Goal: Task Accomplishment & Management: Complete application form

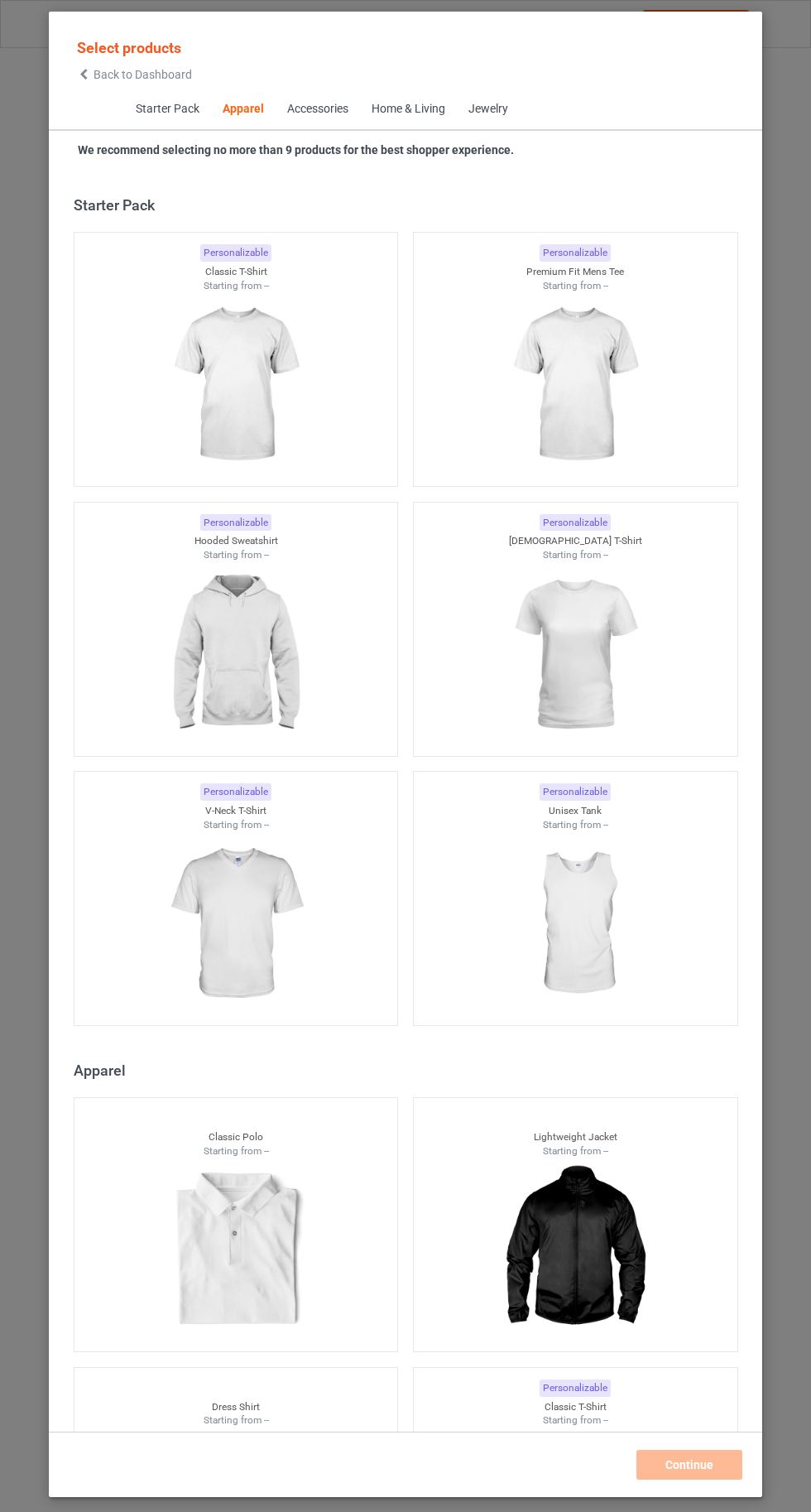
scroll to position [886, 0]
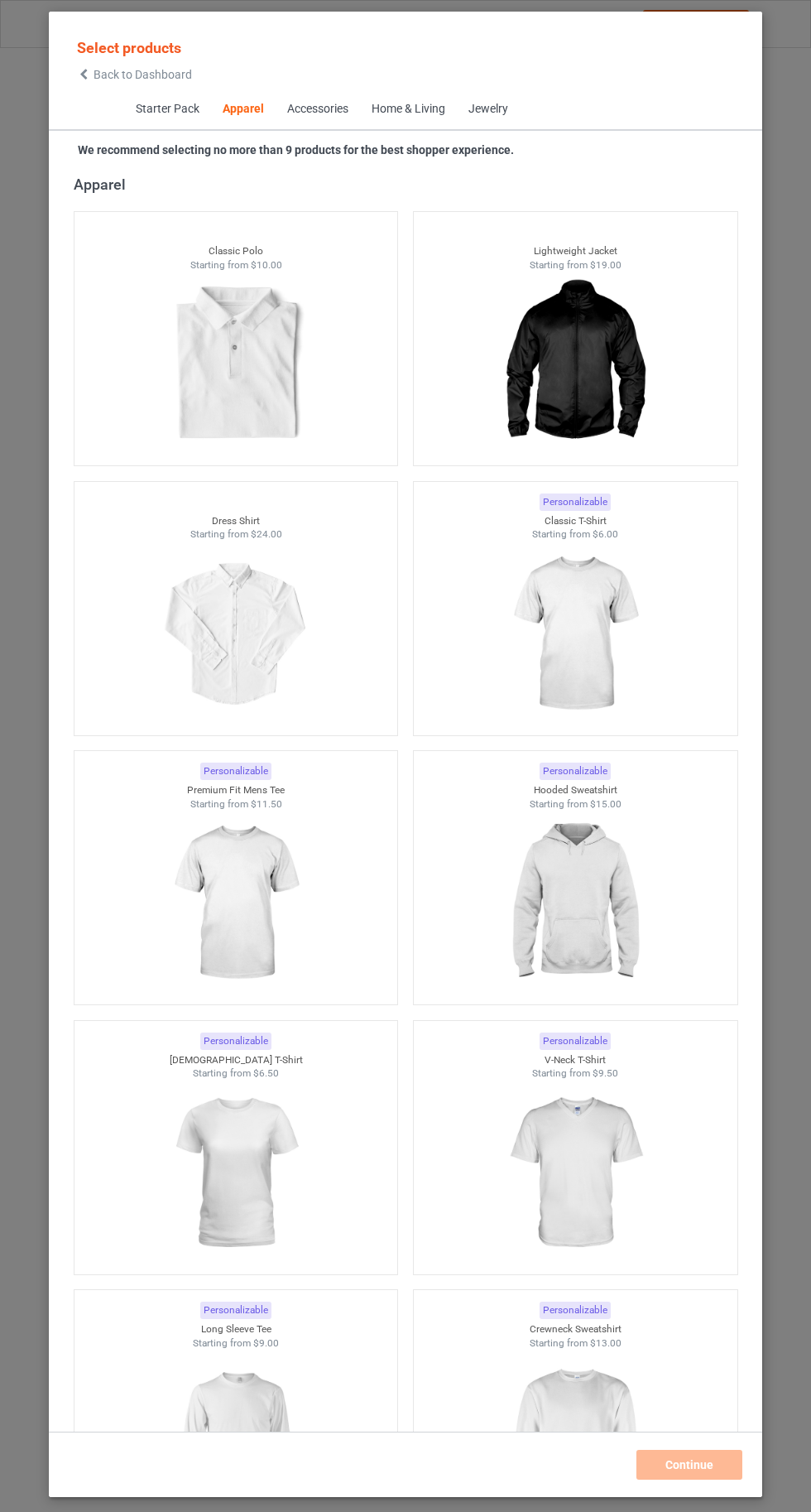
click at [588, 636] on img at bounding box center [575, 634] width 149 height 186
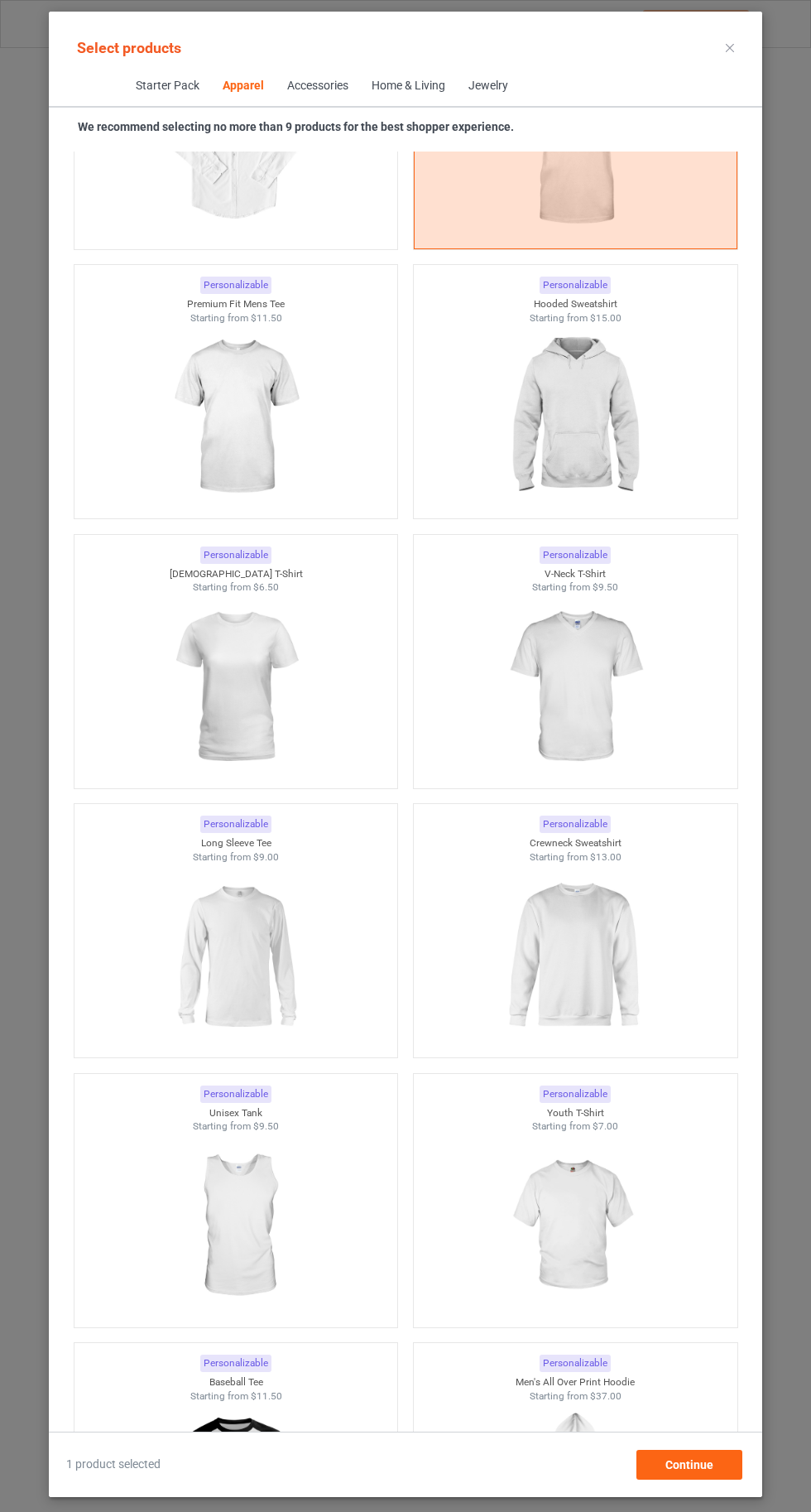
scroll to position [1342, 0]
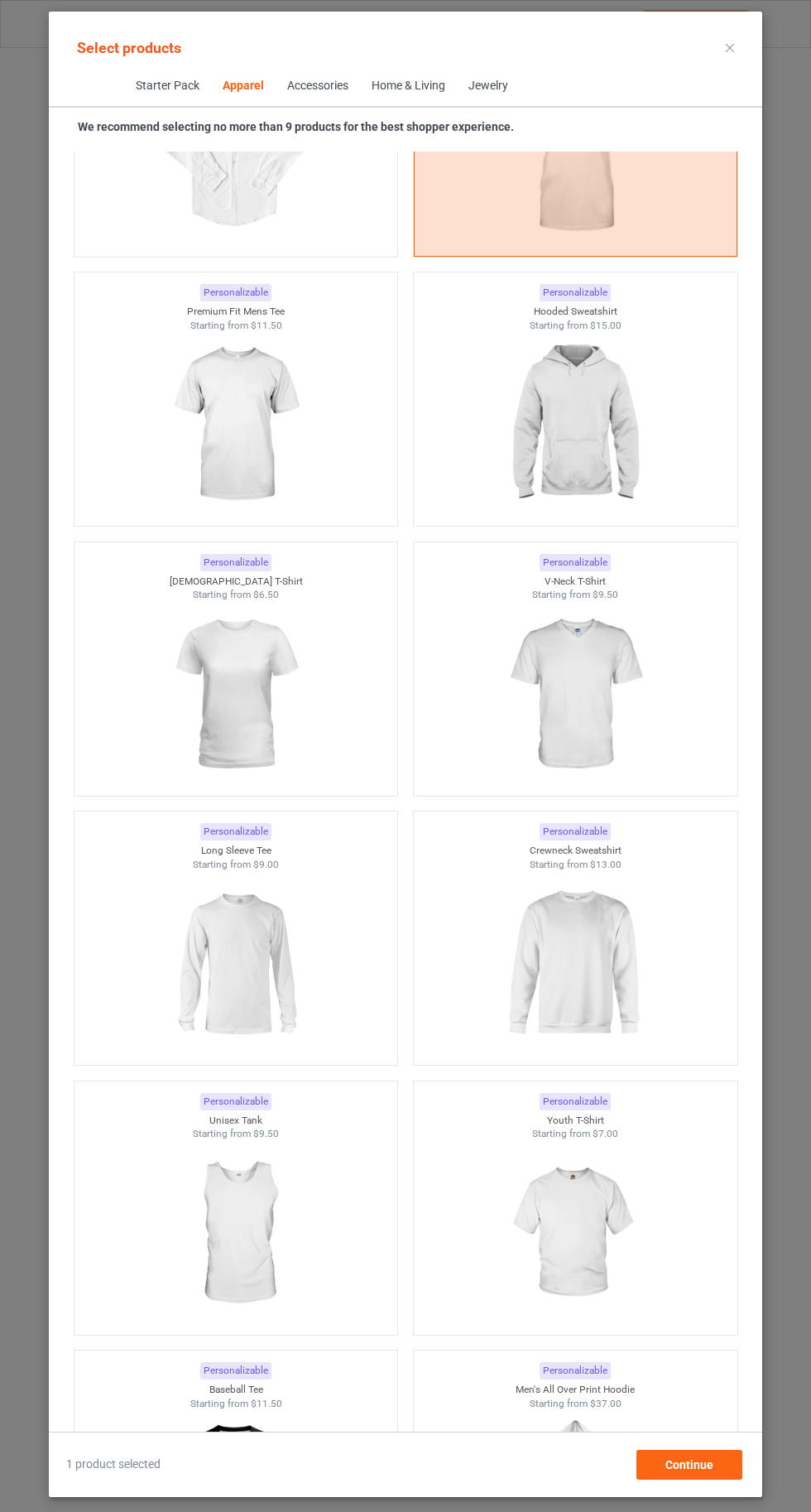
click at [259, 955] on img at bounding box center [235, 963] width 149 height 186
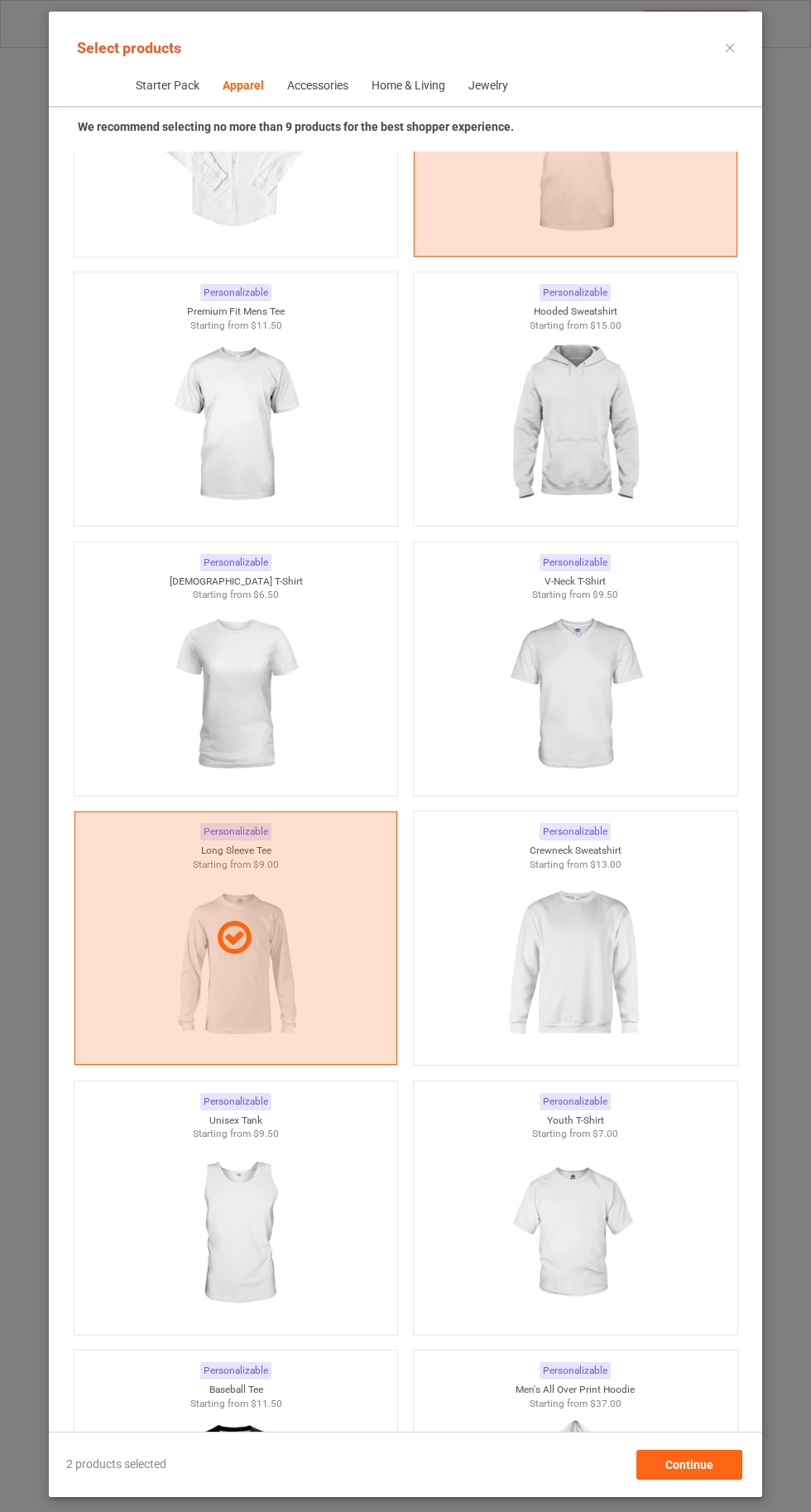
click at [598, 987] on img at bounding box center [575, 963] width 149 height 186
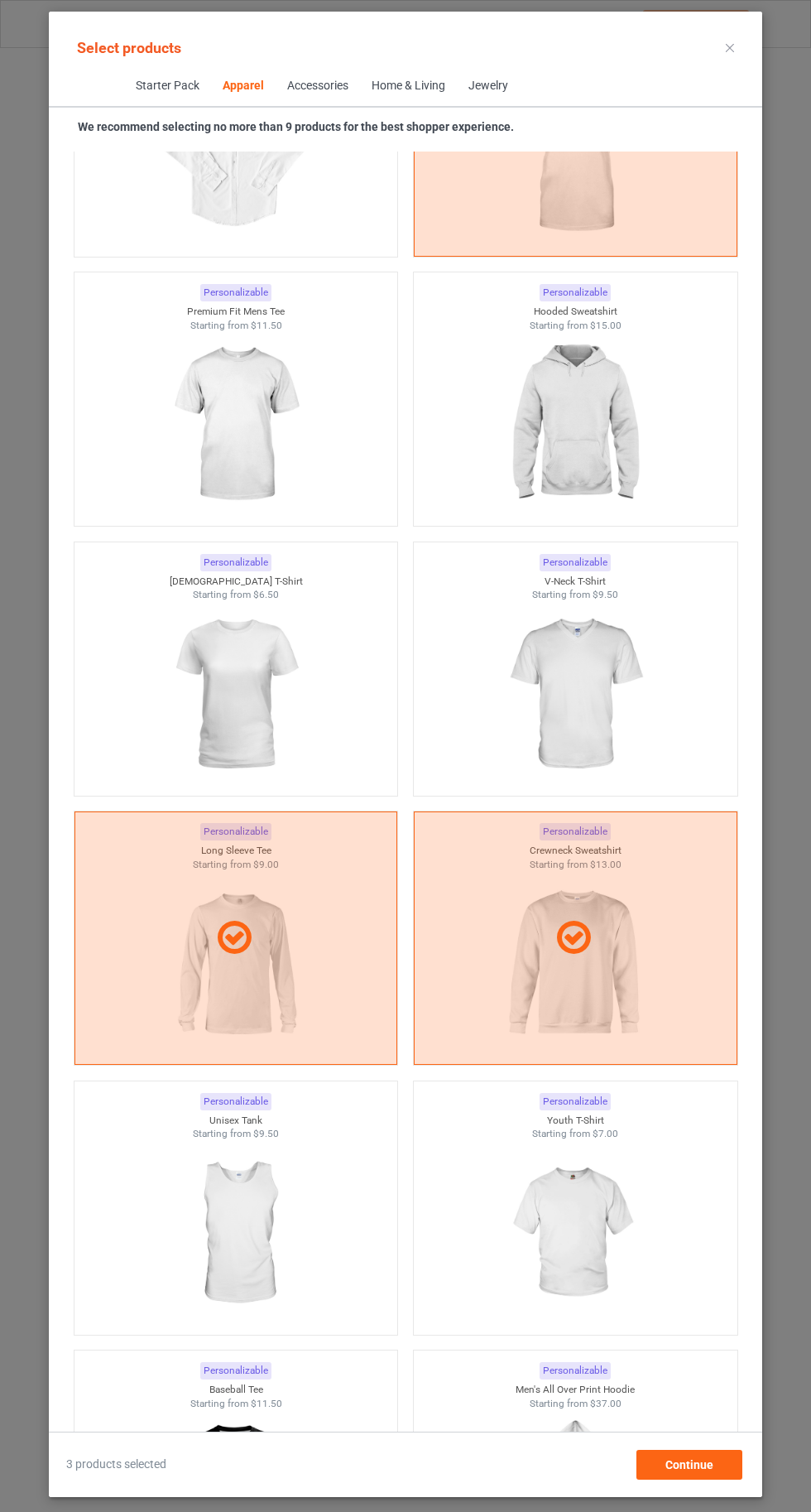
click at [589, 703] on img at bounding box center [575, 694] width 149 height 186
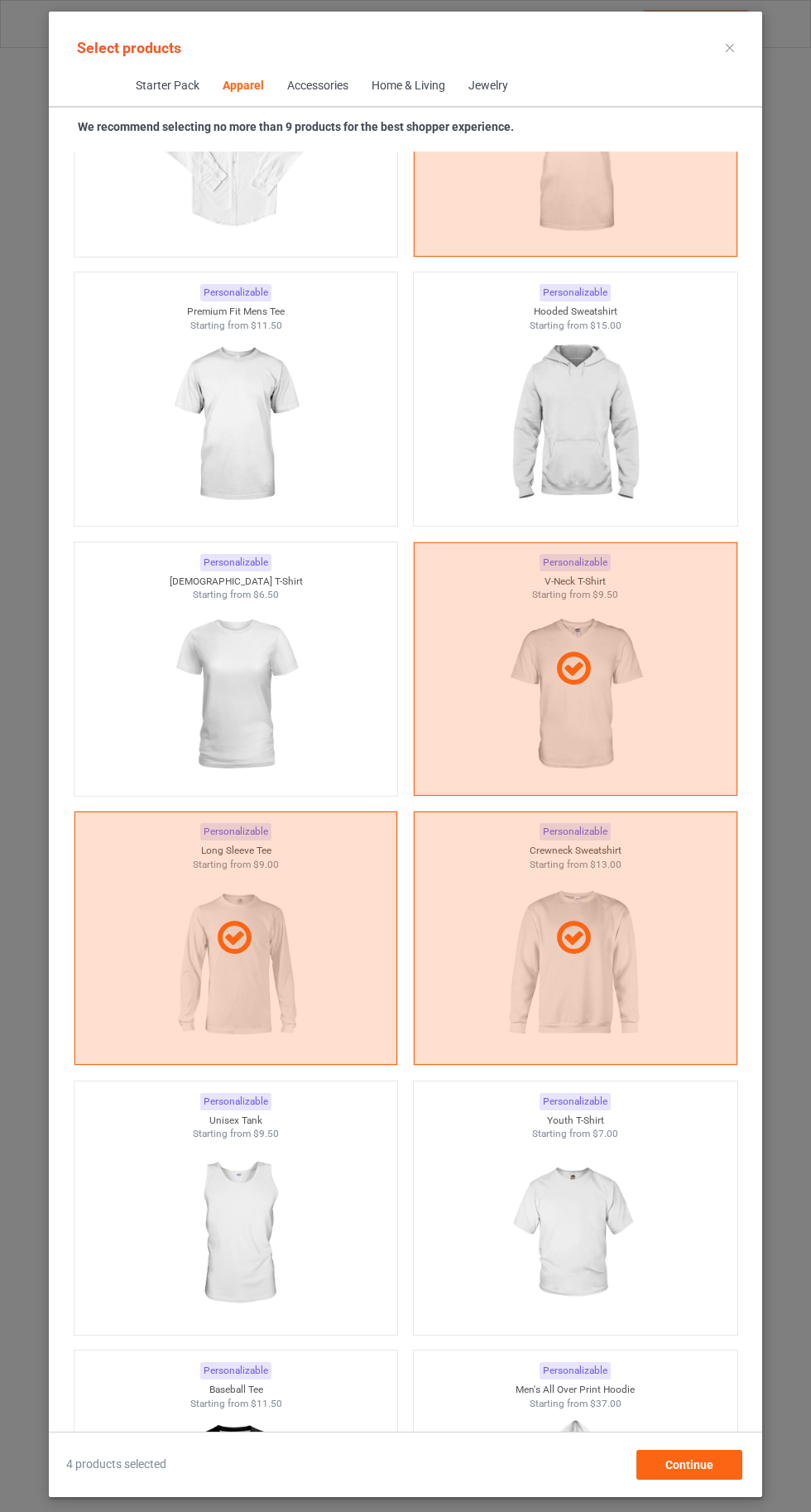
click at [304, 731] on img at bounding box center [235, 694] width 149 height 186
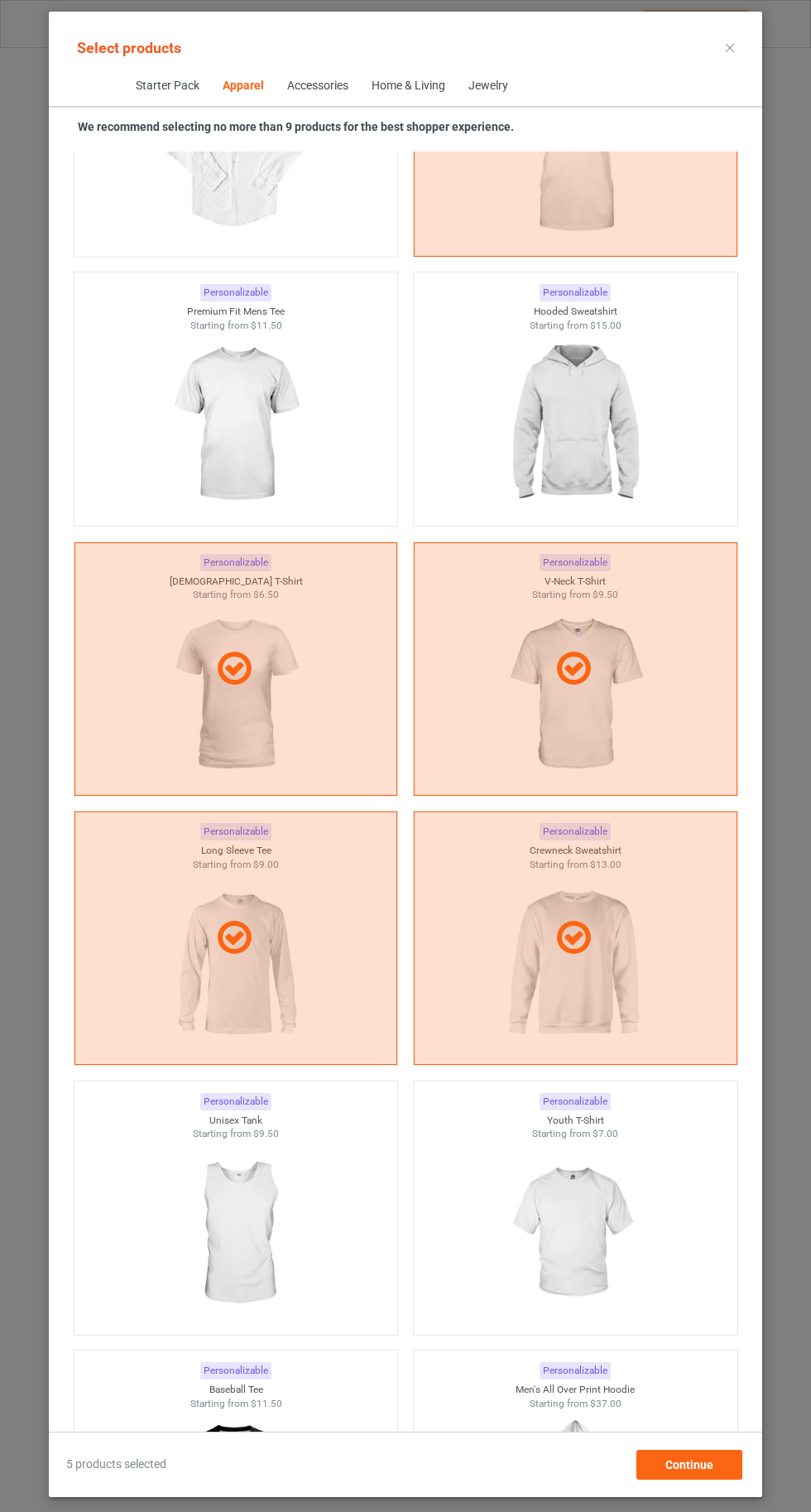
click at [521, 424] on img at bounding box center [575, 424] width 149 height 186
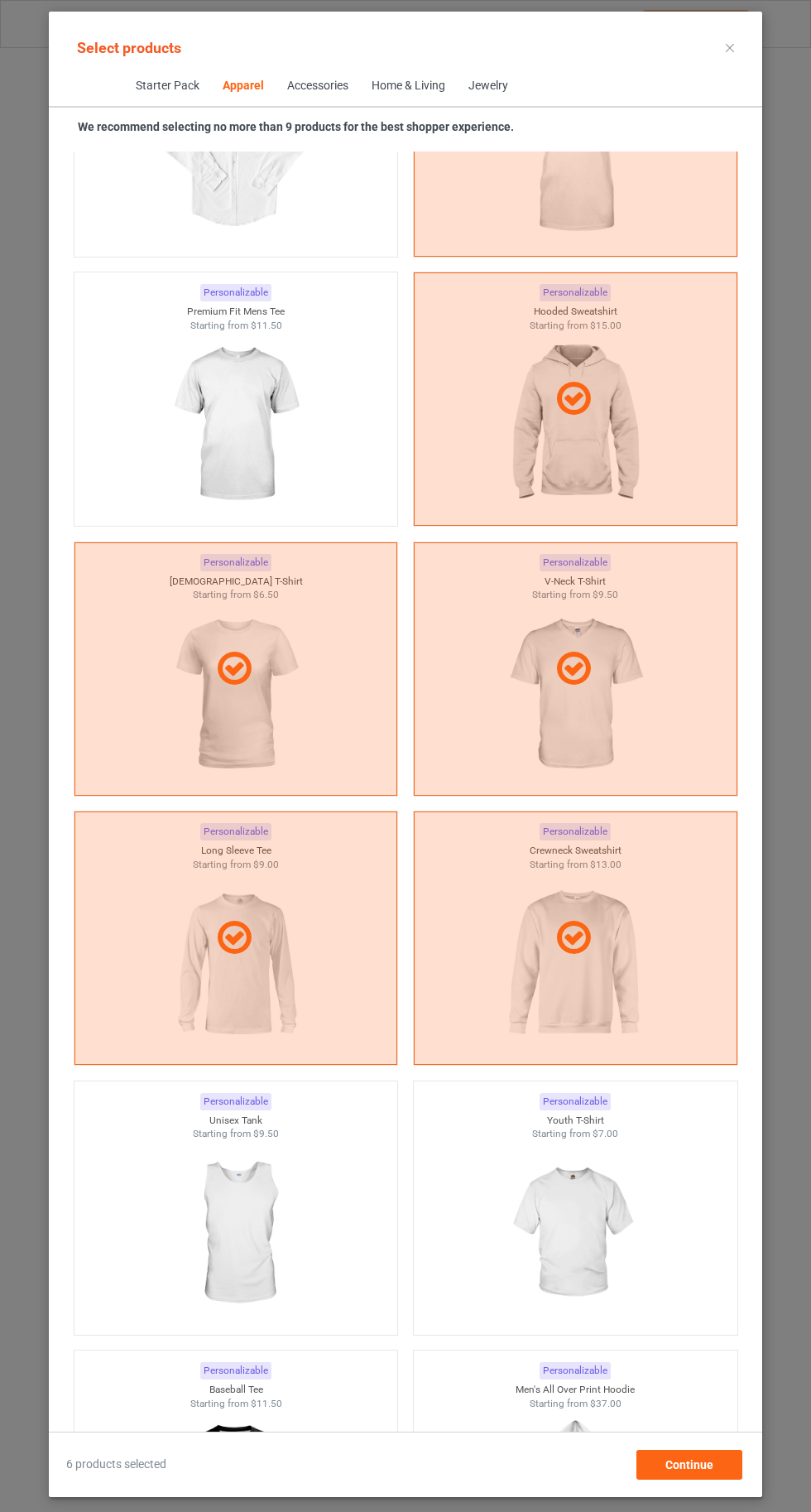
click at [282, 451] on img at bounding box center [235, 424] width 149 height 186
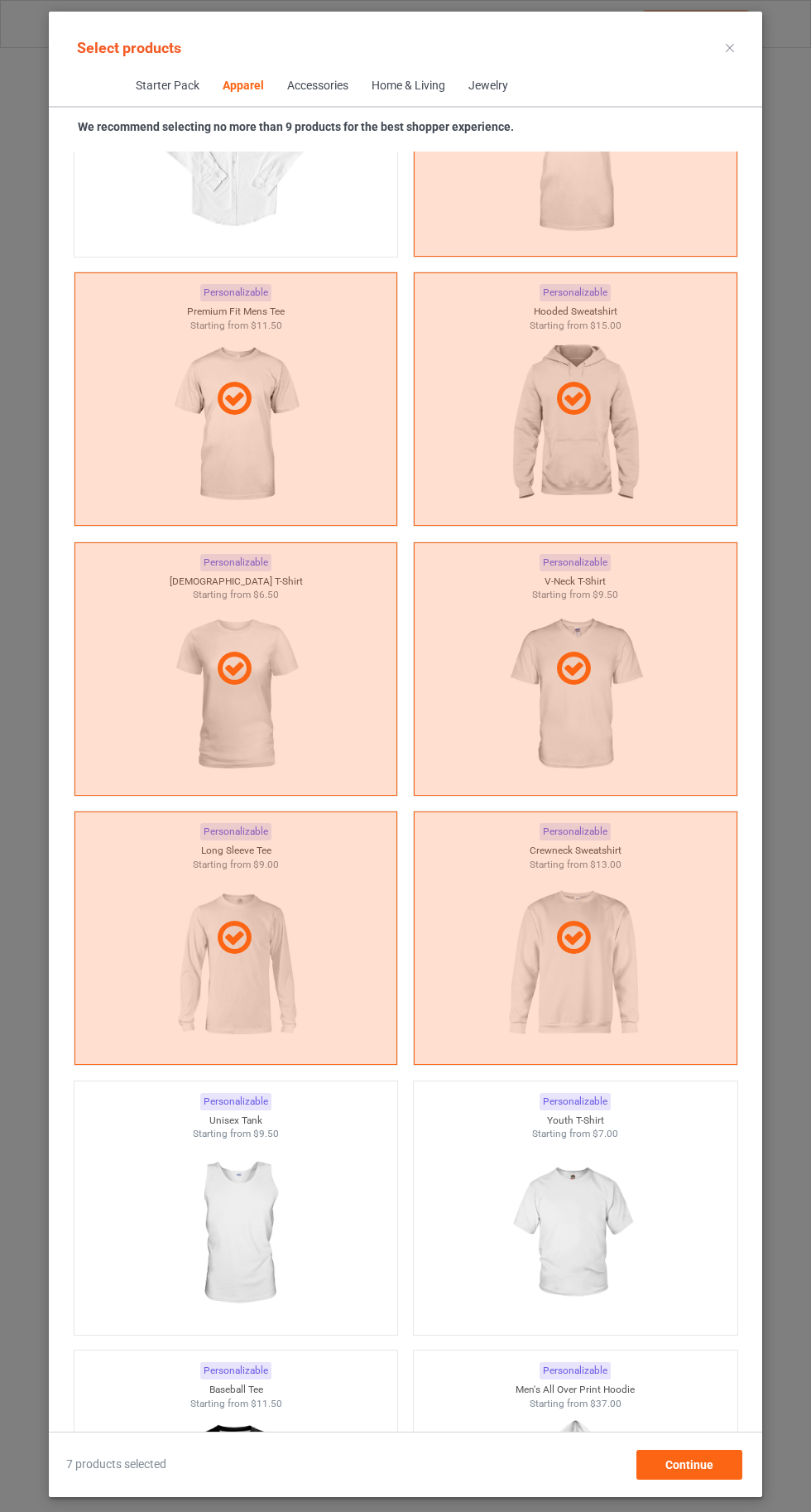
click at [604, 1235] on img at bounding box center [575, 1233] width 149 height 186
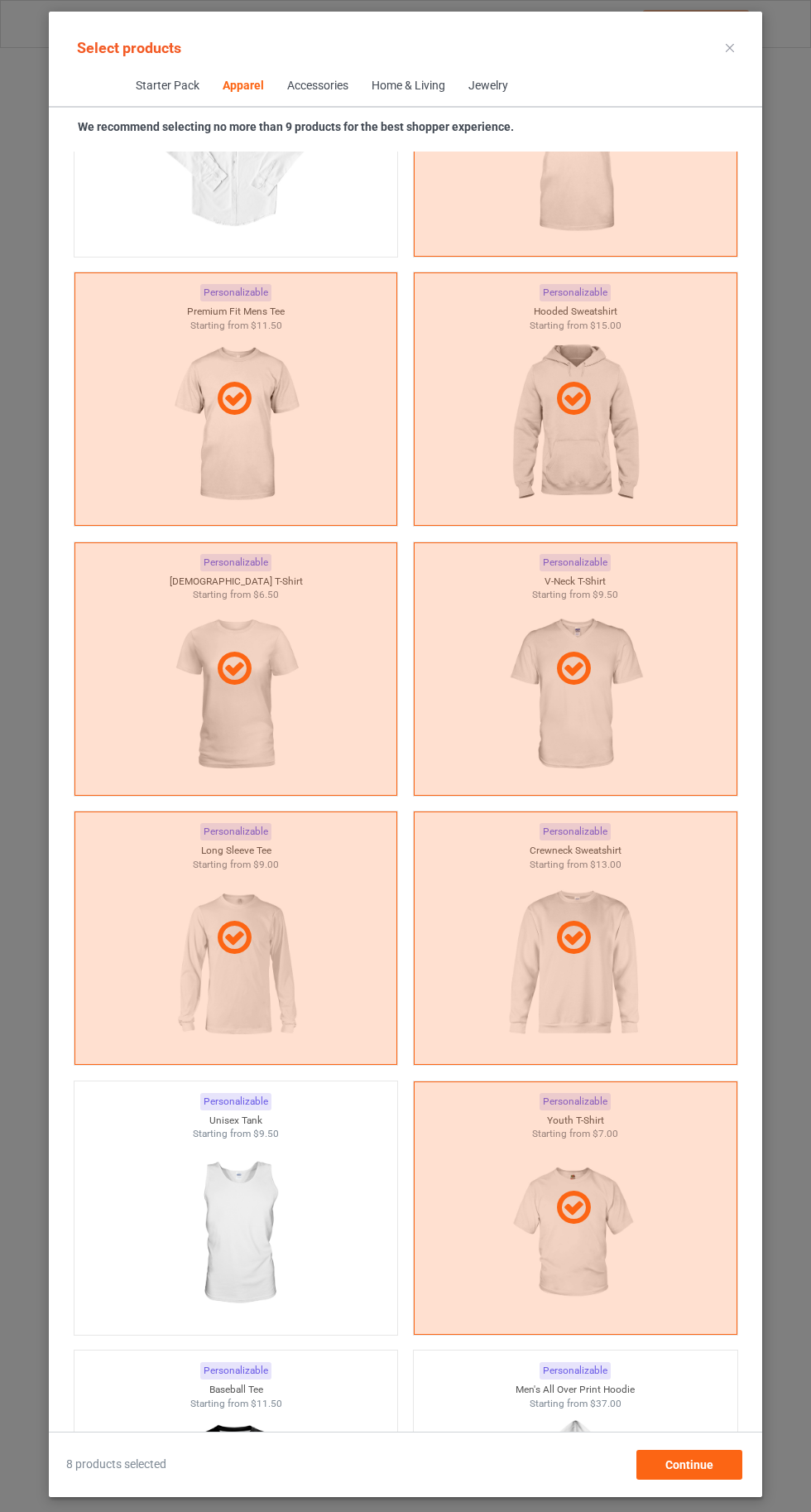
click at [730, 48] on icon at bounding box center [730, 48] width 8 height 8
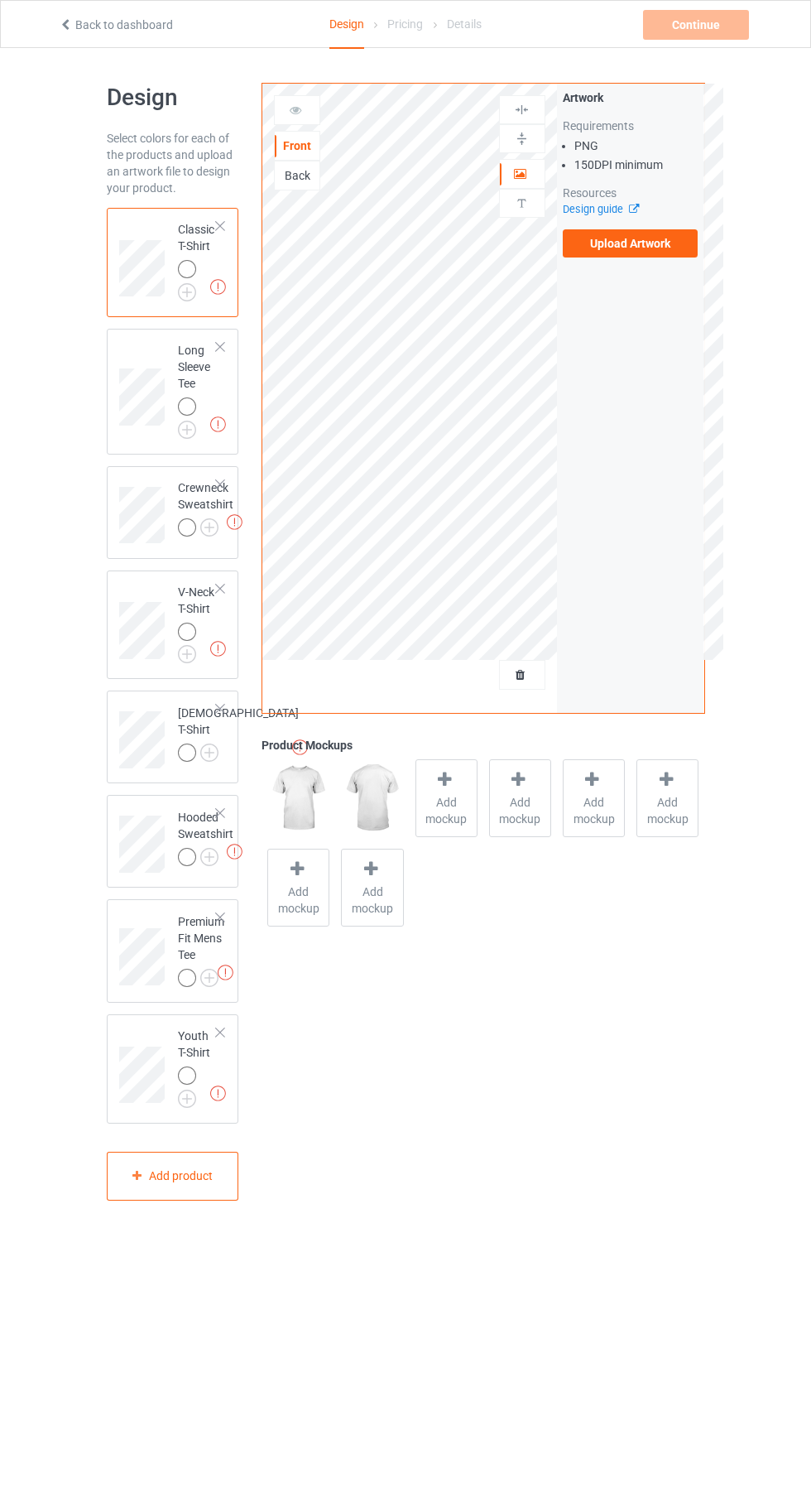
click at [0, 0] on img at bounding box center [0, 0] width 0 height 0
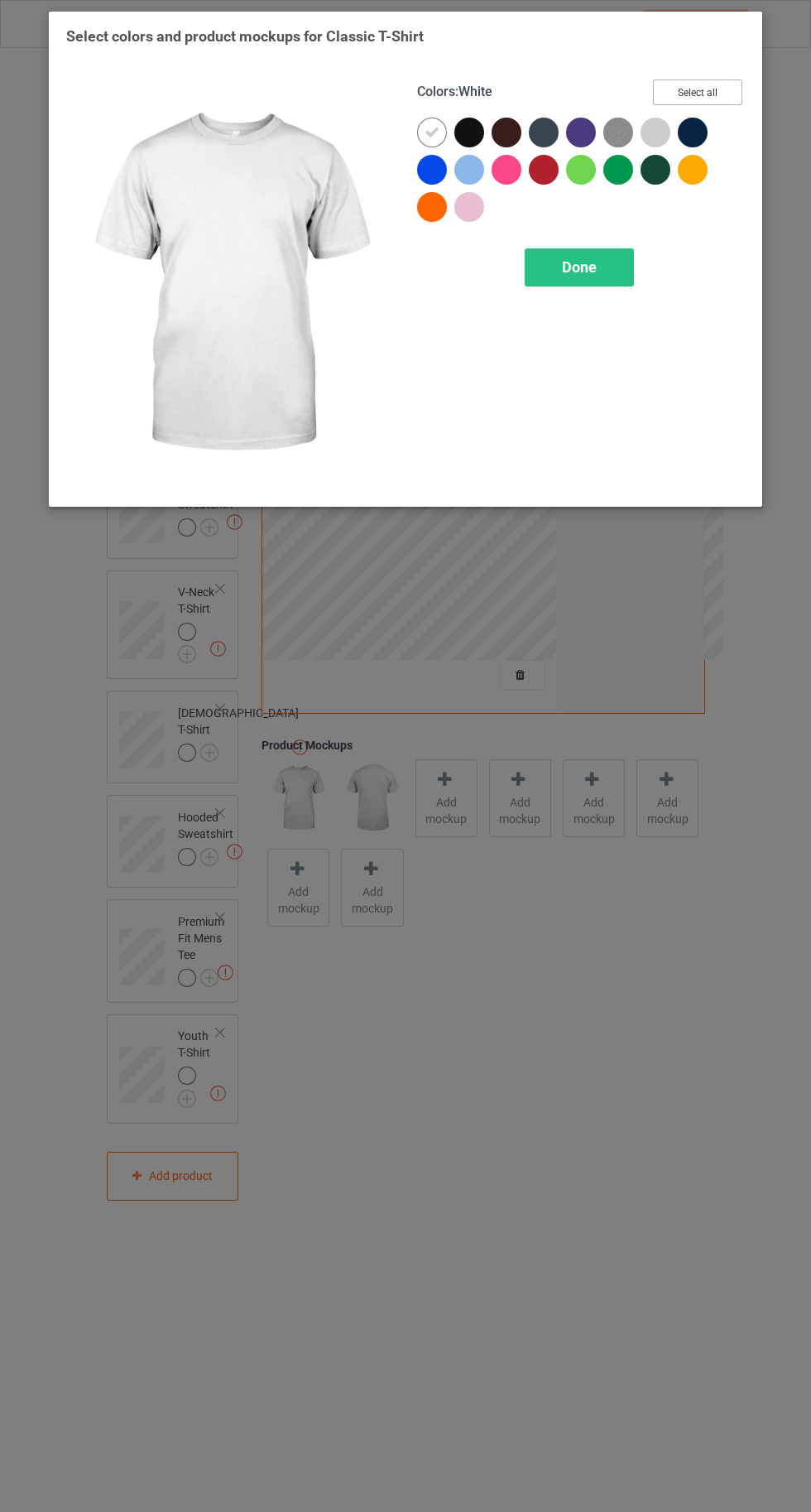
click at [733, 82] on button "Select all" at bounding box center [698, 92] width 90 height 26
click at [594, 275] on div "Done" at bounding box center [579, 267] width 109 height 38
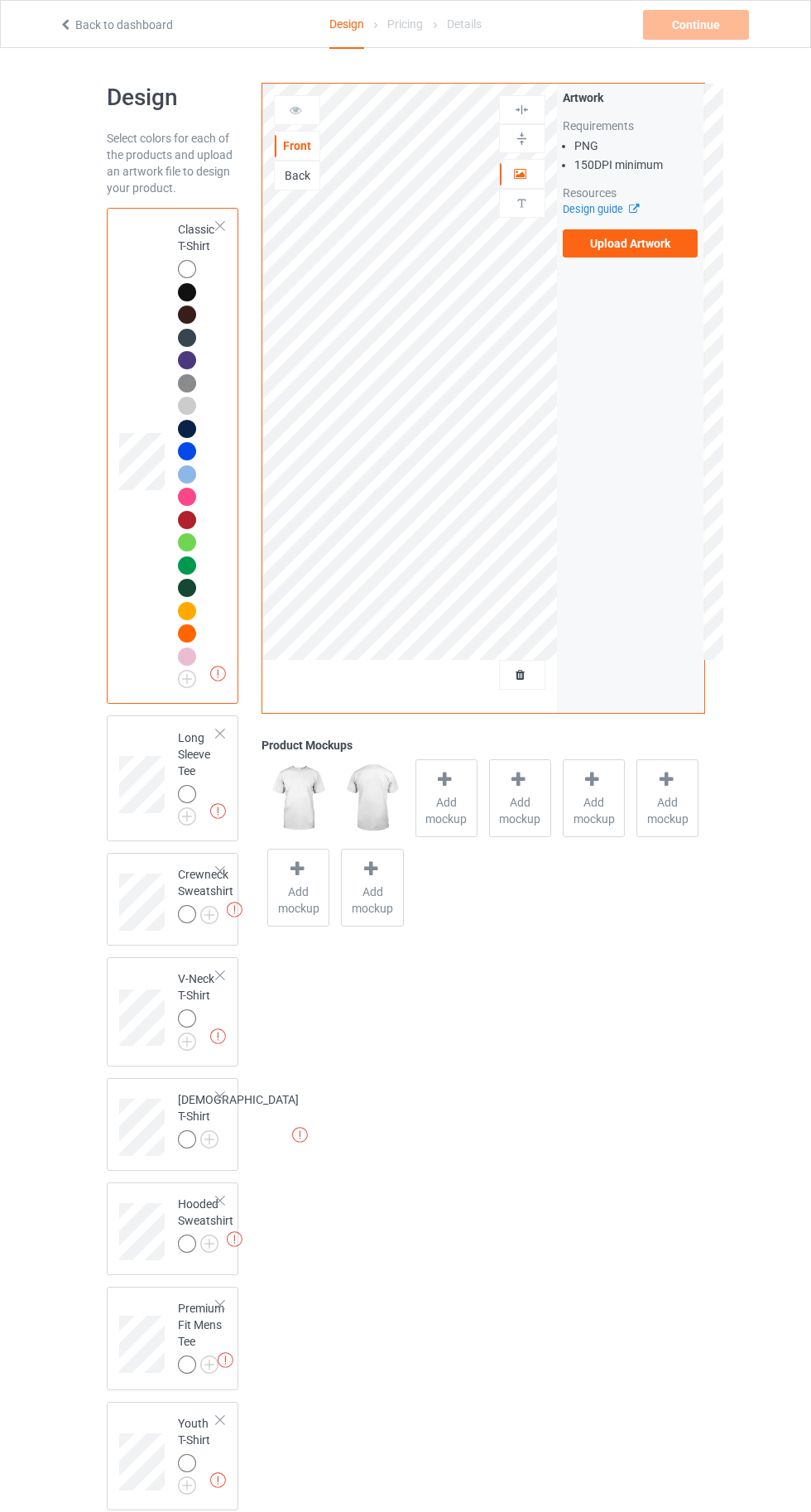
click at [0, 0] on img at bounding box center [0, 0] width 0 height 0
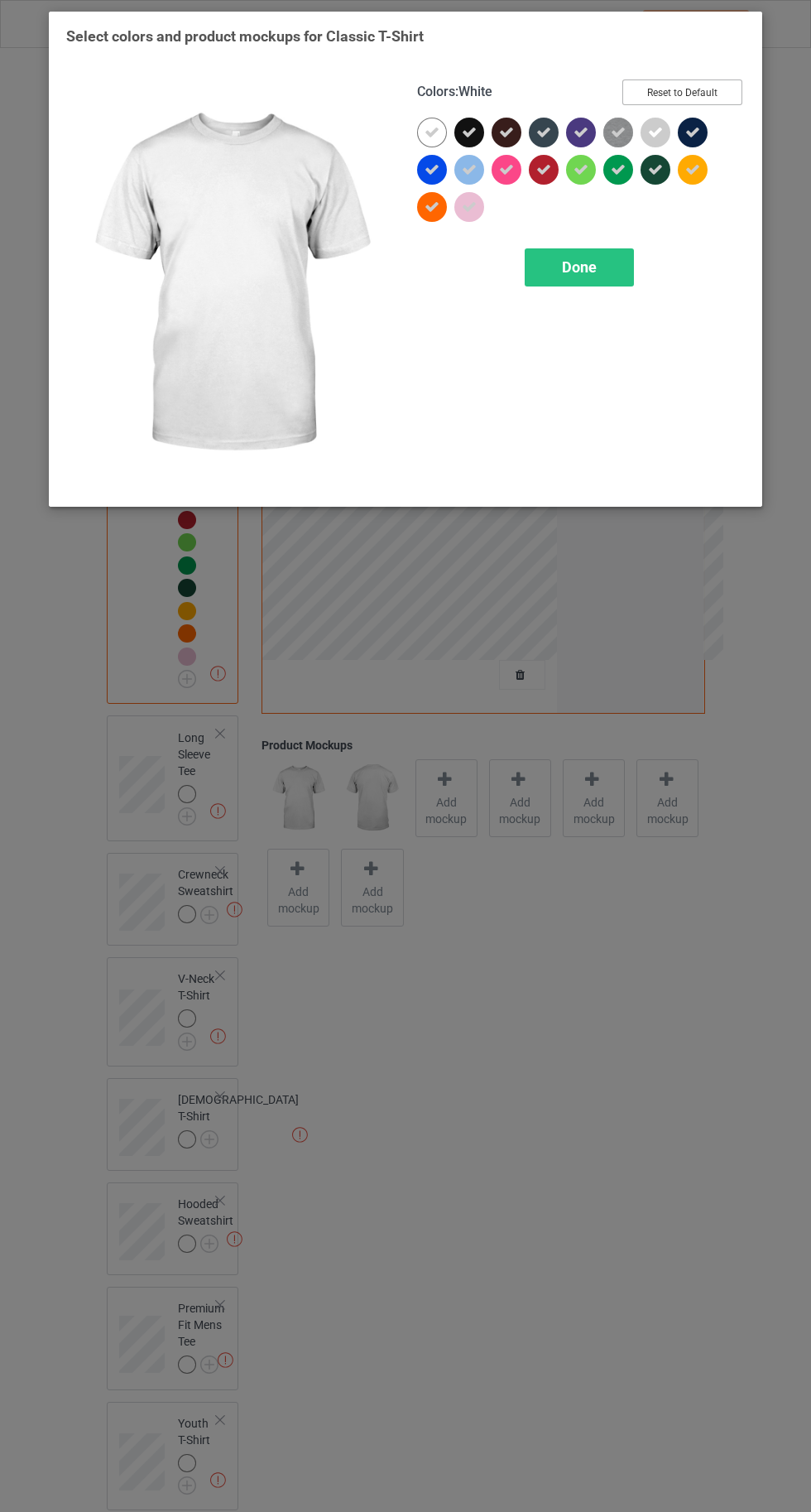
click at [696, 92] on button "Reset to Default" at bounding box center [683, 92] width 120 height 26
click at [663, 138] on div at bounding box center [656, 133] width 30 height 30
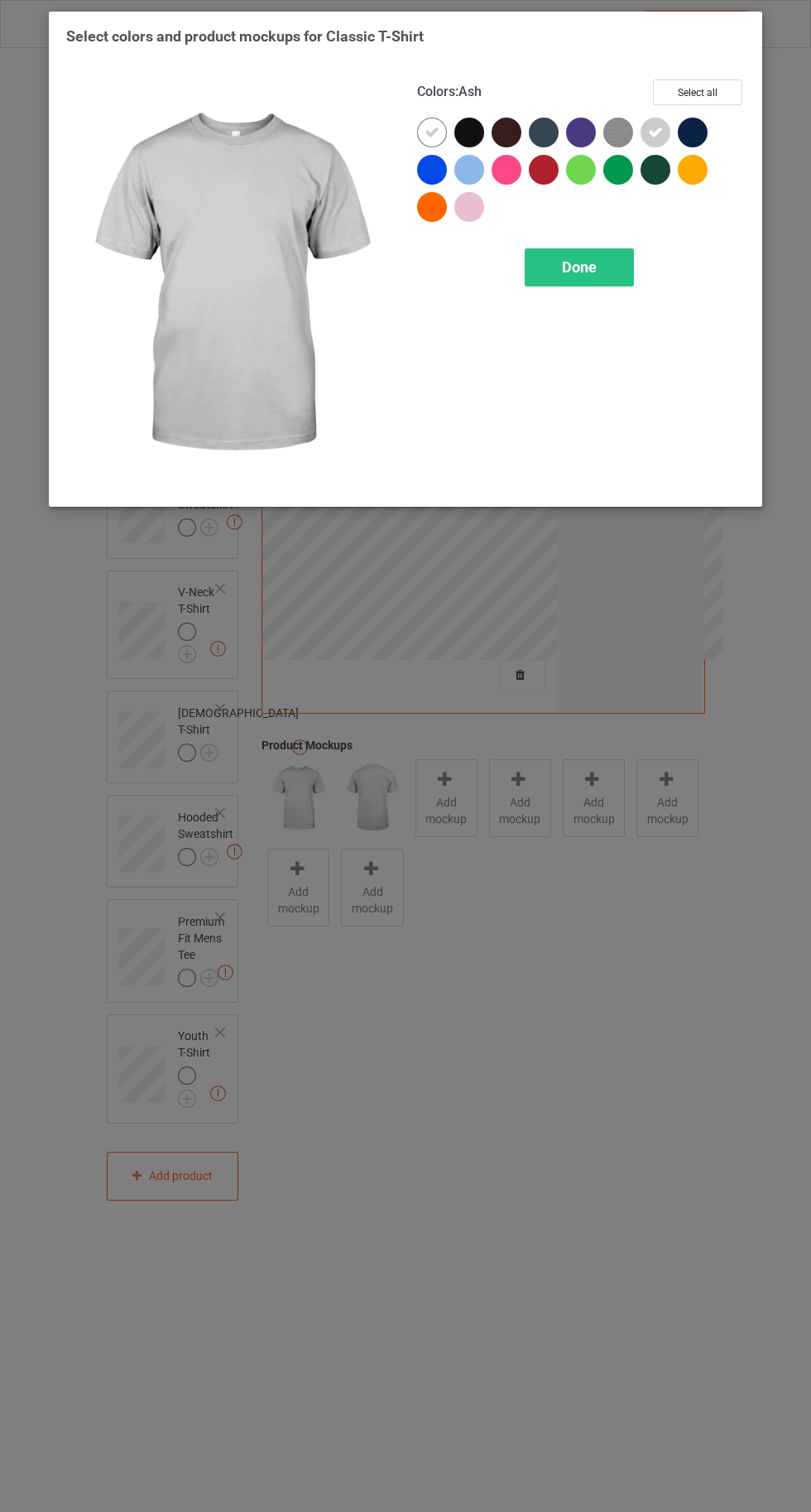
click at [615, 138] on img at bounding box center [619, 133] width 30 height 30
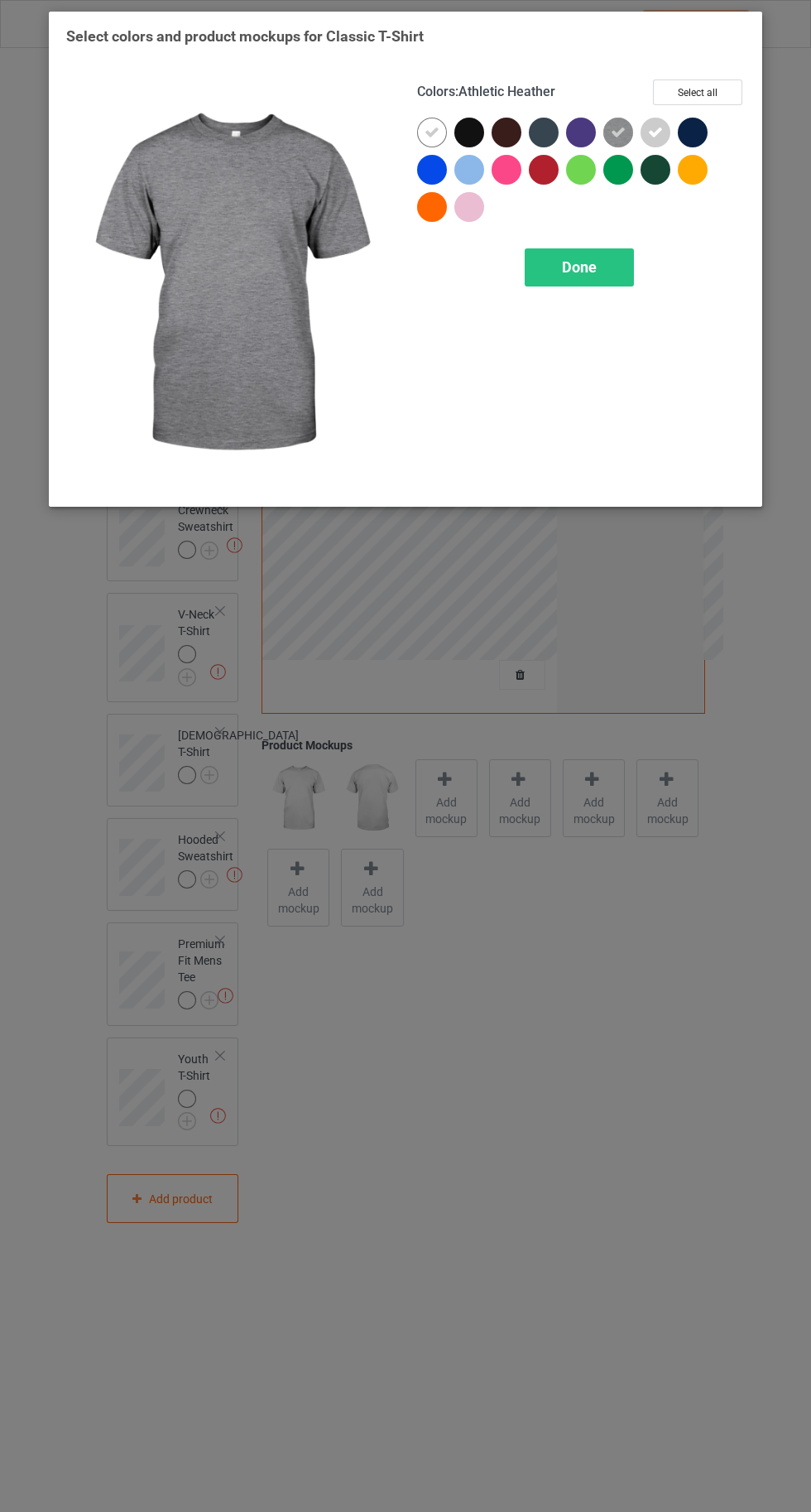
click at [468, 210] on div at bounding box center [469, 207] width 30 height 30
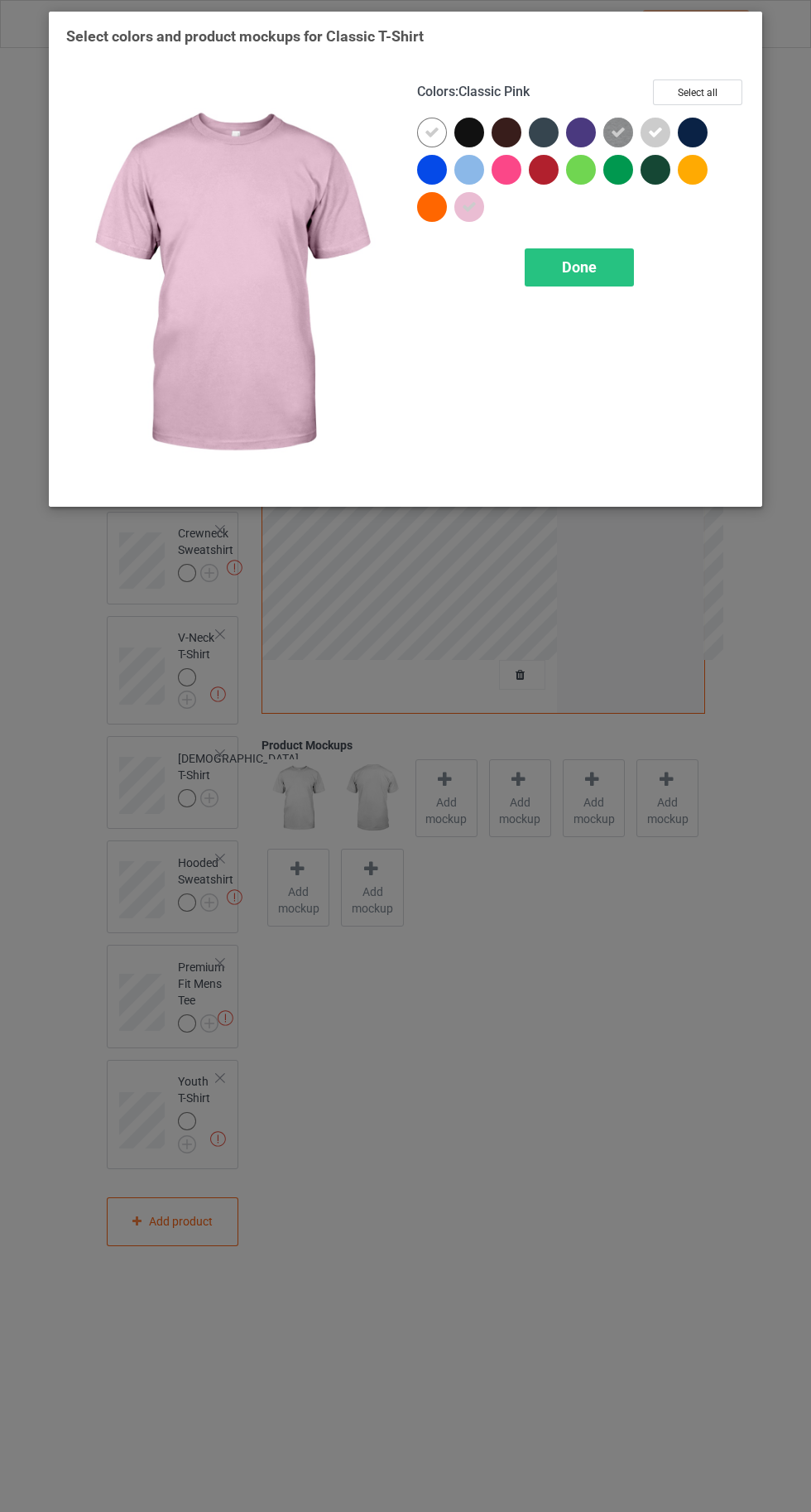
click at [467, 177] on div at bounding box center [469, 170] width 30 height 30
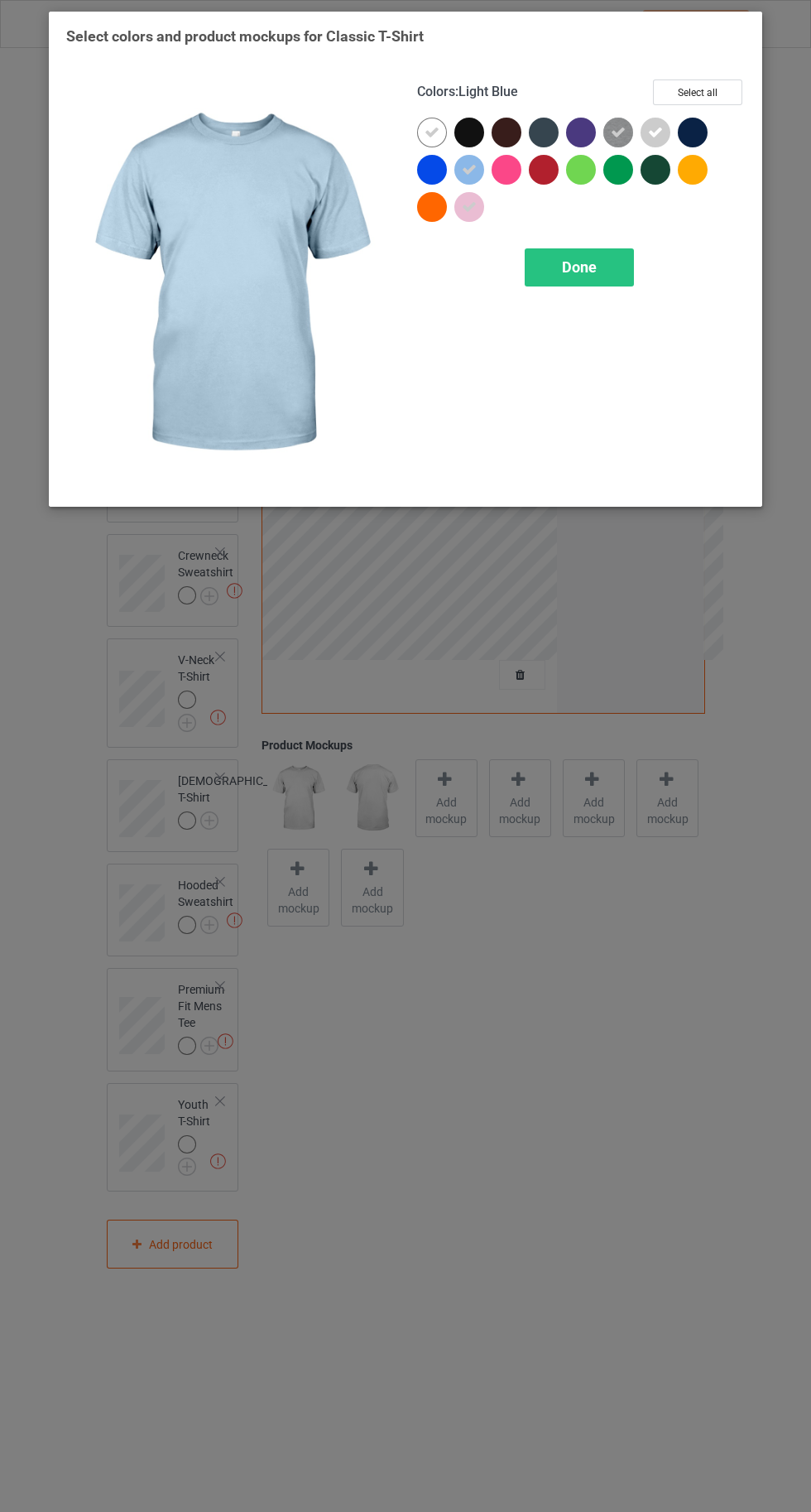
click at [572, 269] on span "Done" at bounding box center [579, 267] width 34 height 18
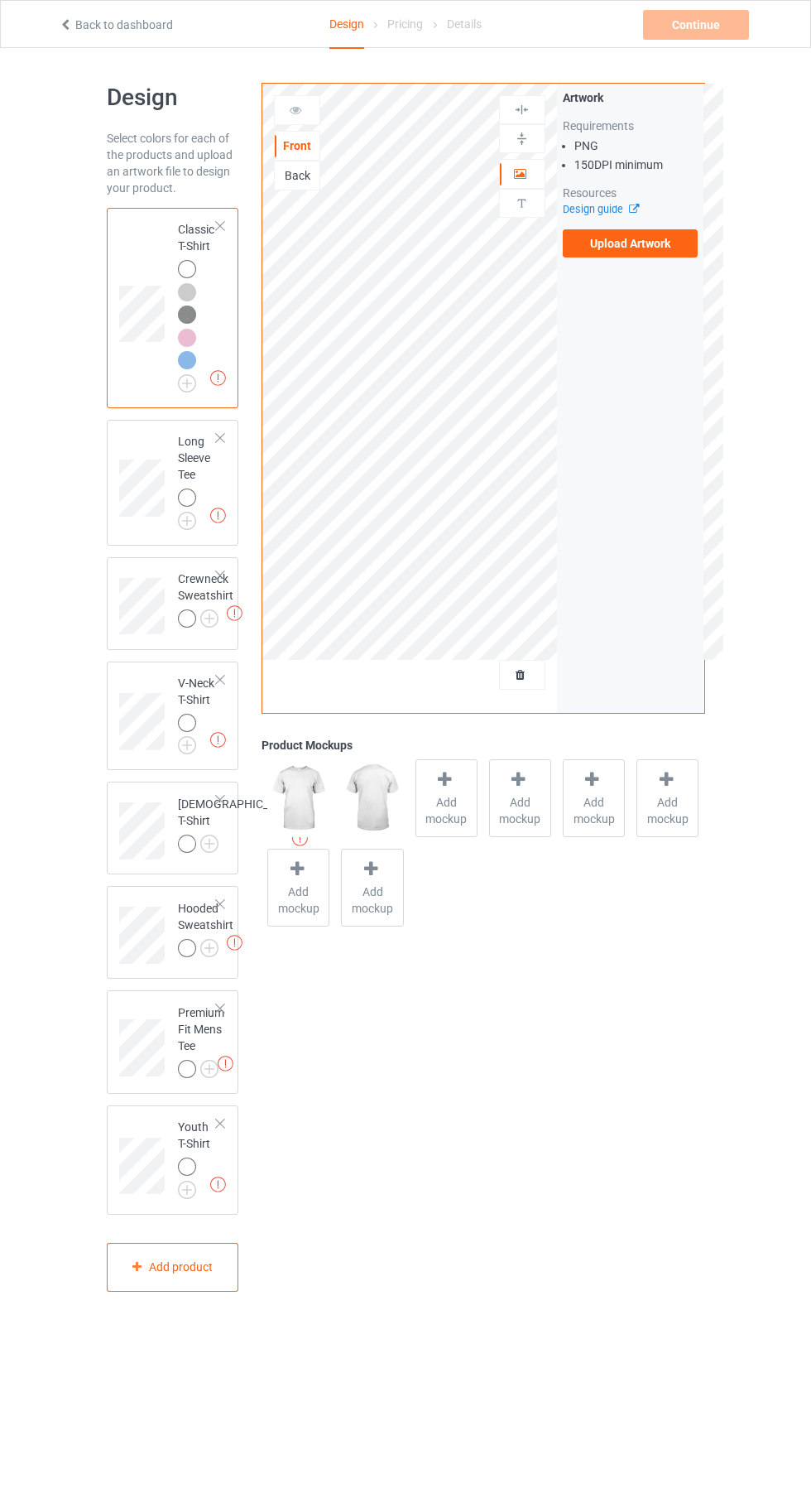
click at [648, 245] on label "Upload Artwork" at bounding box center [631, 243] width 136 height 29
click at [0, 0] on input "Upload Artwork" at bounding box center [0, 0] width 0 height 0
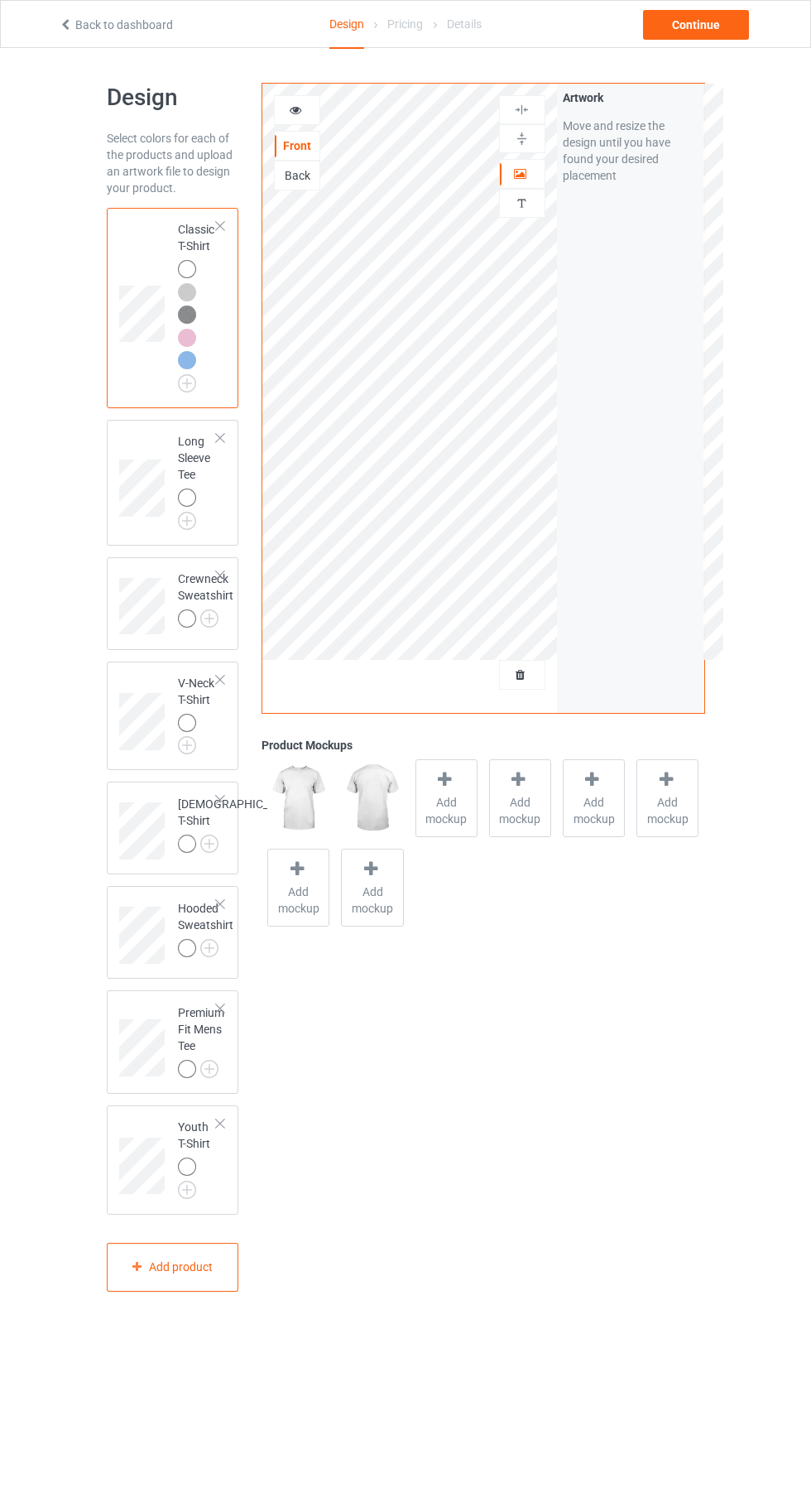
click at [0, 0] on img at bounding box center [0, 0] width 0 height 0
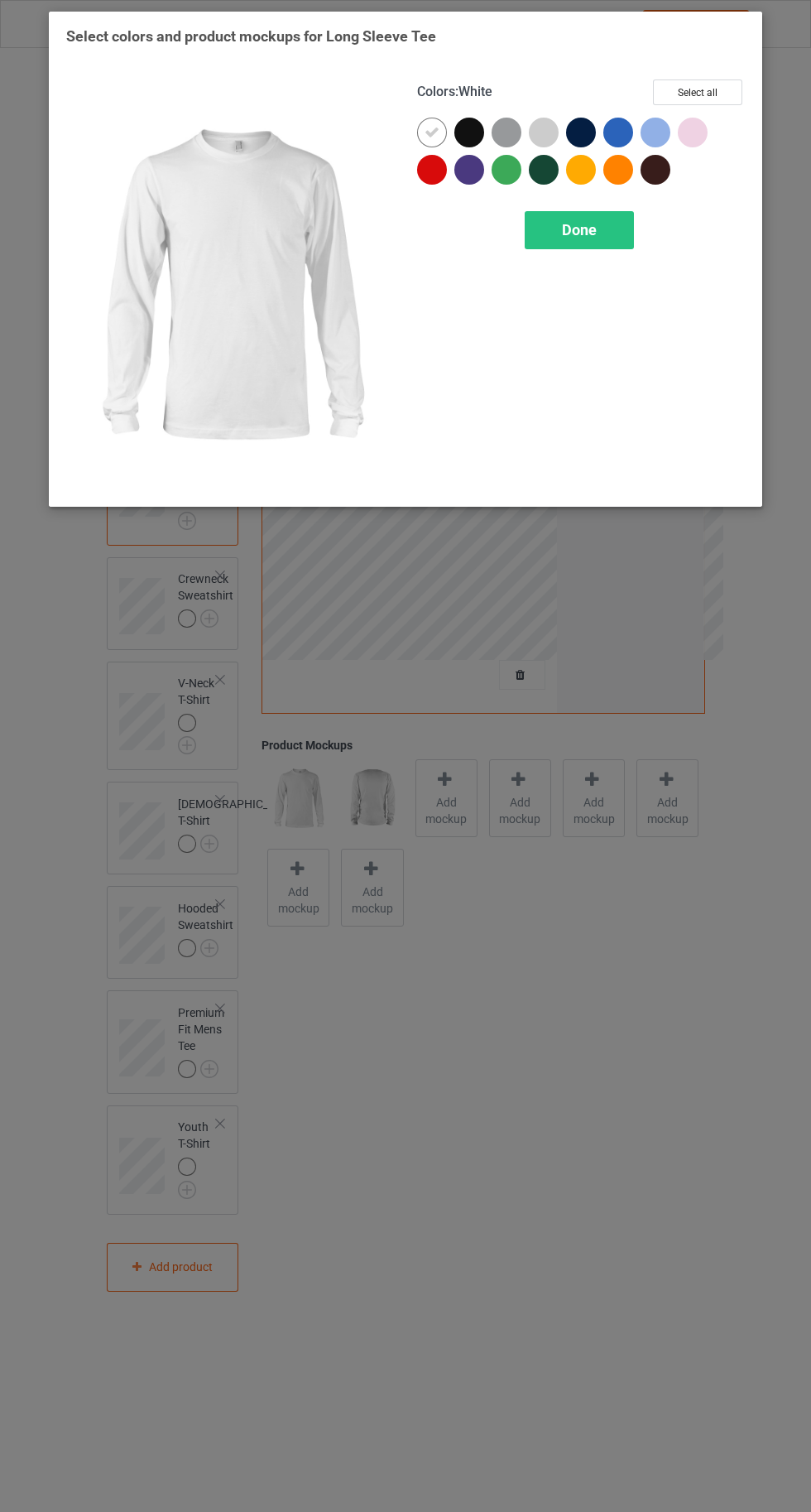
click at [502, 133] on div at bounding box center [507, 133] width 30 height 30
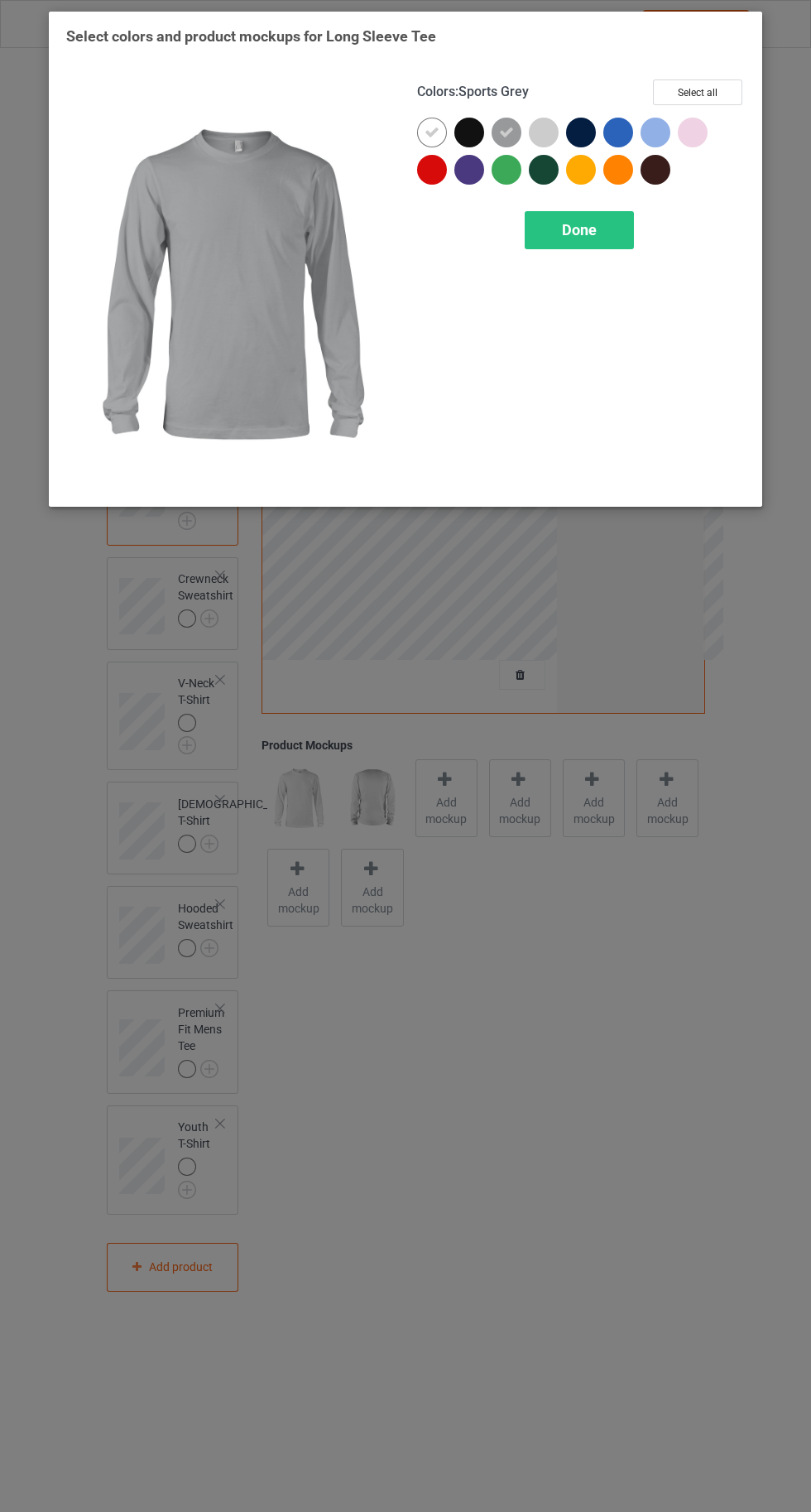
click at [530, 128] on div at bounding box center [544, 133] width 30 height 30
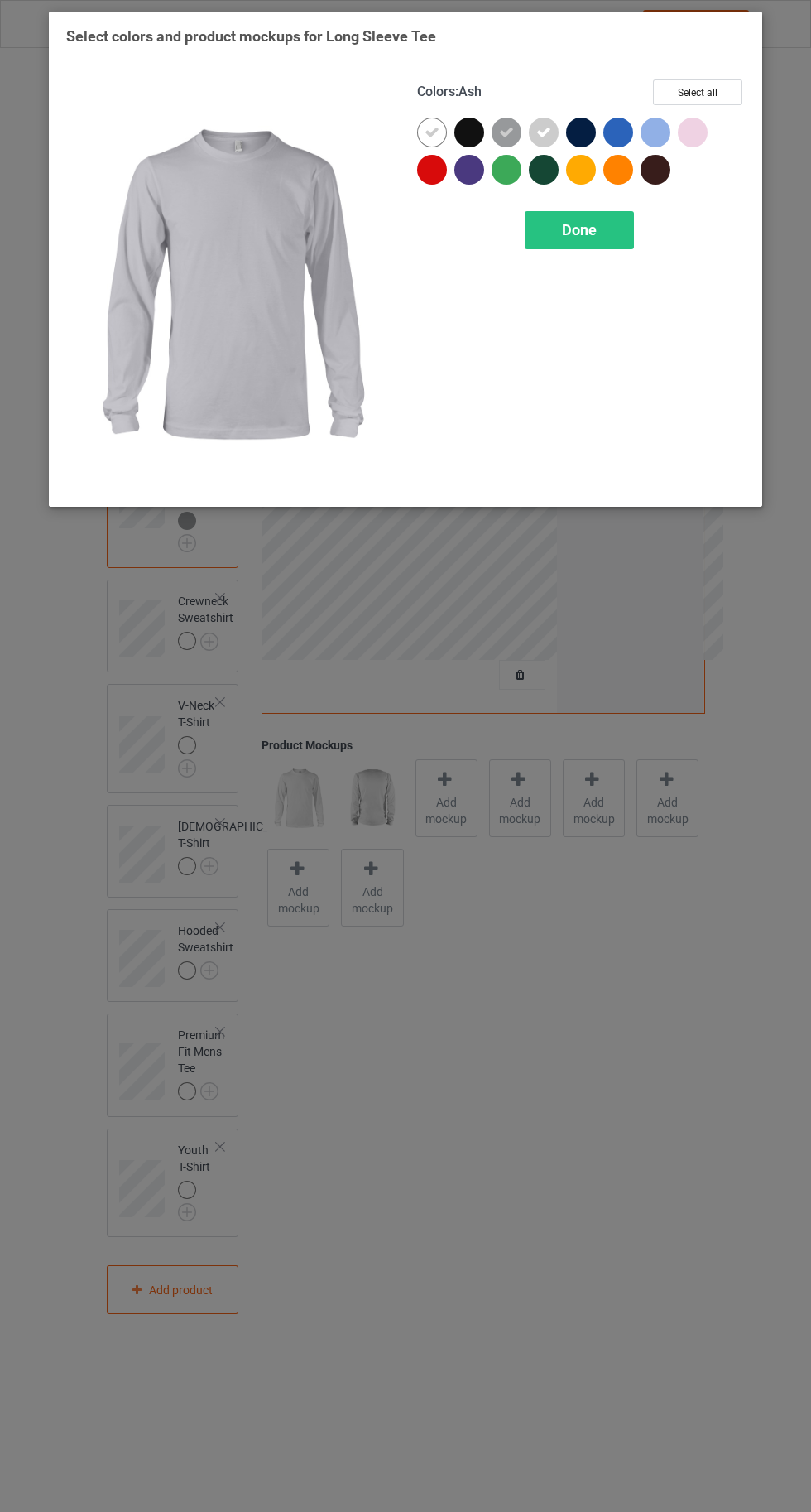
click at [660, 139] on div at bounding box center [656, 133] width 30 height 30
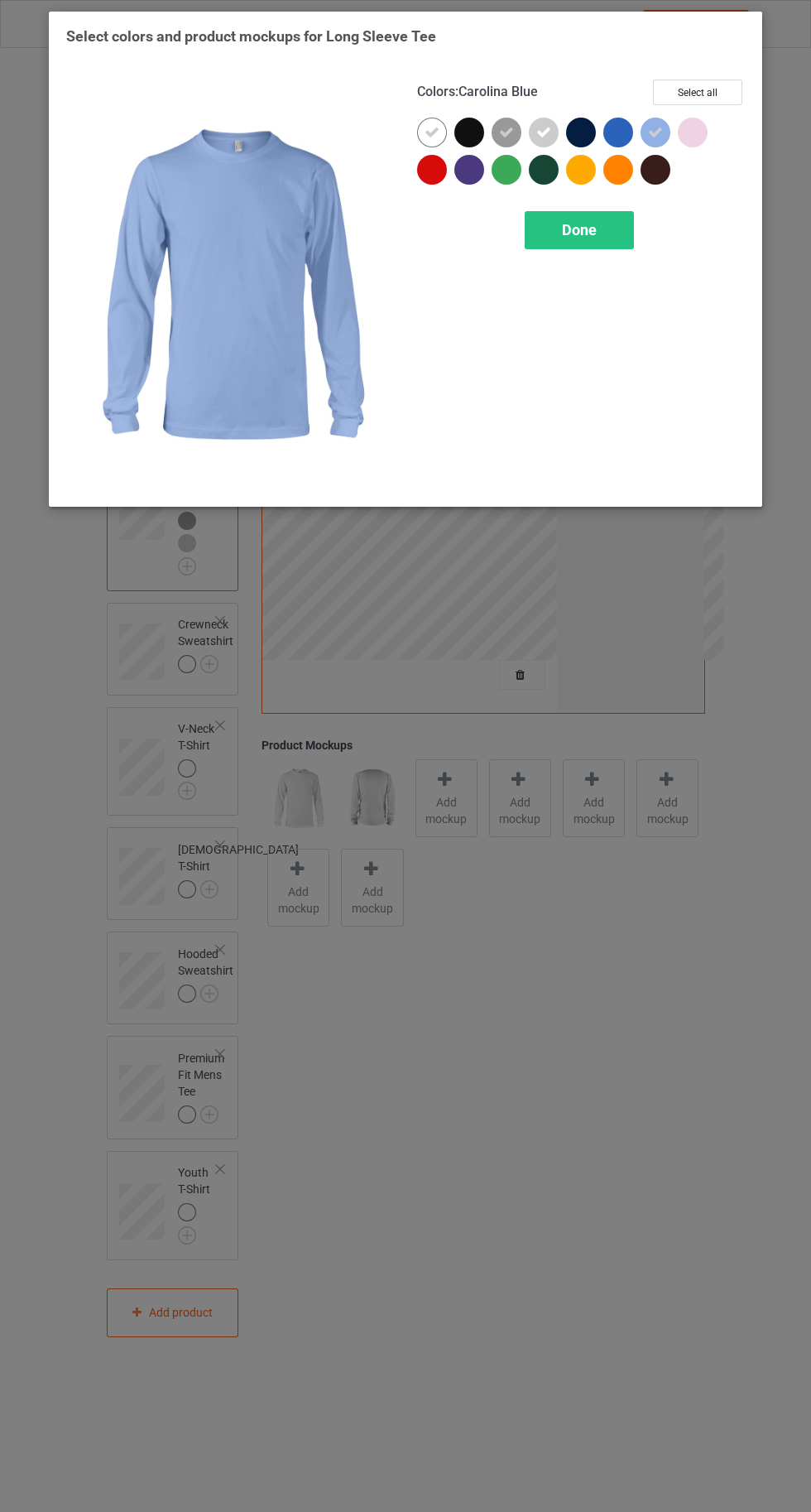
click at [697, 131] on div at bounding box center [693, 133] width 30 height 30
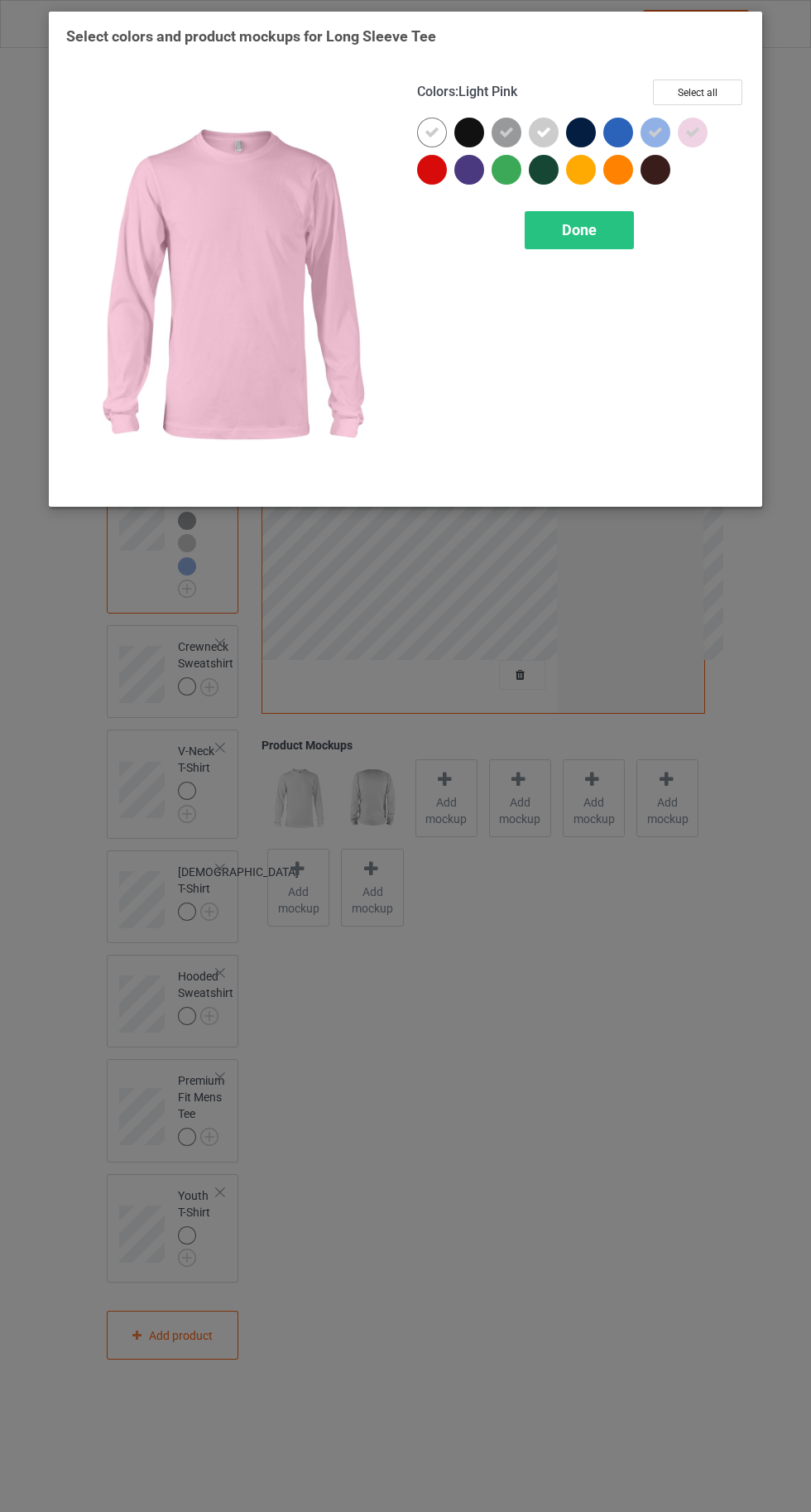
click at [574, 175] on div at bounding box center [582, 170] width 30 height 30
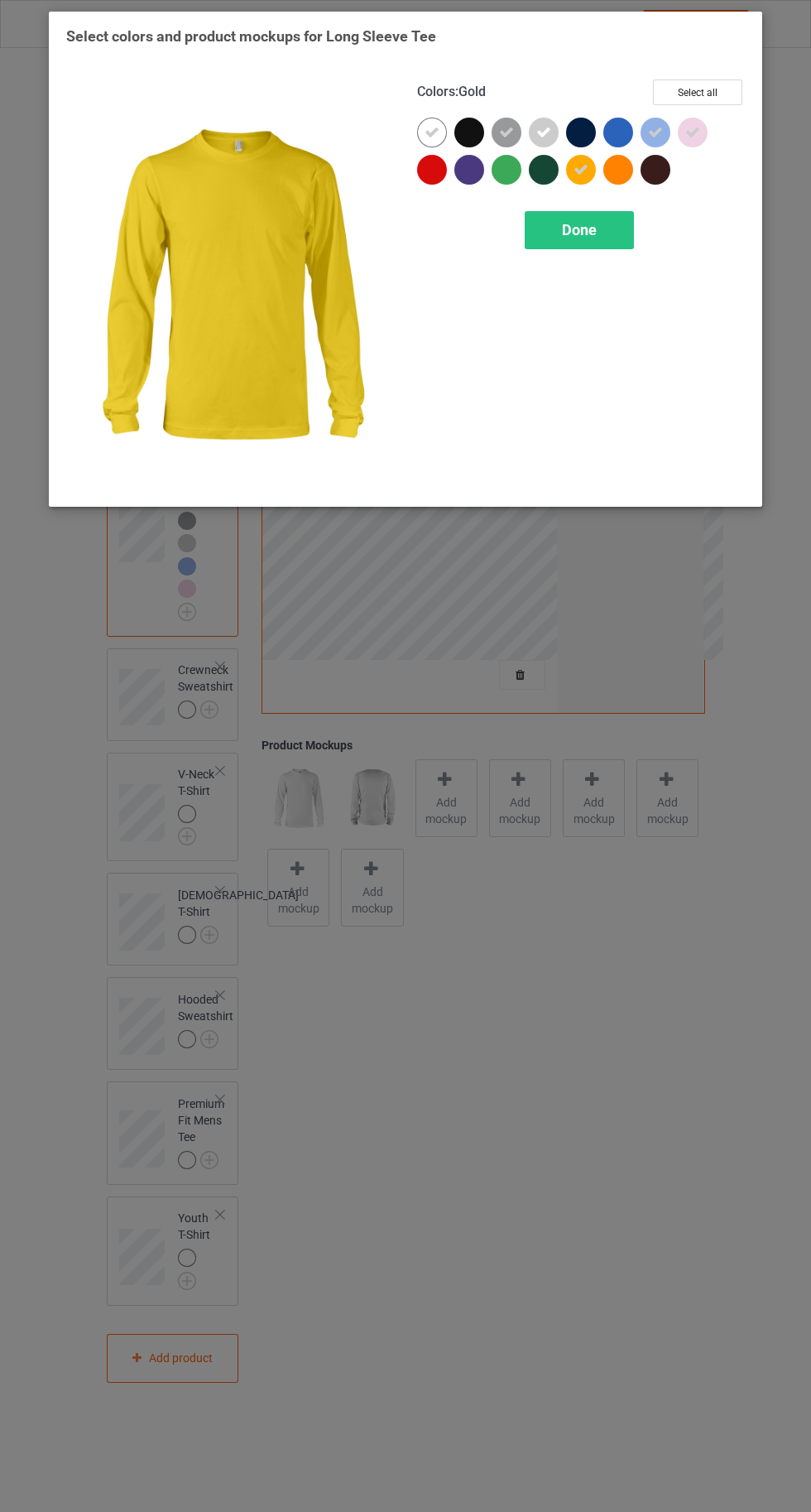
click at [593, 230] on span "Done" at bounding box center [579, 229] width 34 height 18
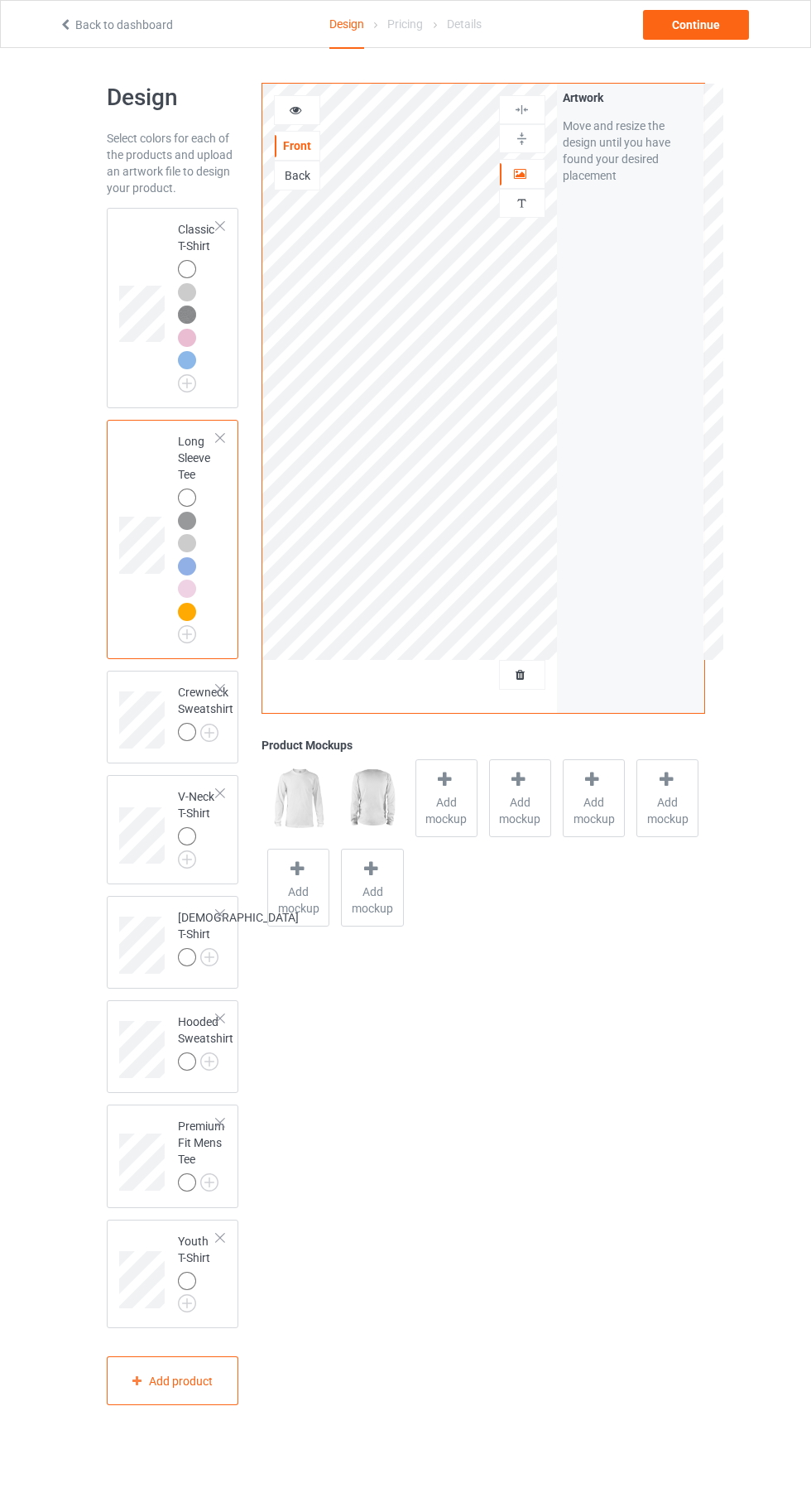
click at [0, 0] on img at bounding box center [0, 0] width 0 height 0
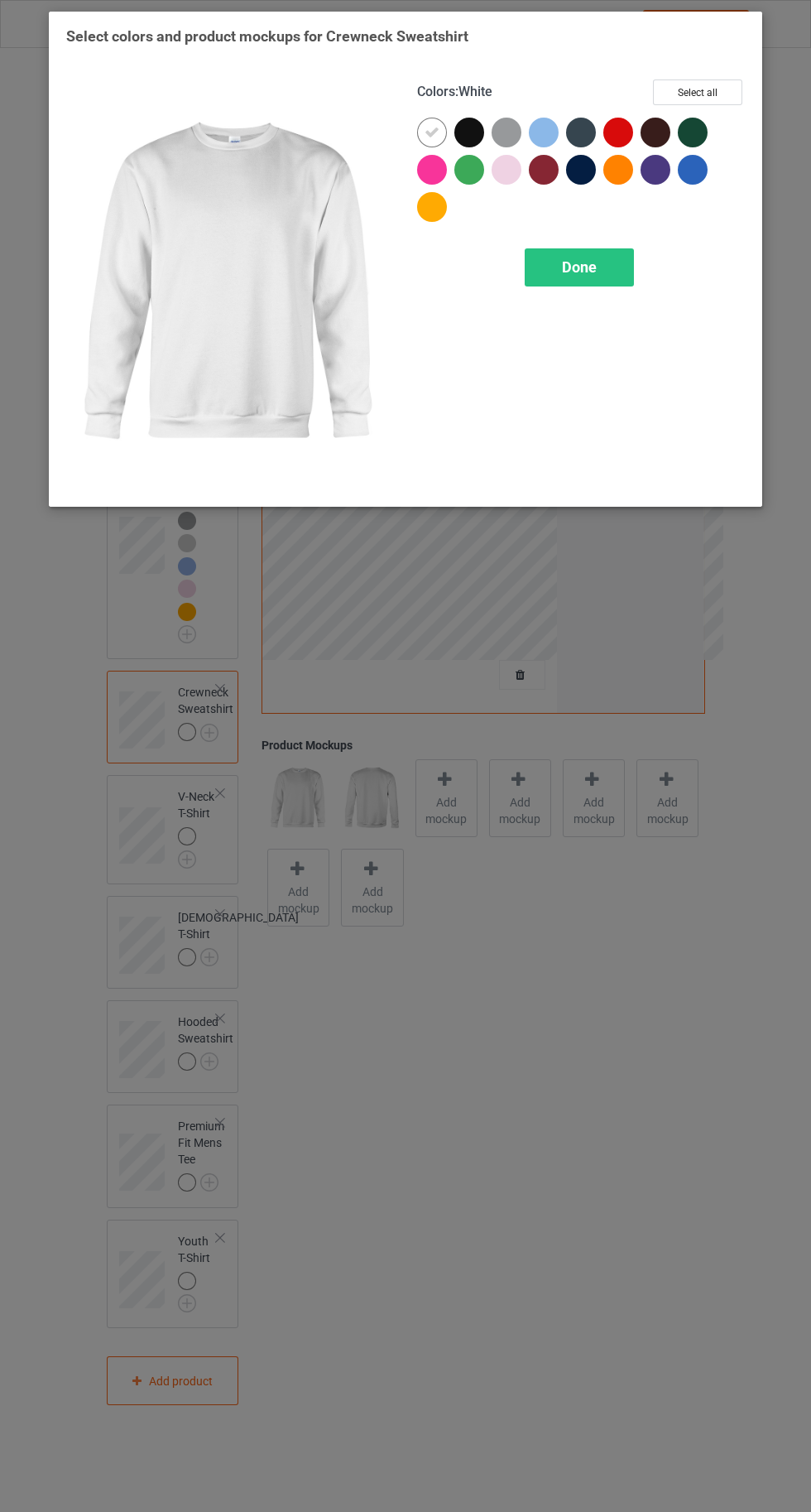
click at [505, 138] on div at bounding box center [507, 133] width 30 height 30
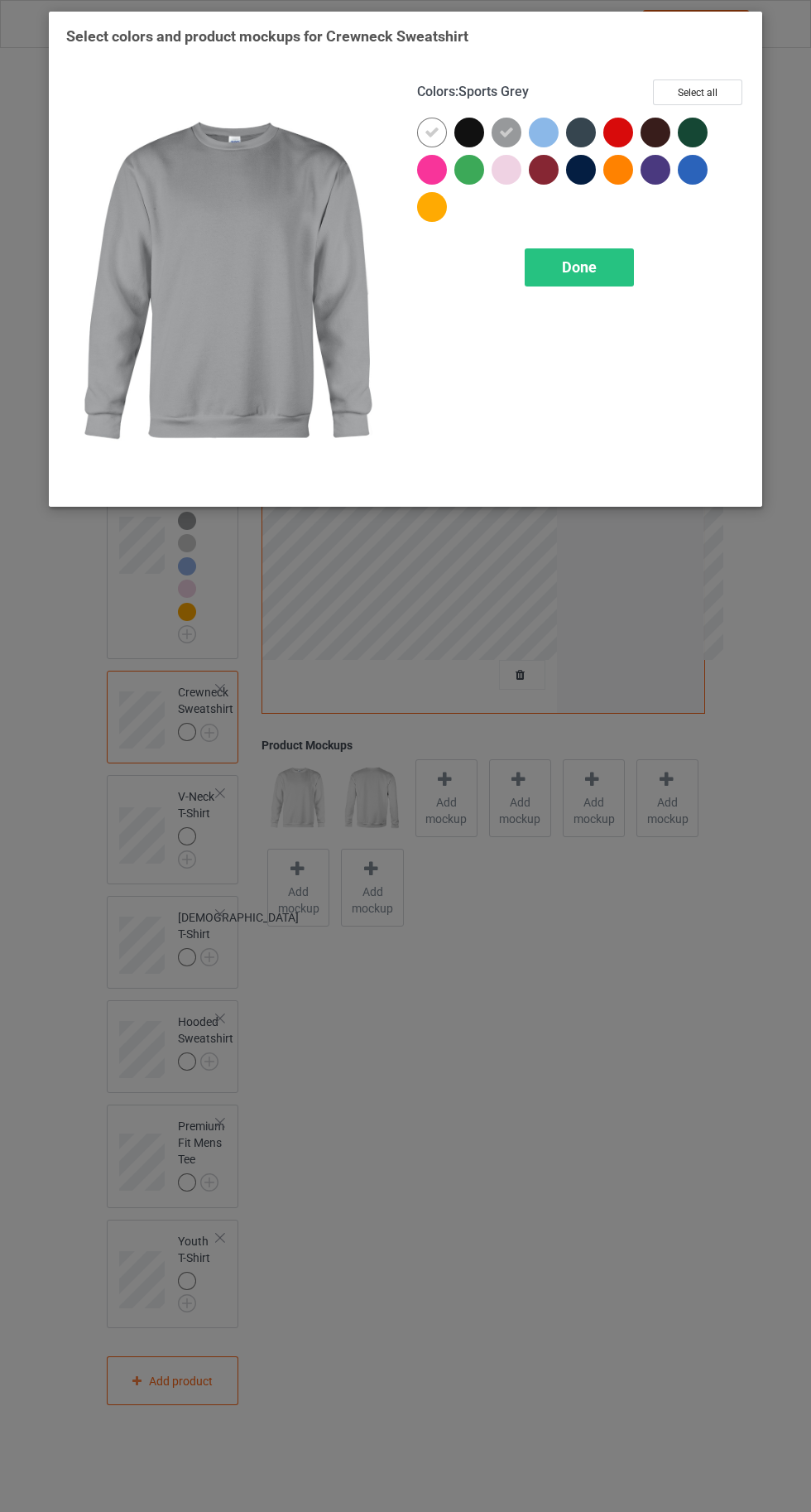
click at [550, 136] on div at bounding box center [544, 133] width 30 height 30
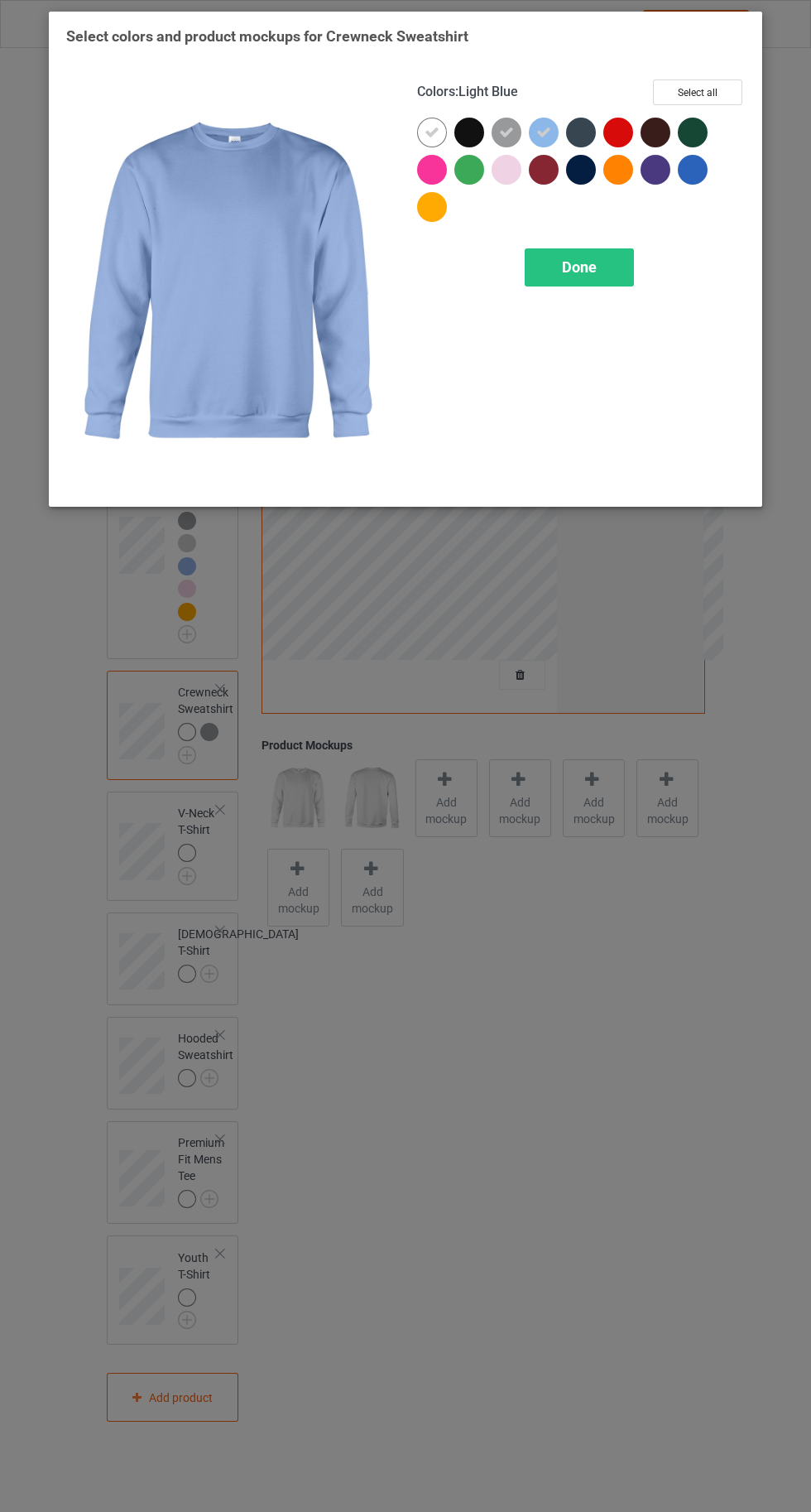
click at [510, 186] on div at bounding box center [510, 173] width 37 height 37
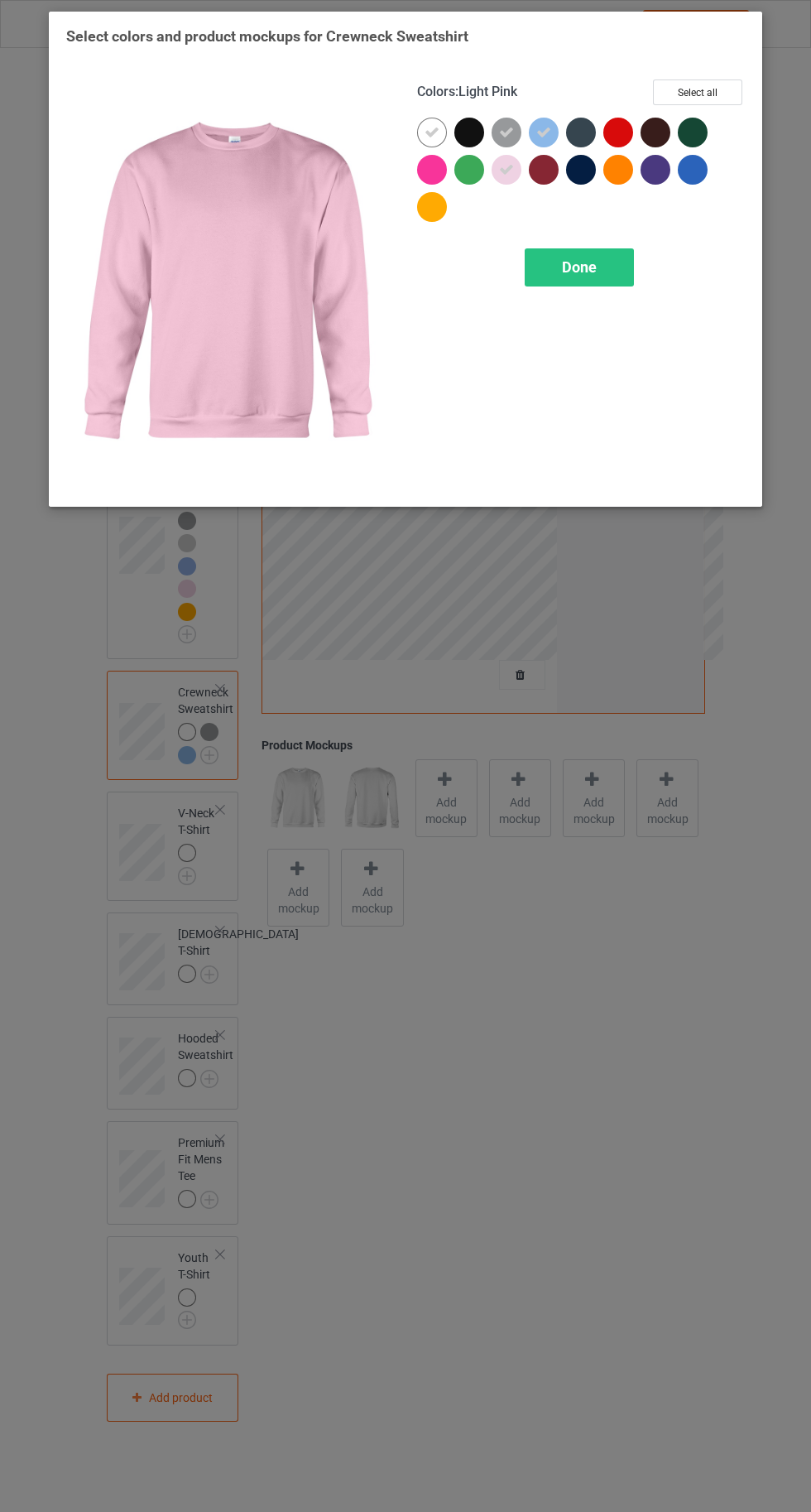
click at [432, 211] on div at bounding box center [432, 207] width 30 height 30
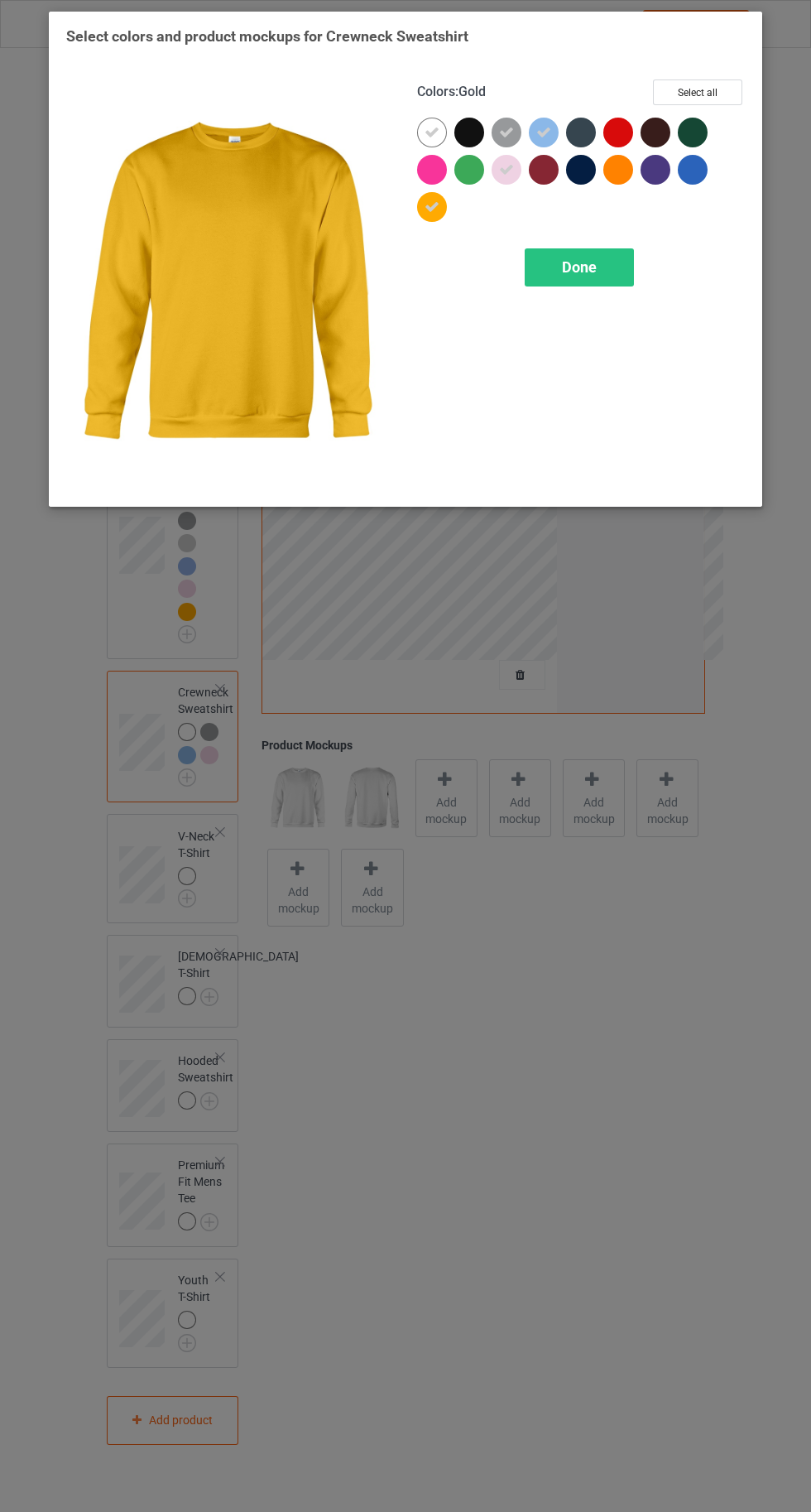
click at [589, 280] on div "Done" at bounding box center [579, 267] width 109 height 38
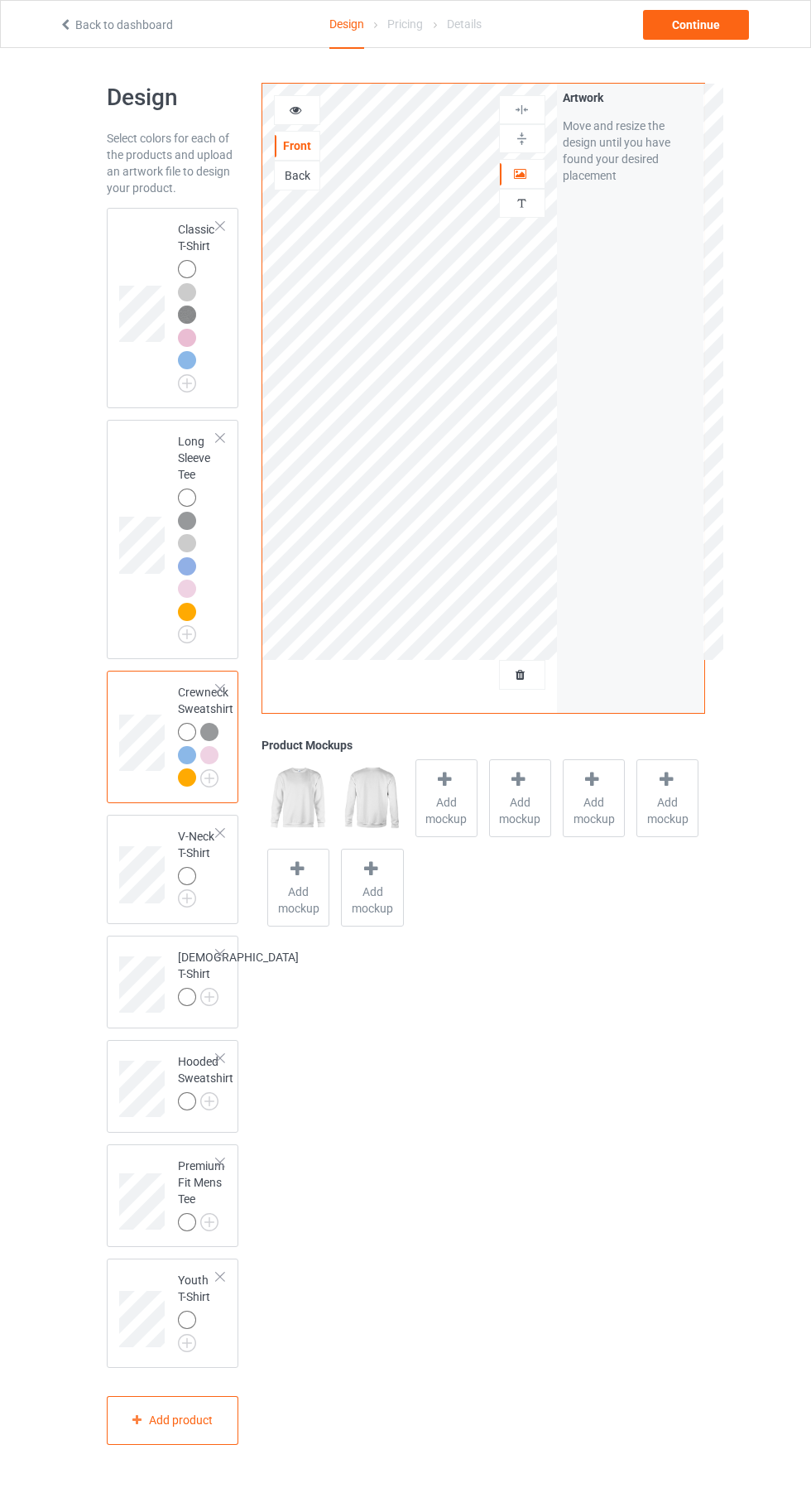
click at [0, 0] on img at bounding box center [0, 0] width 0 height 0
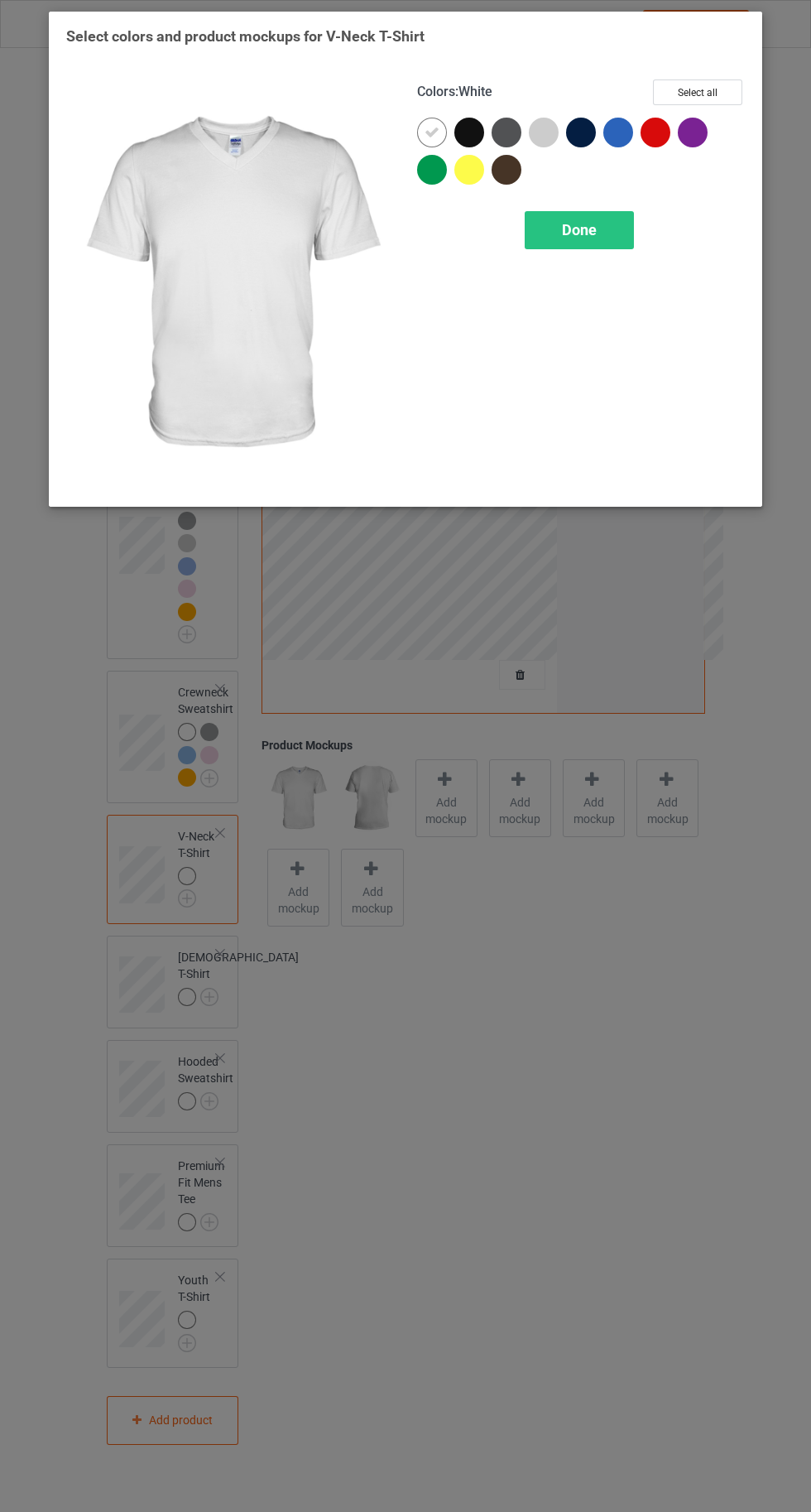
click at [517, 130] on div at bounding box center [507, 133] width 30 height 30
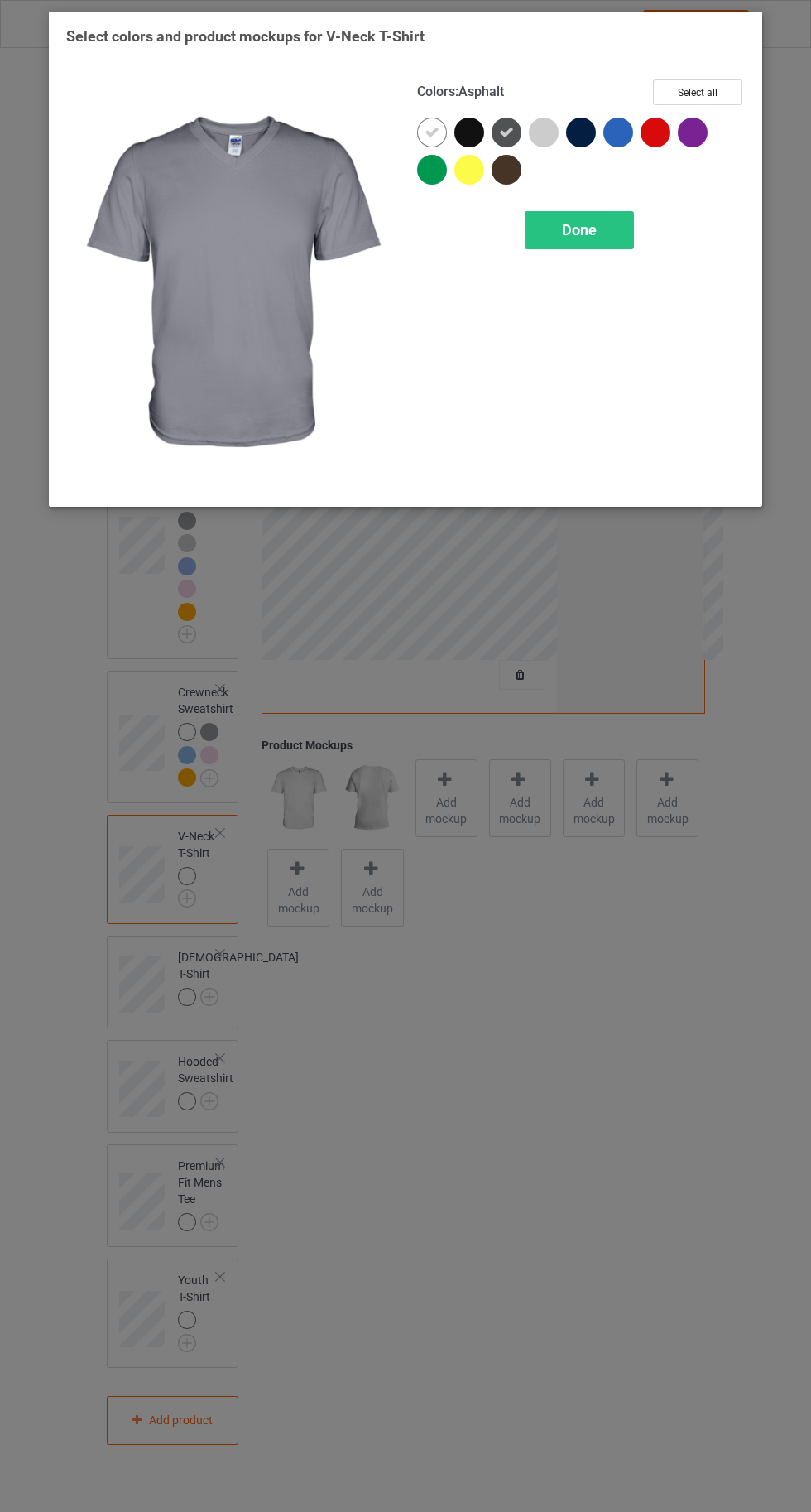
click at [536, 138] on div at bounding box center [544, 133] width 30 height 30
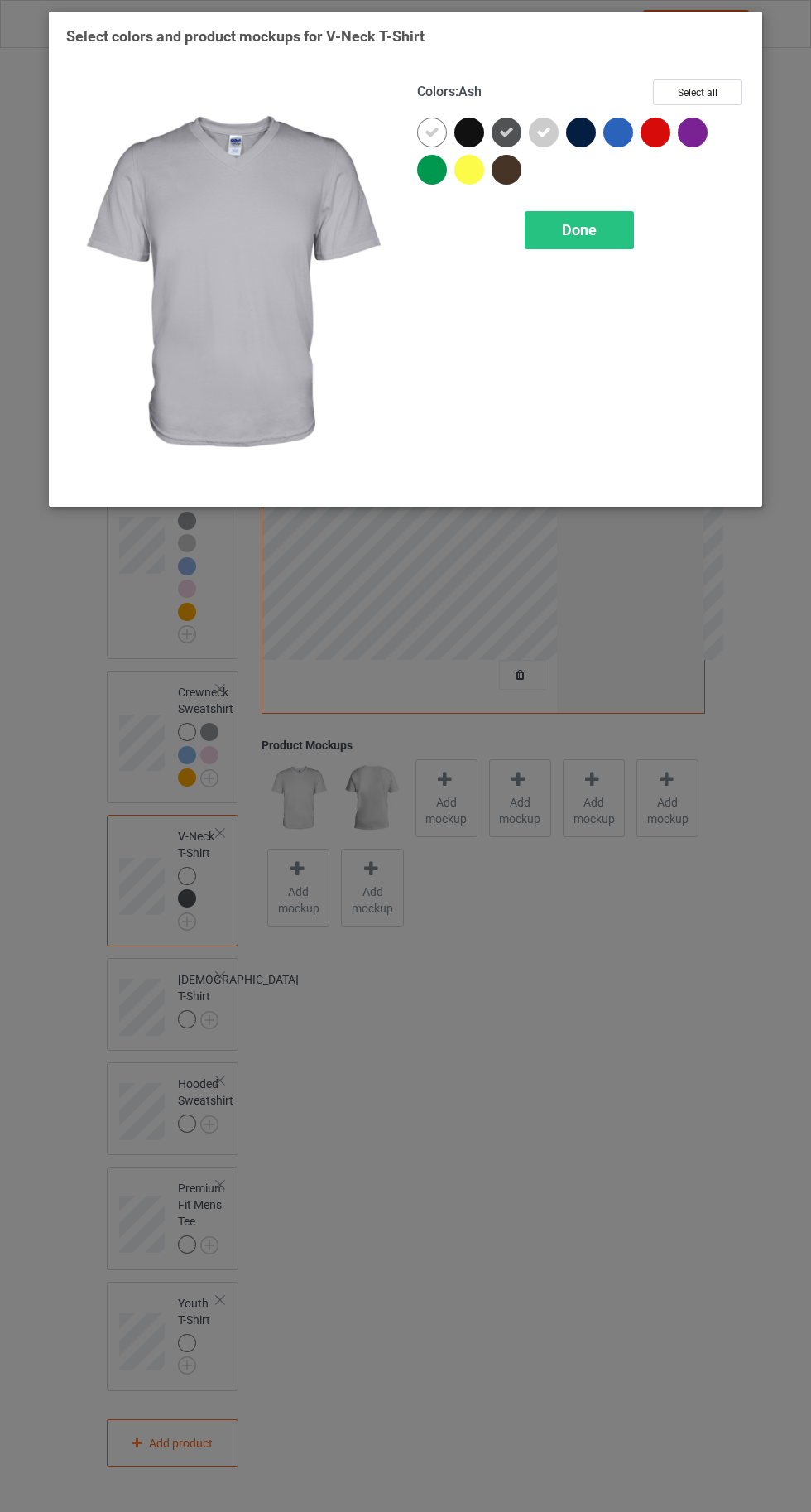
click at [599, 243] on div "Done" at bounding box center [579, 229] width 109 height 38
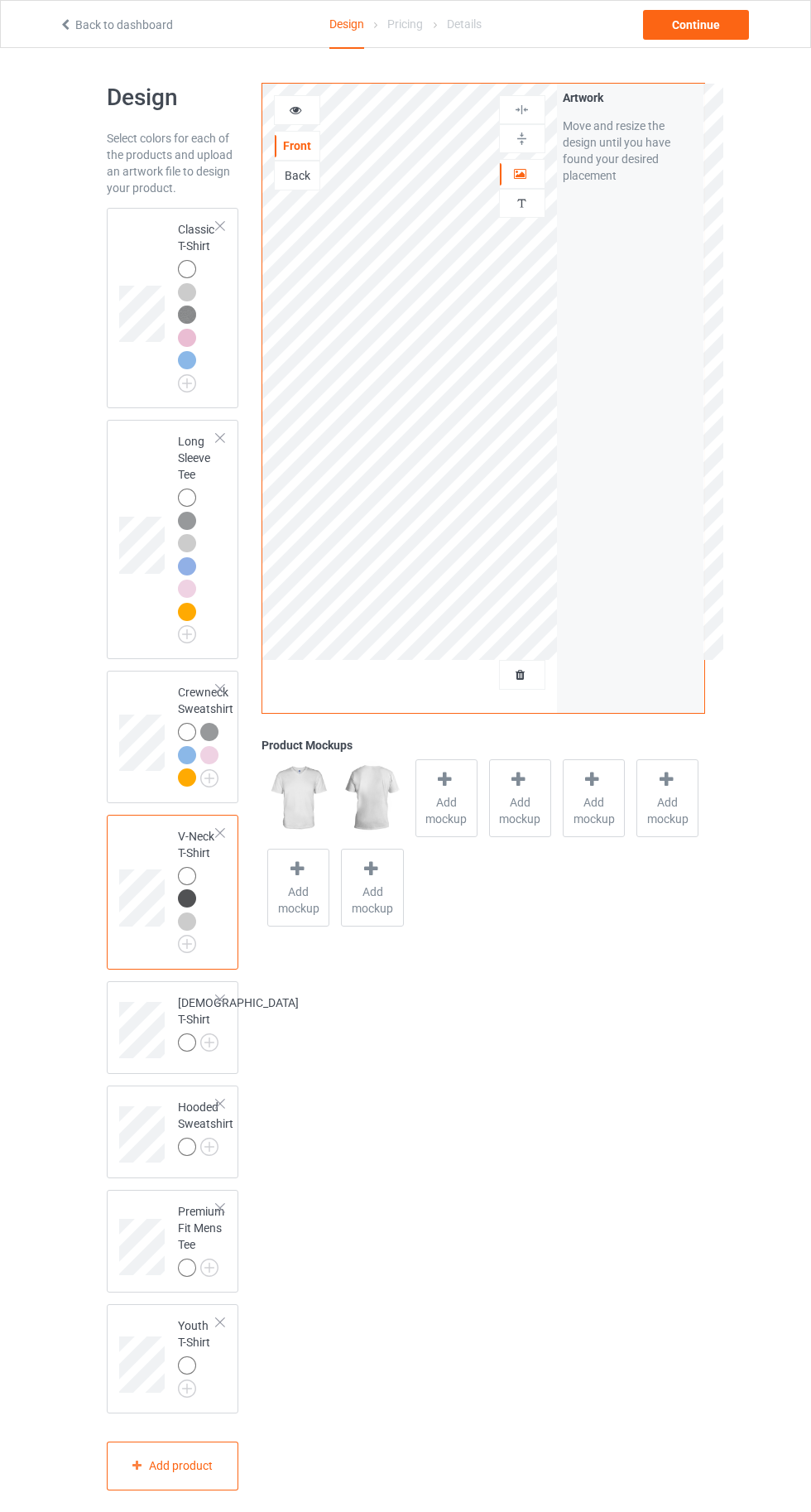
click at [186, 595] on div at bounding box center [187, 589] width 18 height 18
click at [194, 612] on div at bounding box center [187, 612] width 18 height 18
click at [0, 0] on img at bounding box center [0, 0] width 0 height 0
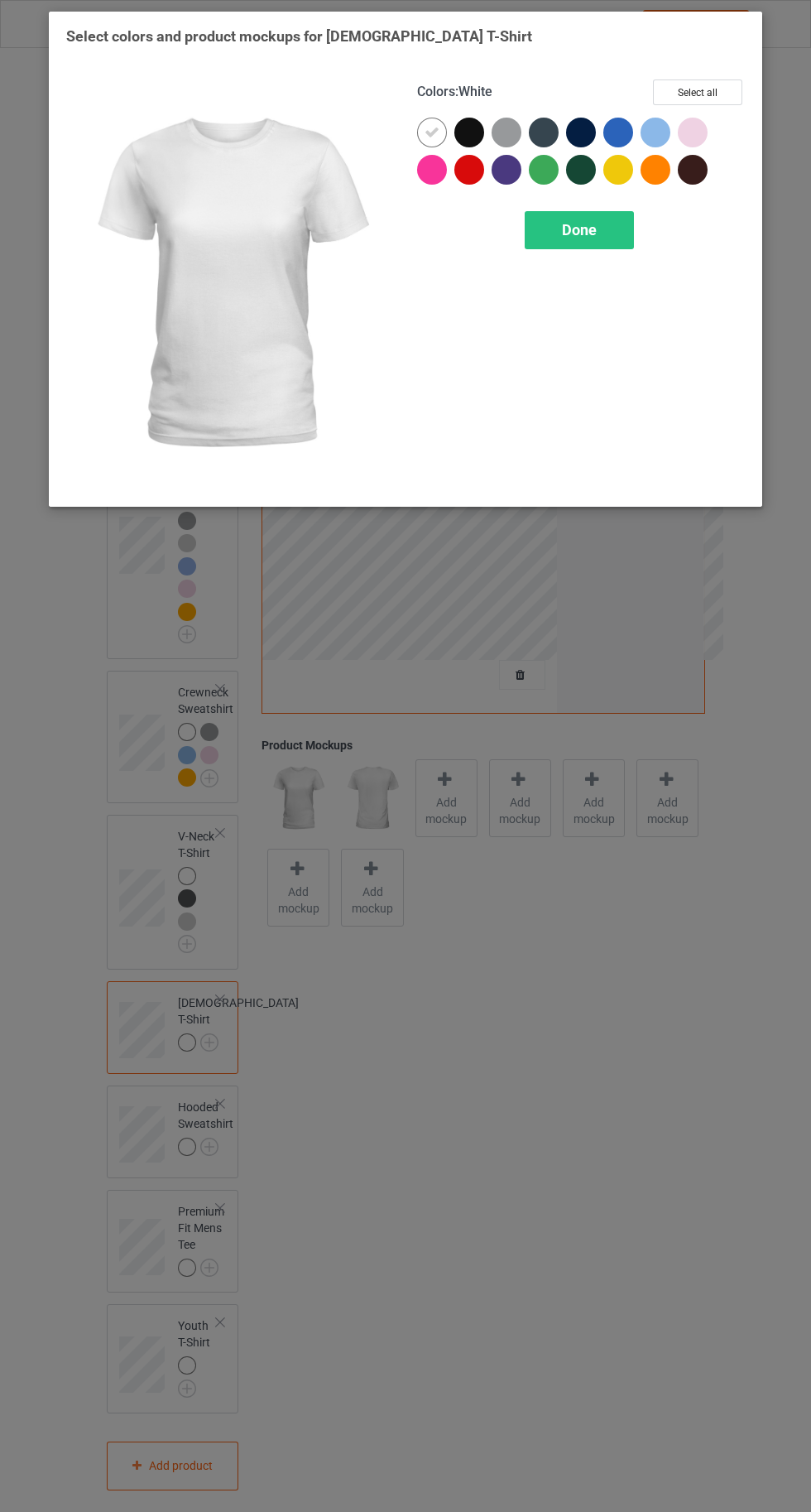
click at [517, 131] on div at bounding box center [507, 133] width 30 height 30
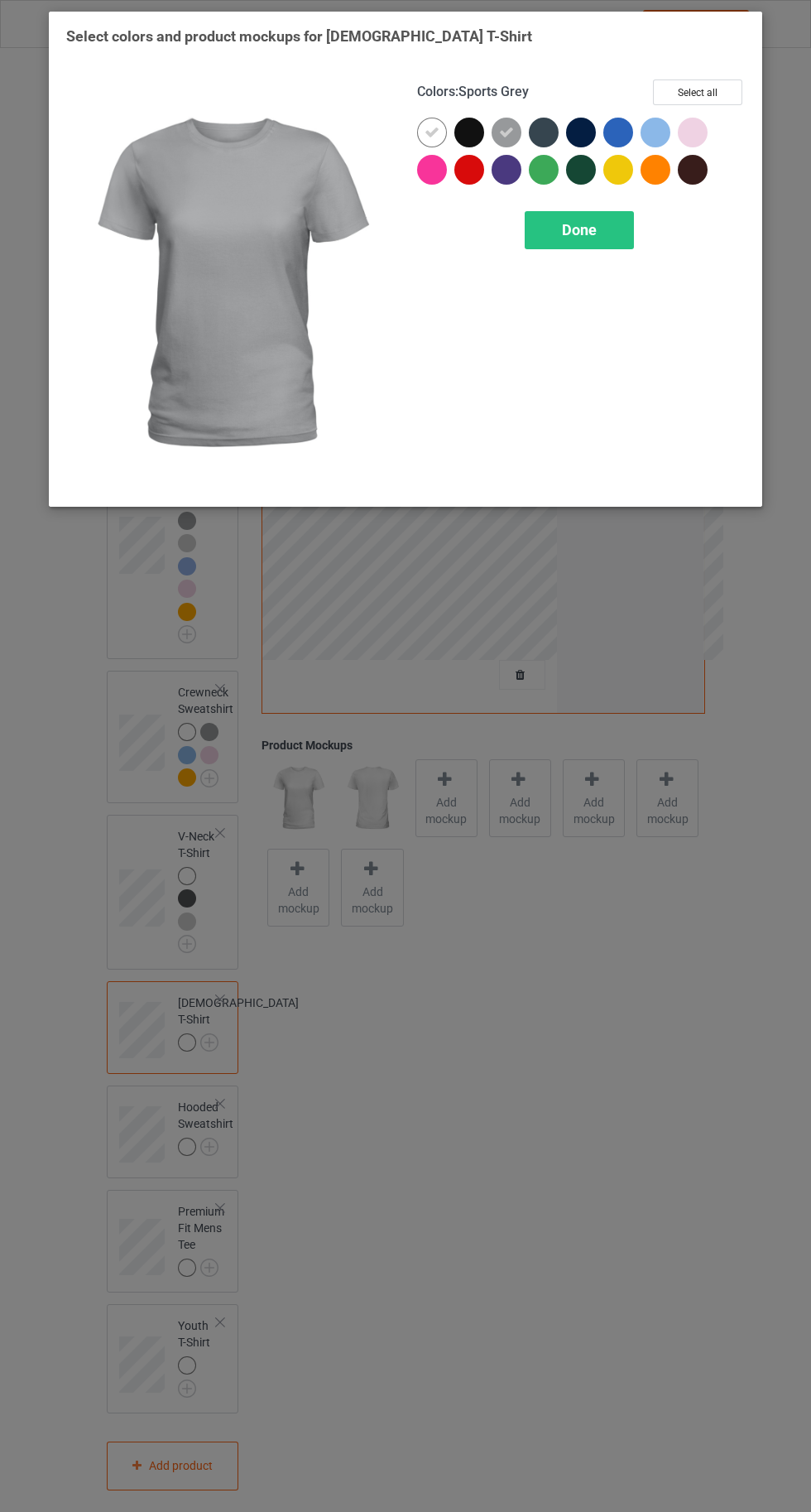
click at [631, 135] on div at bounding box center [619, 133] width 30 height 30
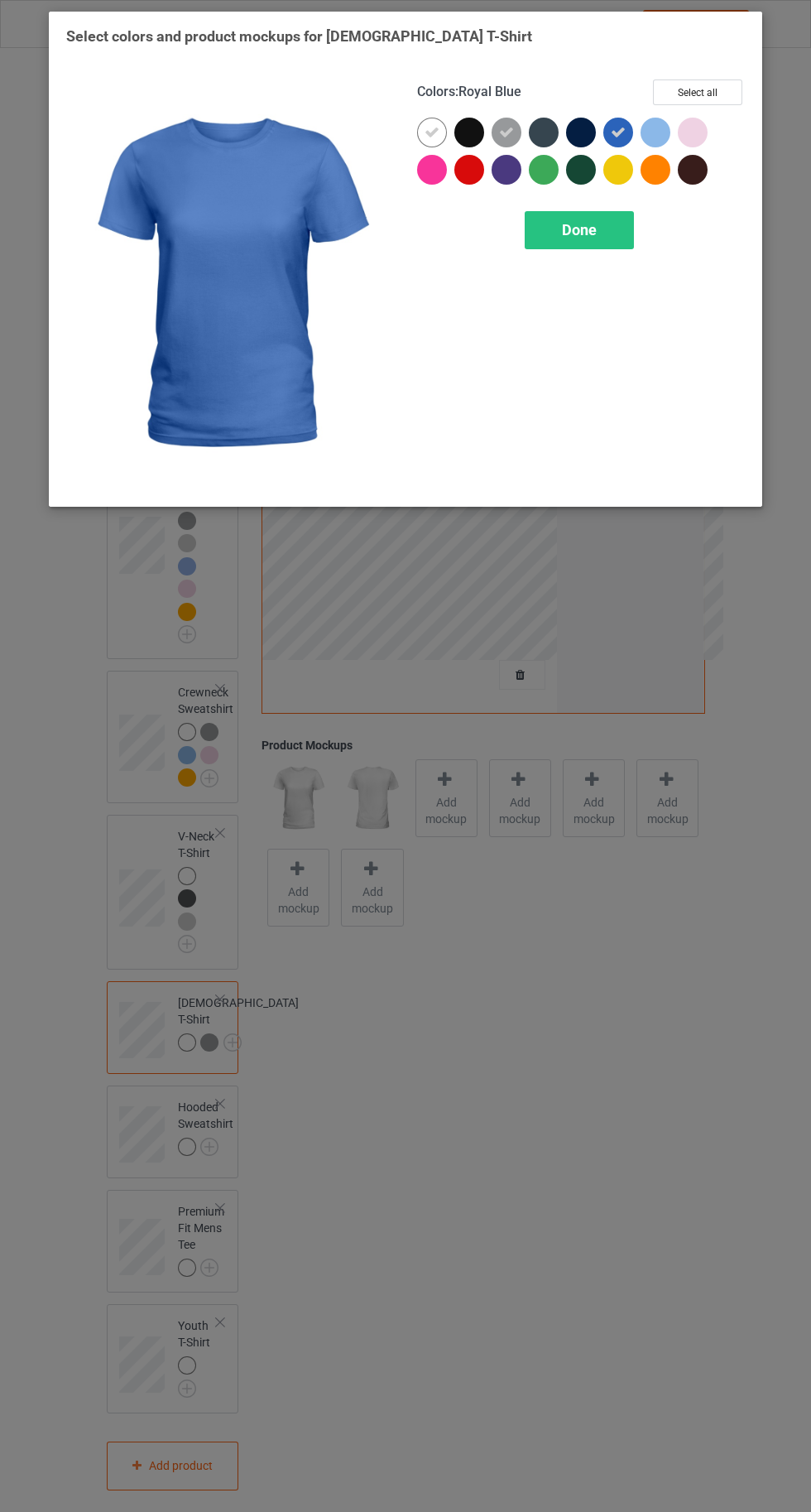
click at [657, 140] on div at bounding box center [656, 133] width 30 height 30
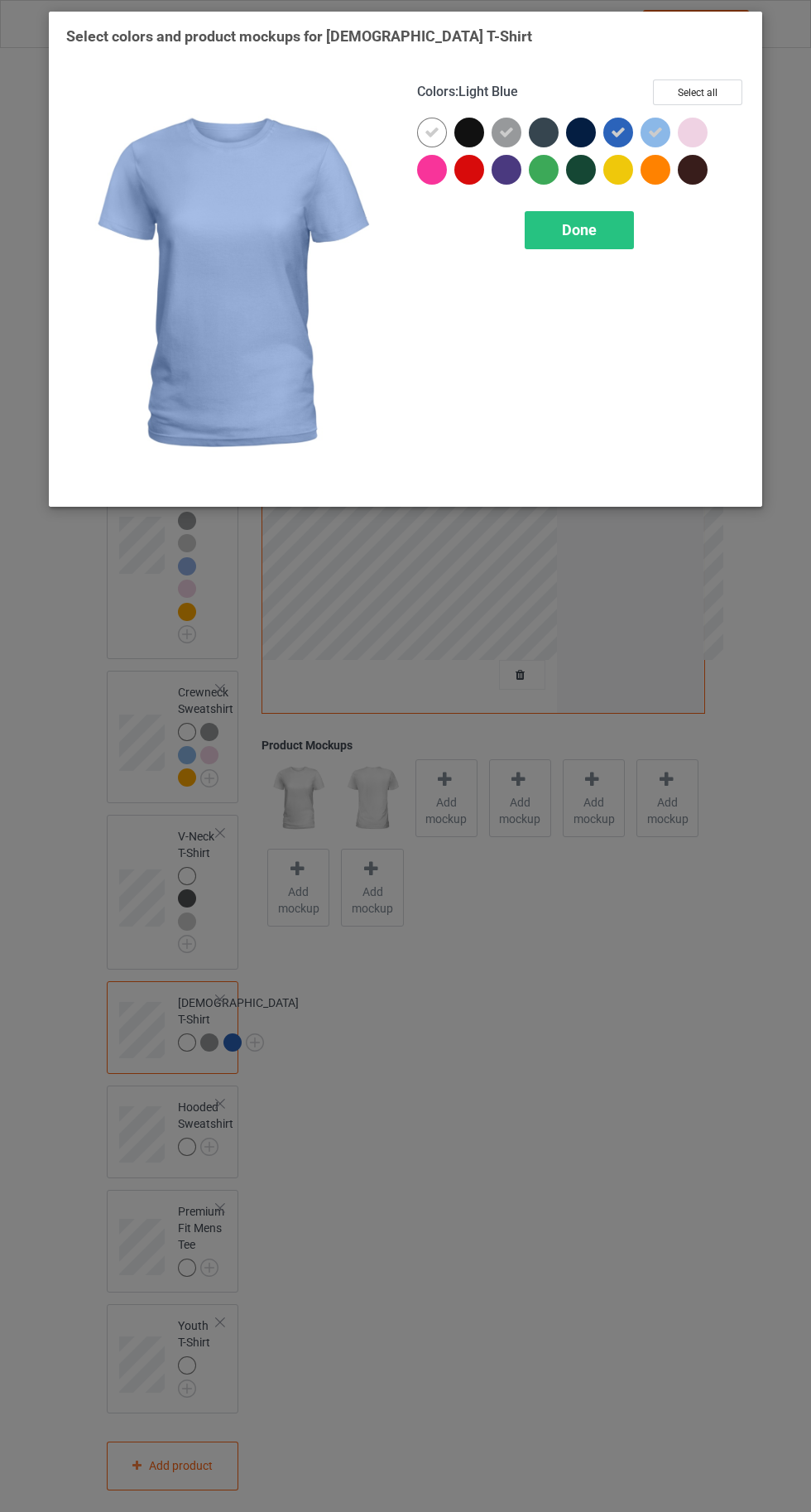
click at [705, 134] on div at bounding box center [693, 133] width 30 height 30
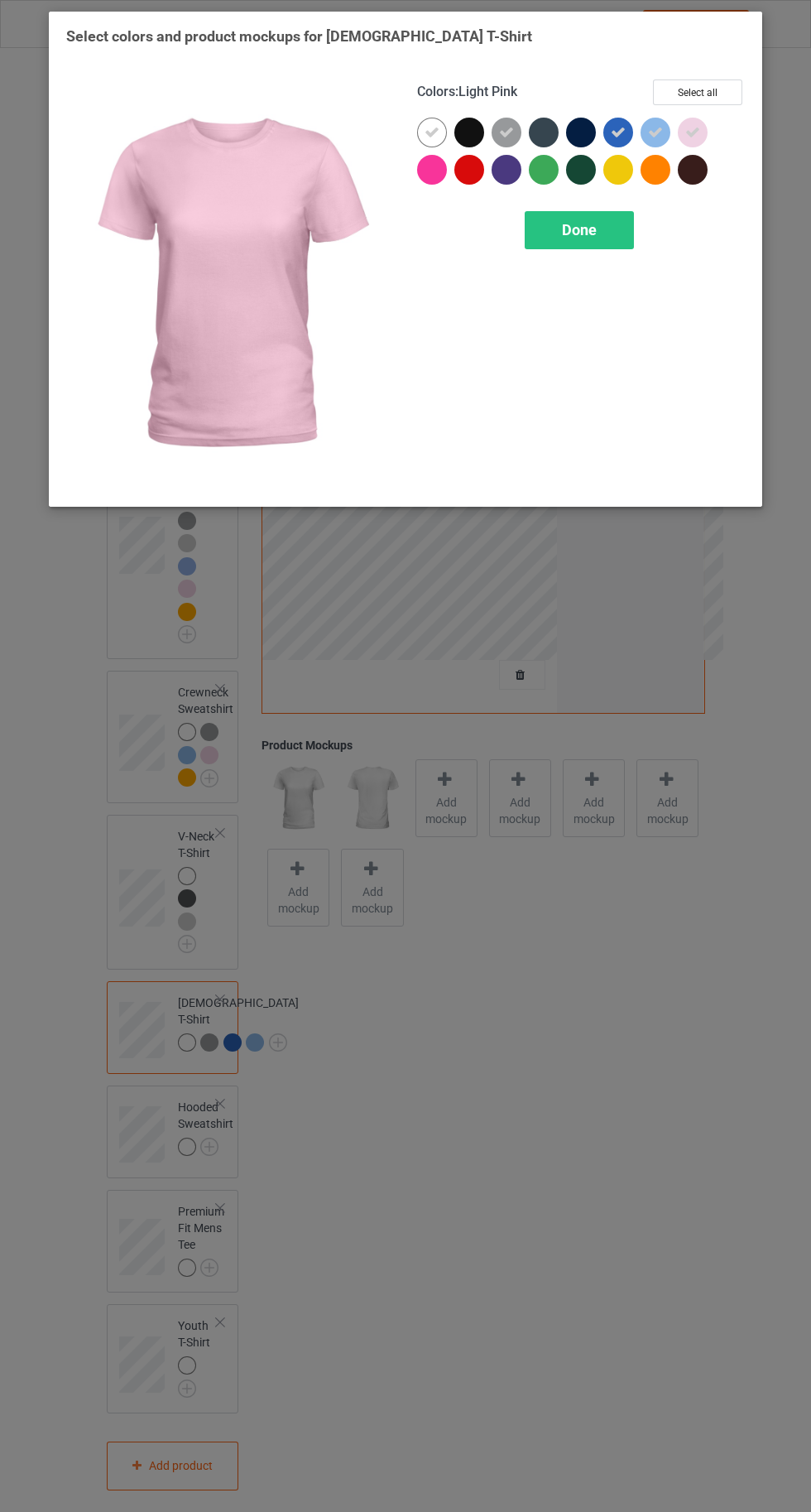
click at [619, 183] on div at bounding box center [619, 170] width 30 height 30
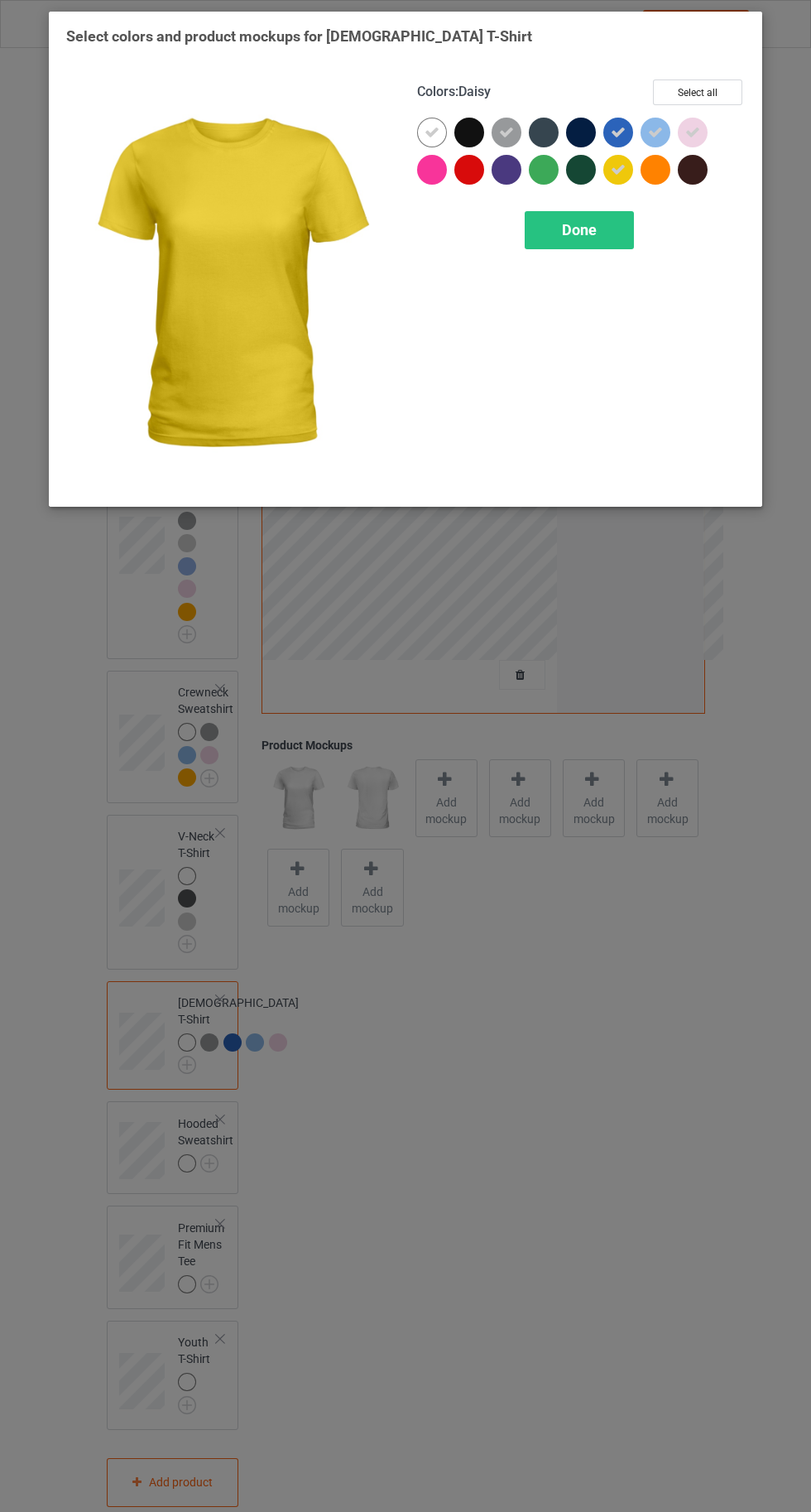
click at [664, 180] on div at bounding box center [656, 170] width 30 height 30
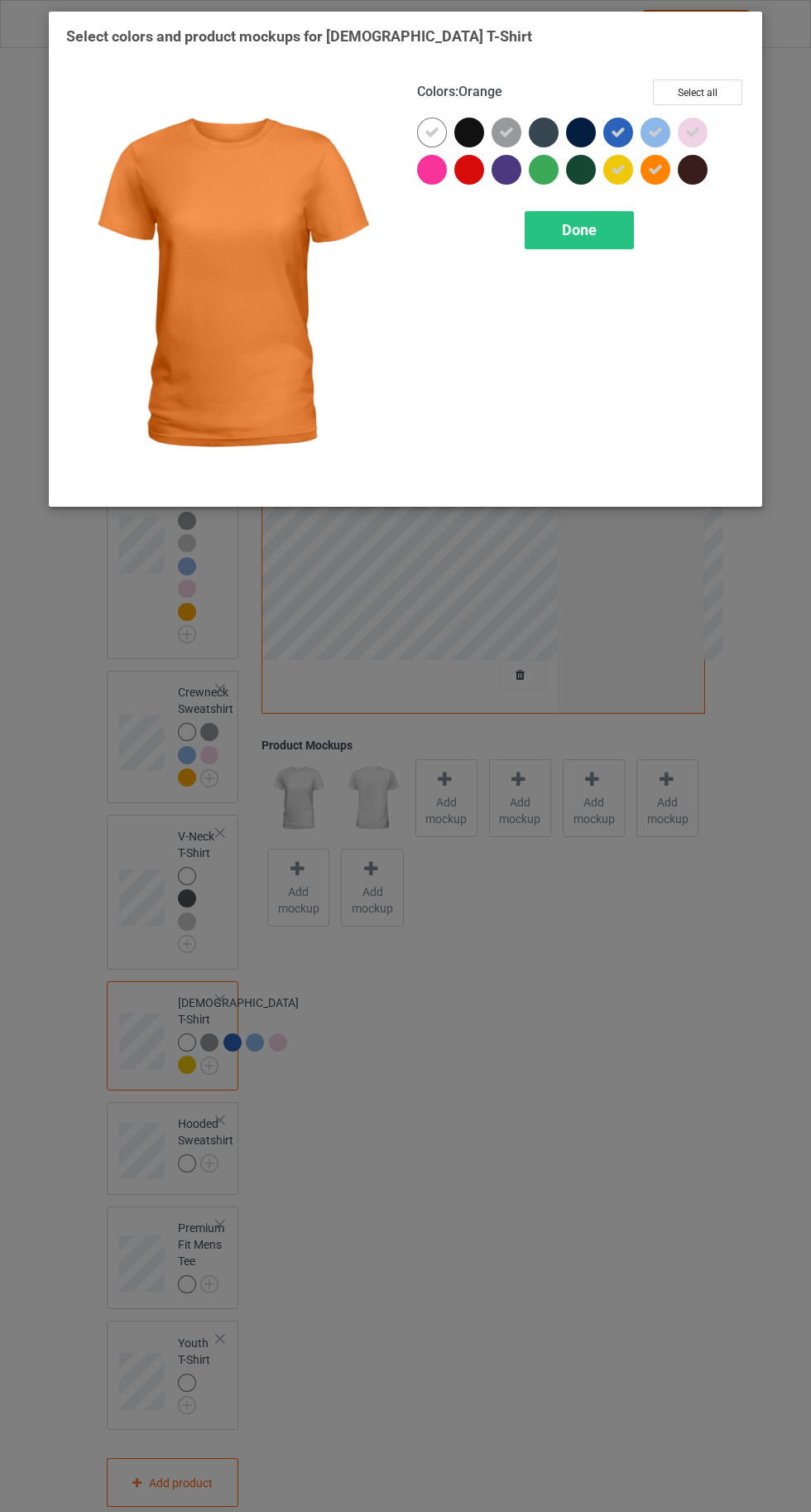
click at [473, 166] on div at bounding box center [469, 170] width 30 height 30
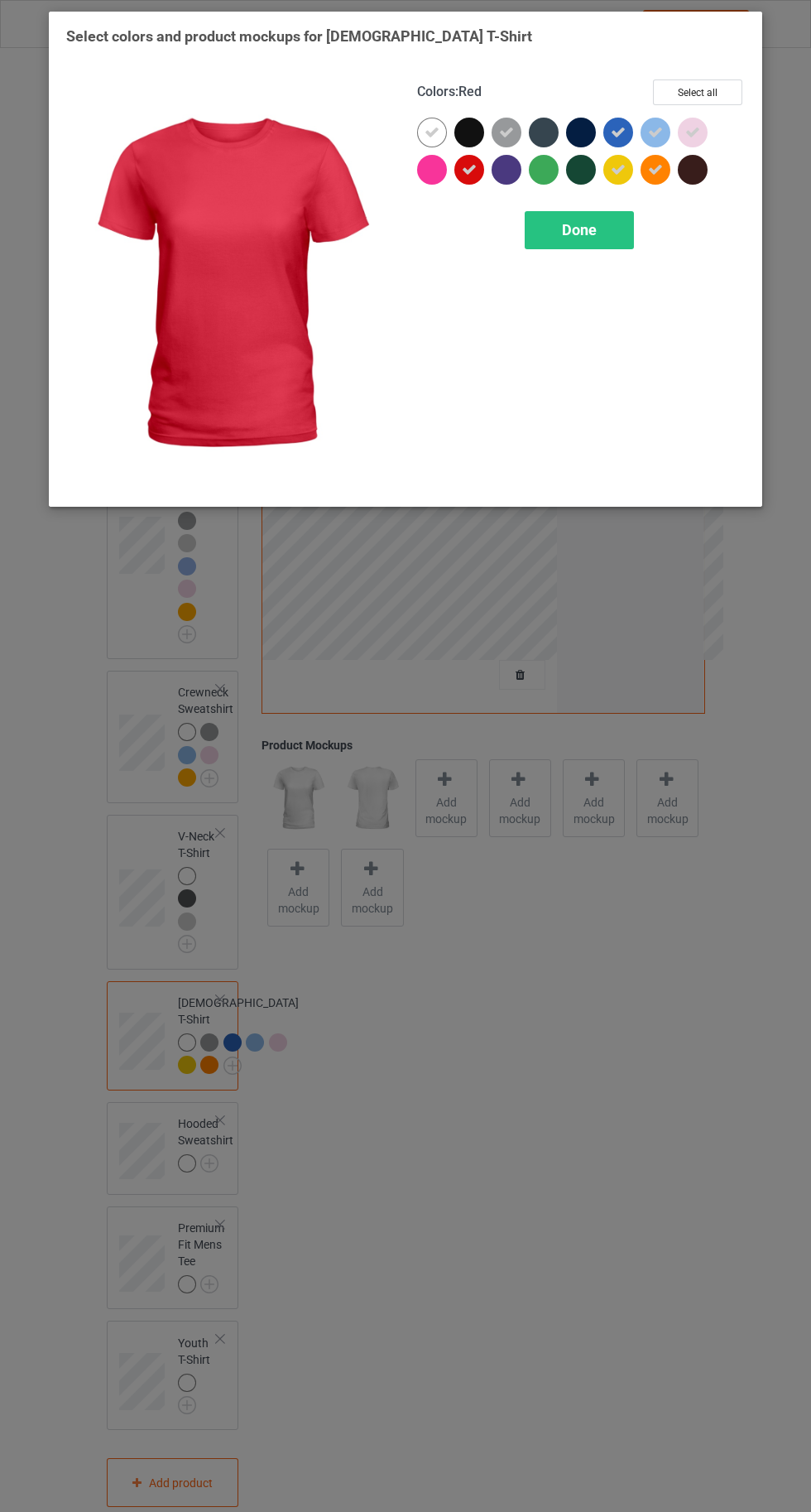
click at [429, 181] on div at bounding box center [432, 170] width 30 height 30
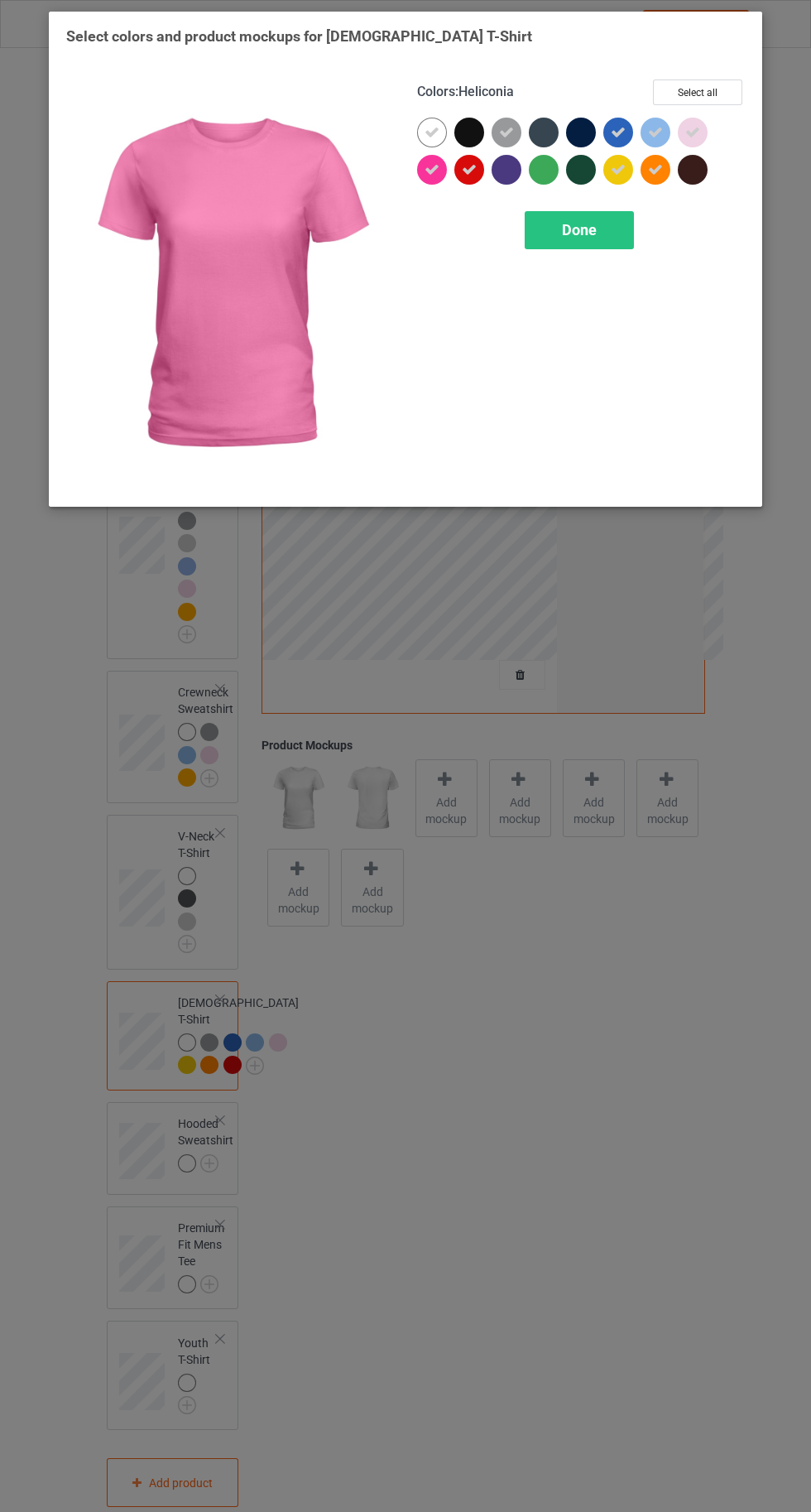
click at [603, 241] on div "Done" at bounding box center [579, 229] width 109 height 38
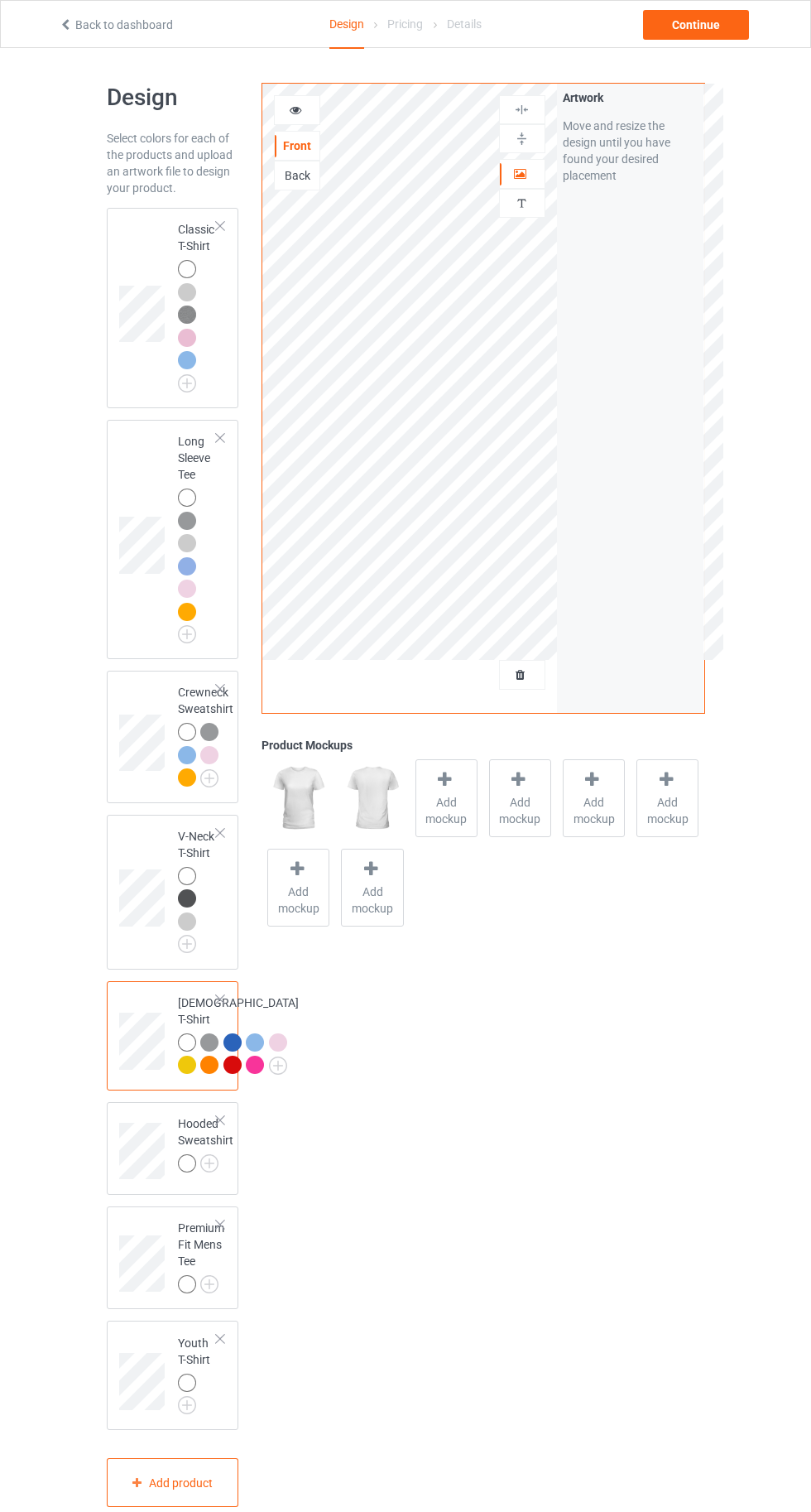
click at [0, 0] on img at bounding box center [0, 0] width 0 height 0
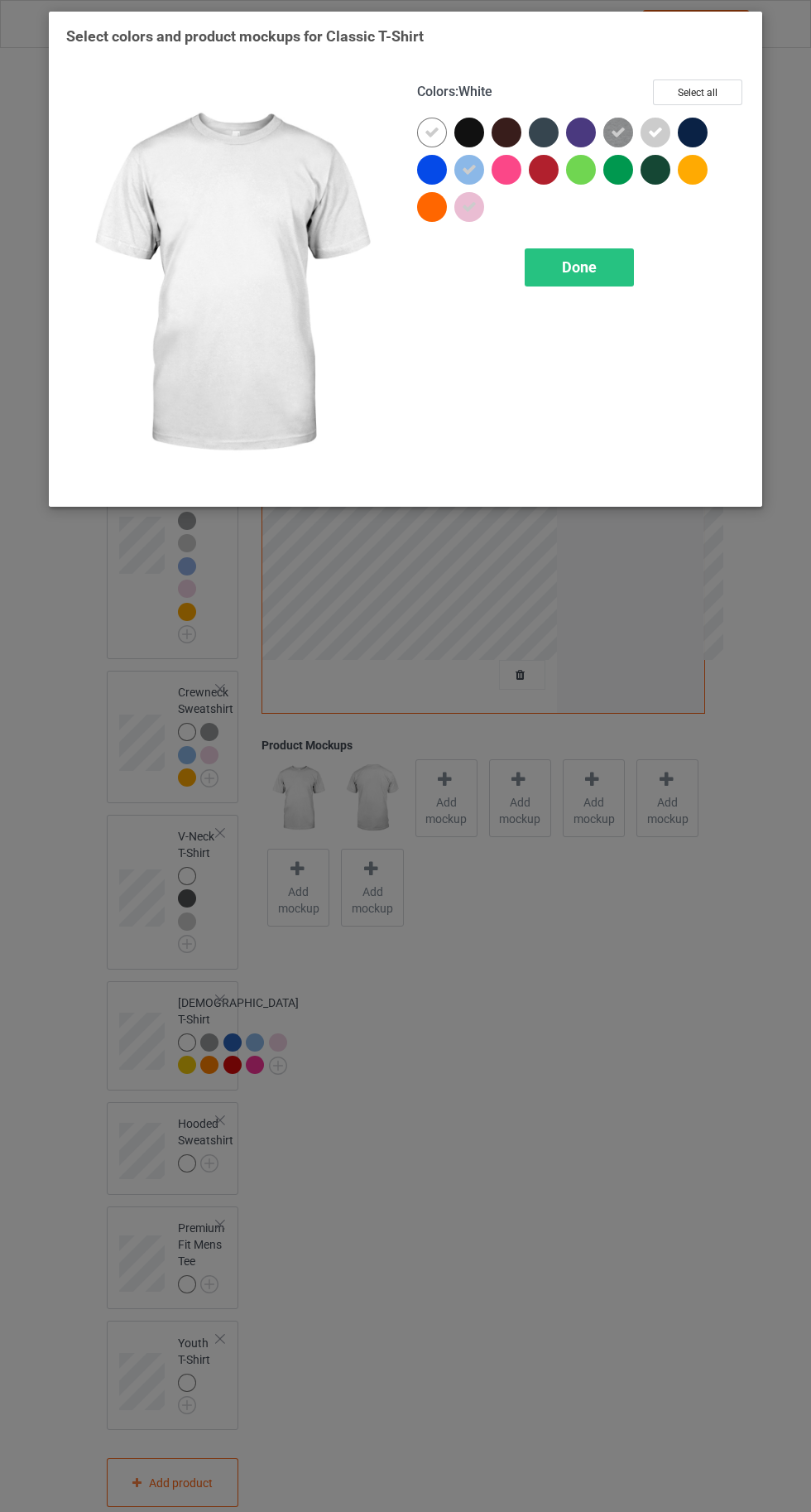
click at [713, 186] on div at bounding box center [697, 173] width 37 height 37
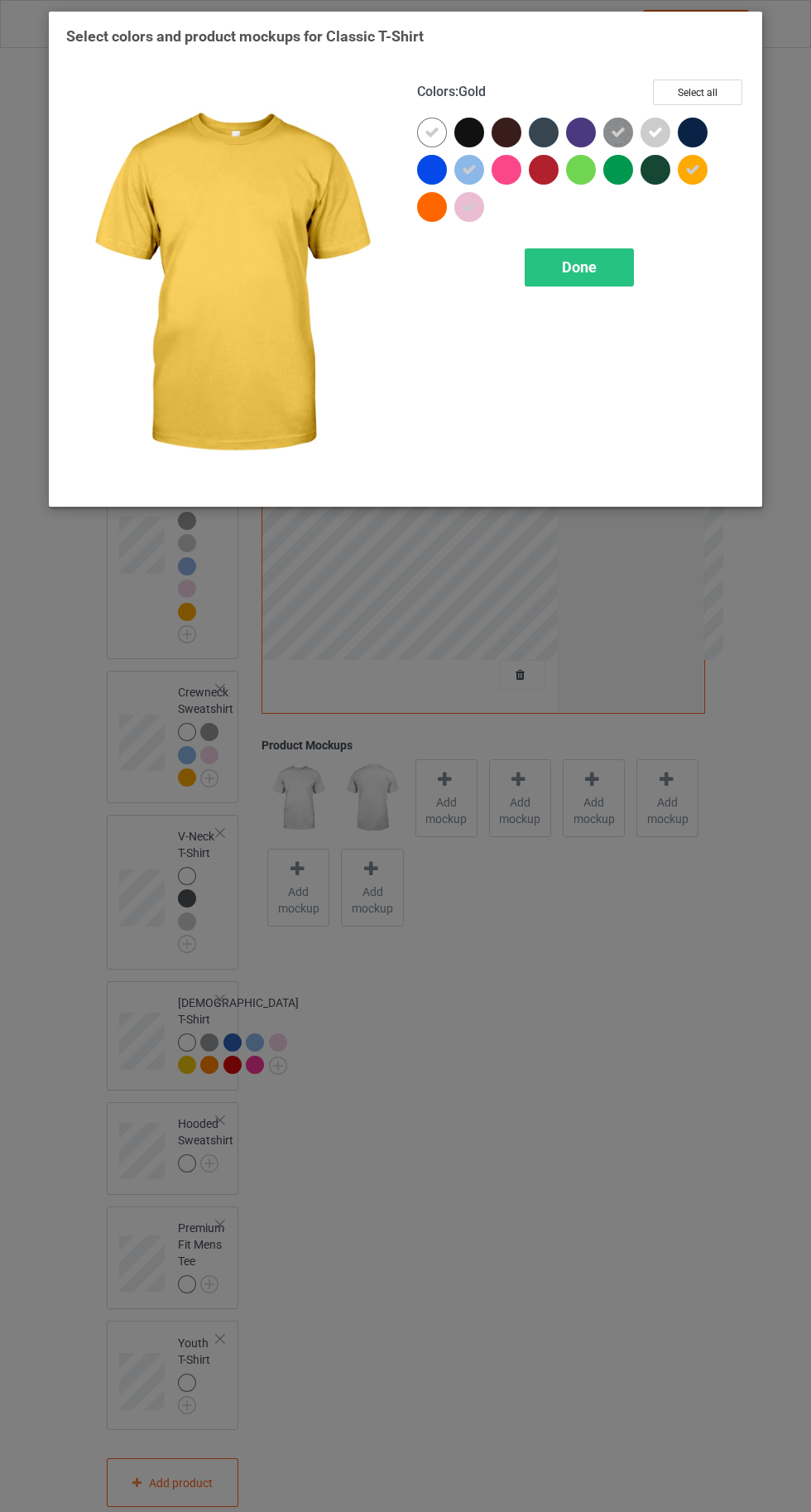
click at [593, 285] on div "Done" at bounding box center [579, 267] width 109 height 38
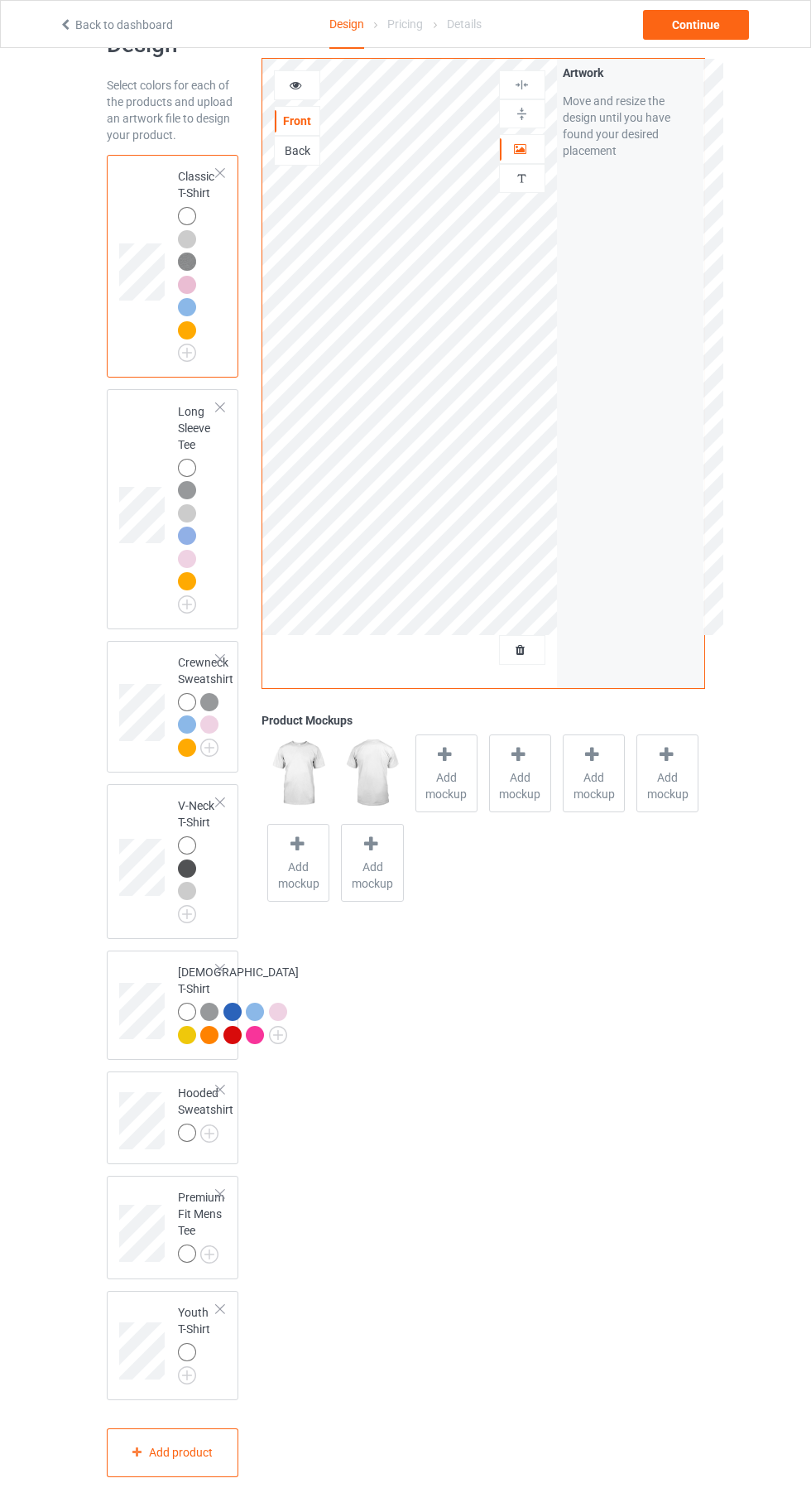
scroll to position [118, 0]
click at [0, 0] on img at bounding box center [0, 0] width 0 height 0
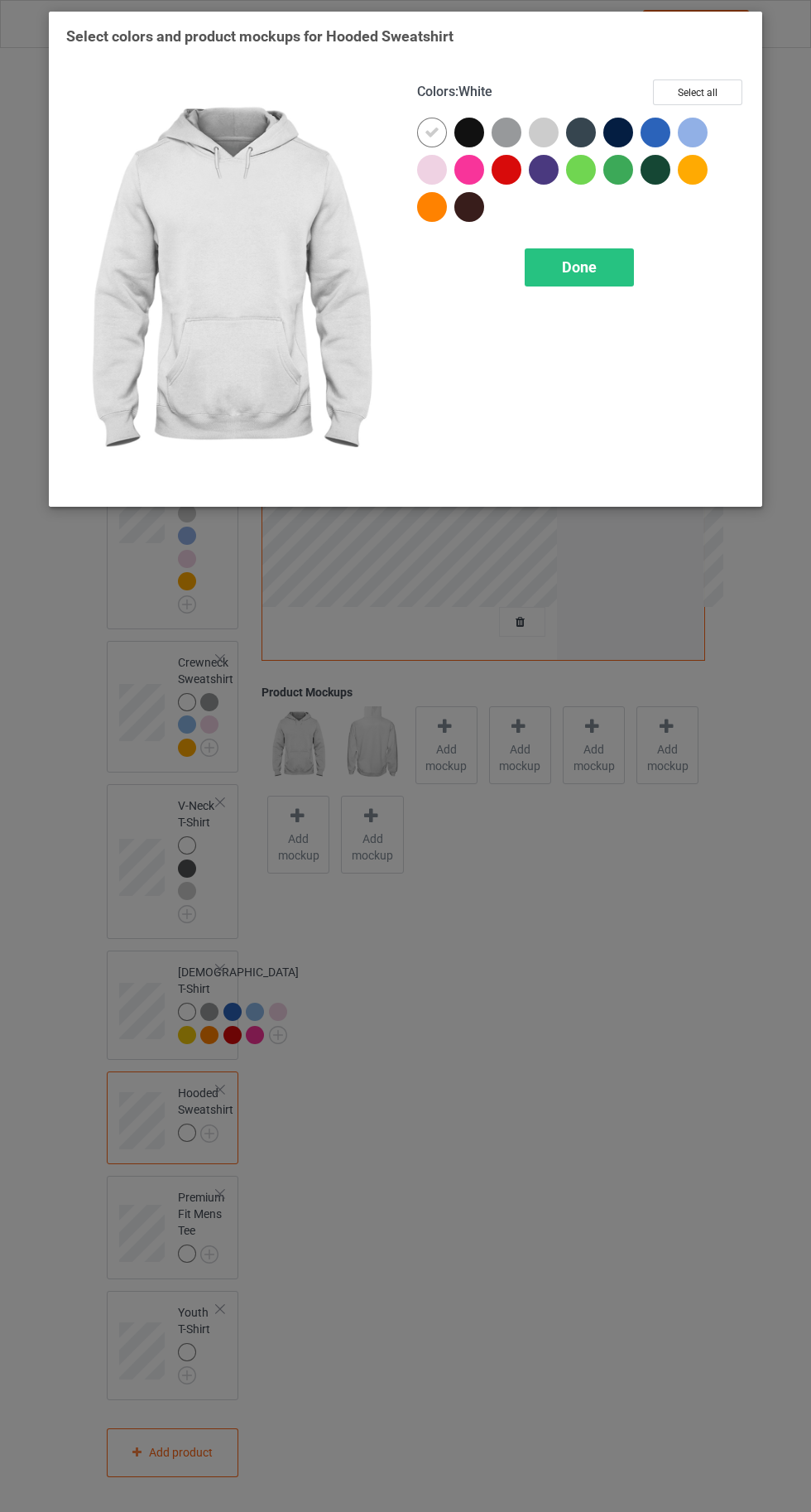
click at [512, 134] on div at bounding box center [507, 133] width 30 height 30
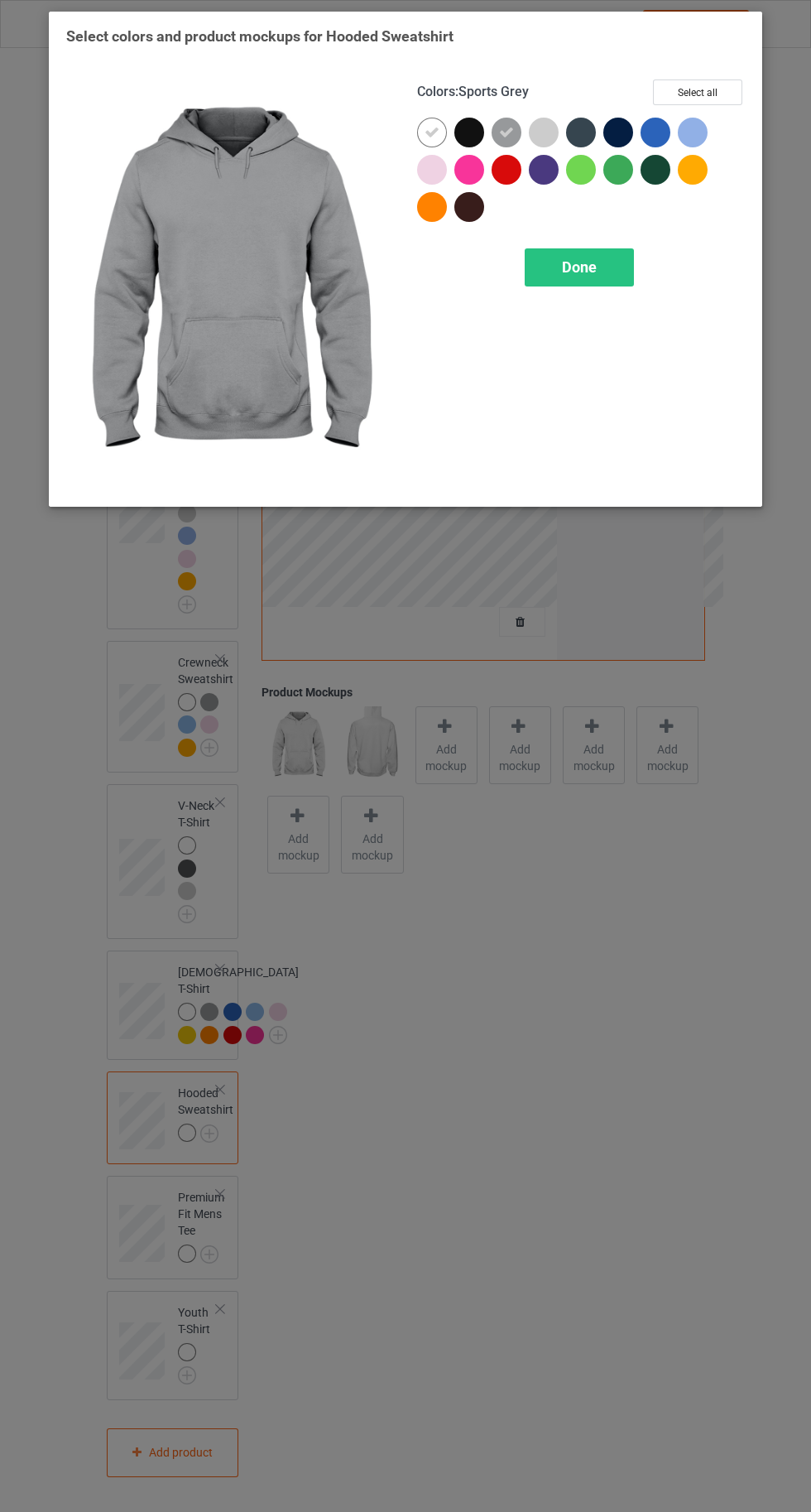
click at [545, 137] on div at bounding box center [544, 133] width 30 height 30
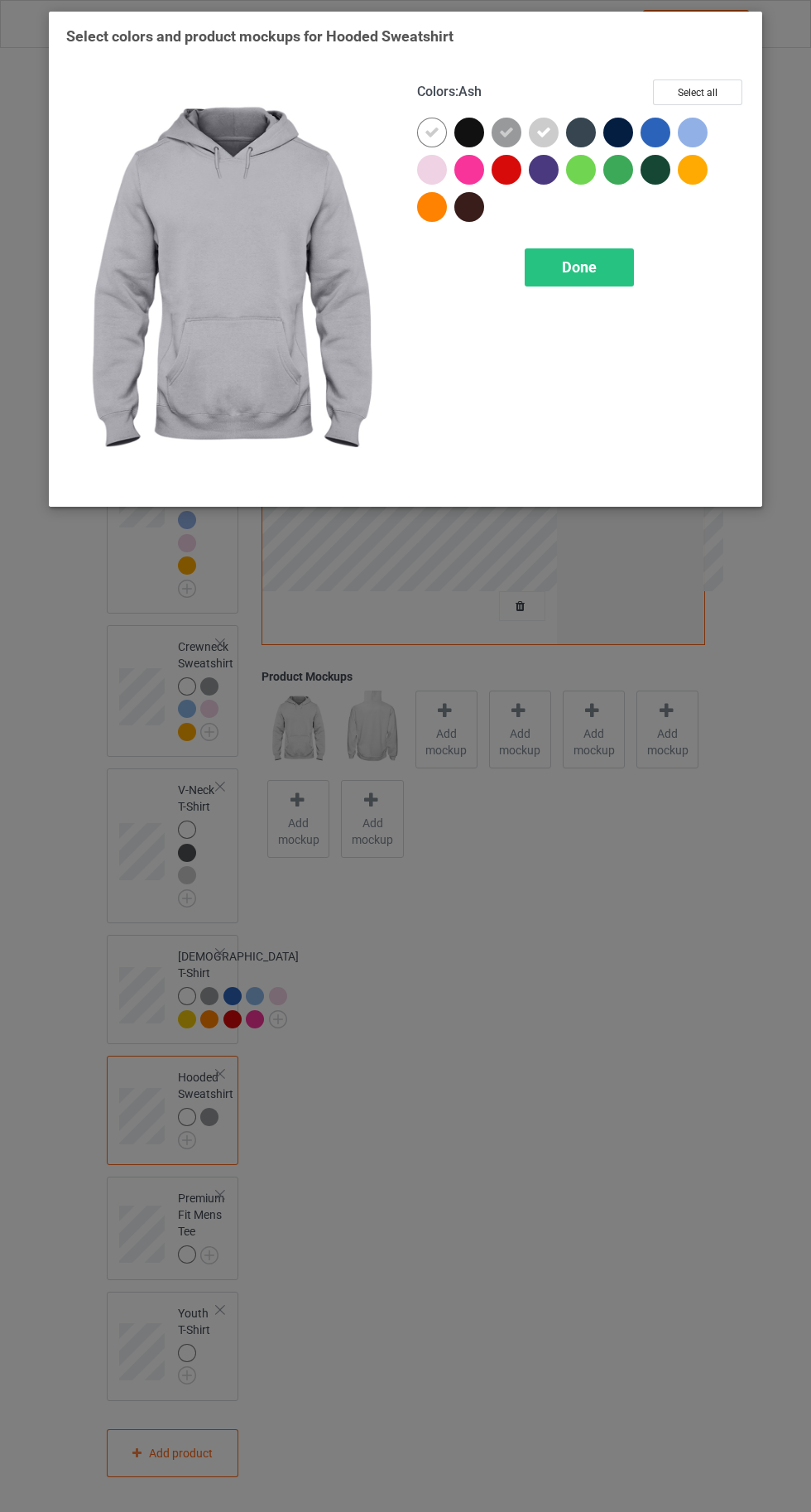
click at [705, 135] on div at bounding box center [693, 133] width 30 height 30
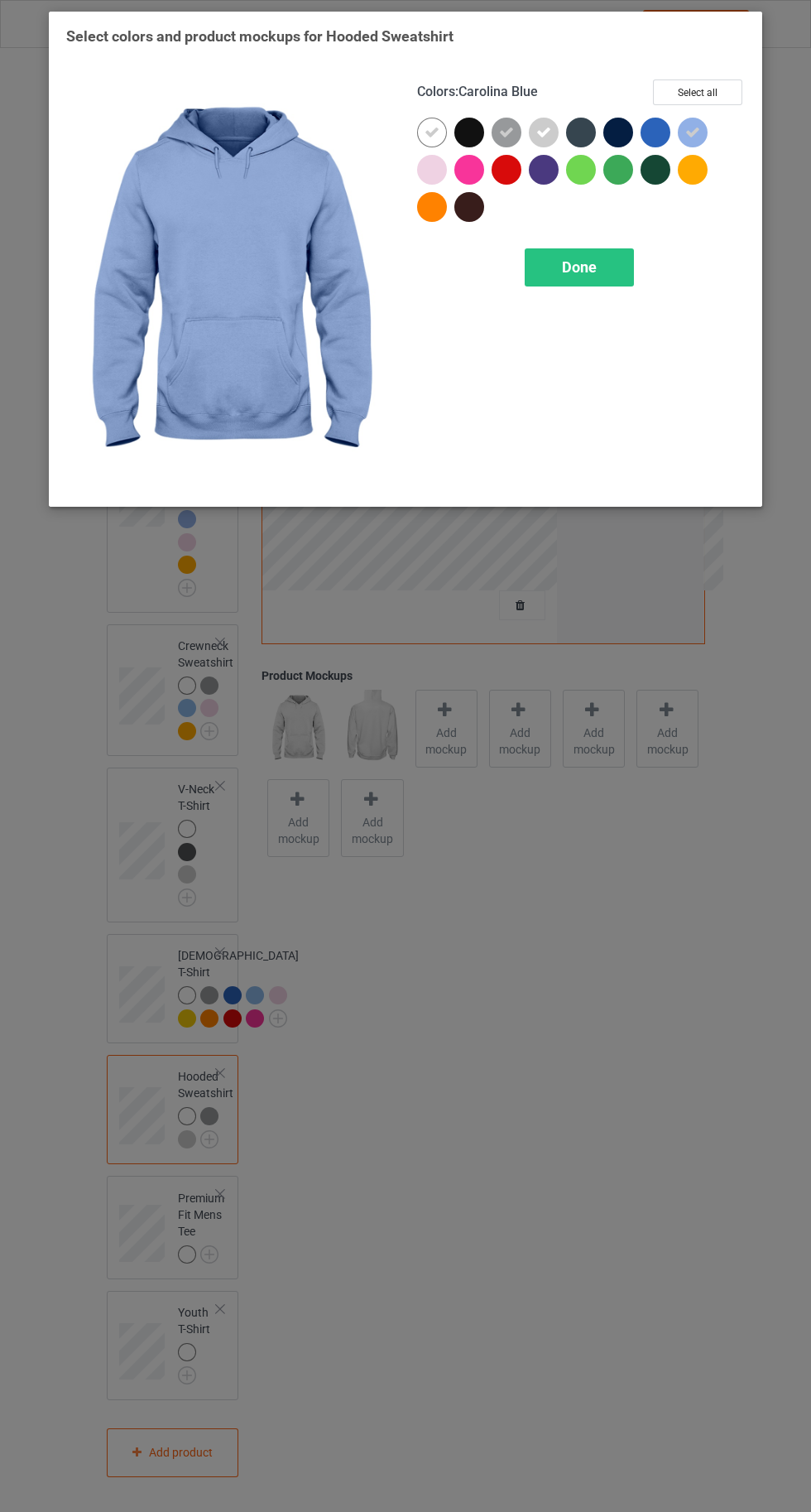
click at [709, 177] on div at bounding box center [697, 173] width 37 height 37
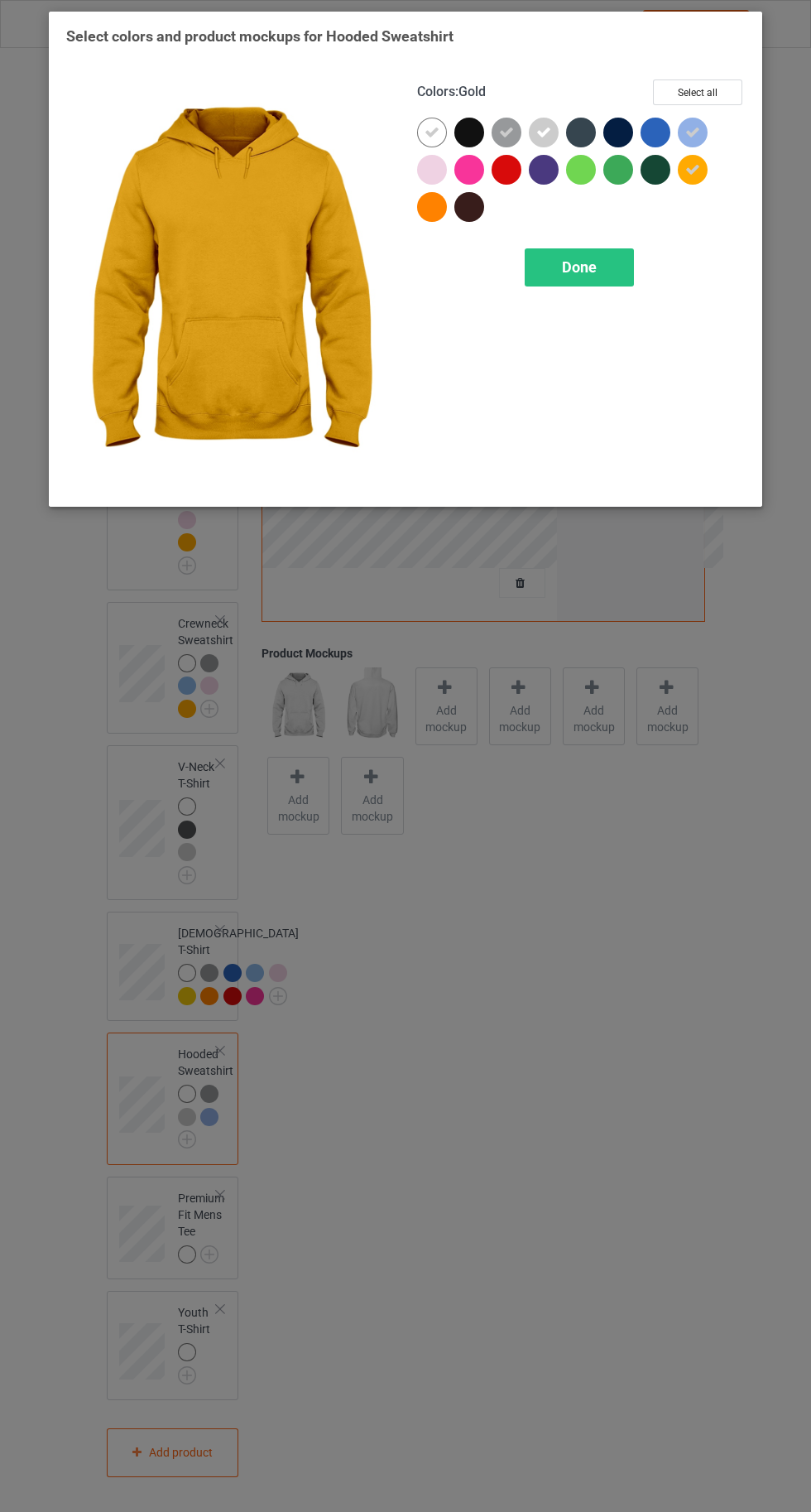
click at [433, 166] on div at bounding box center [432, 170] width 30 height 30
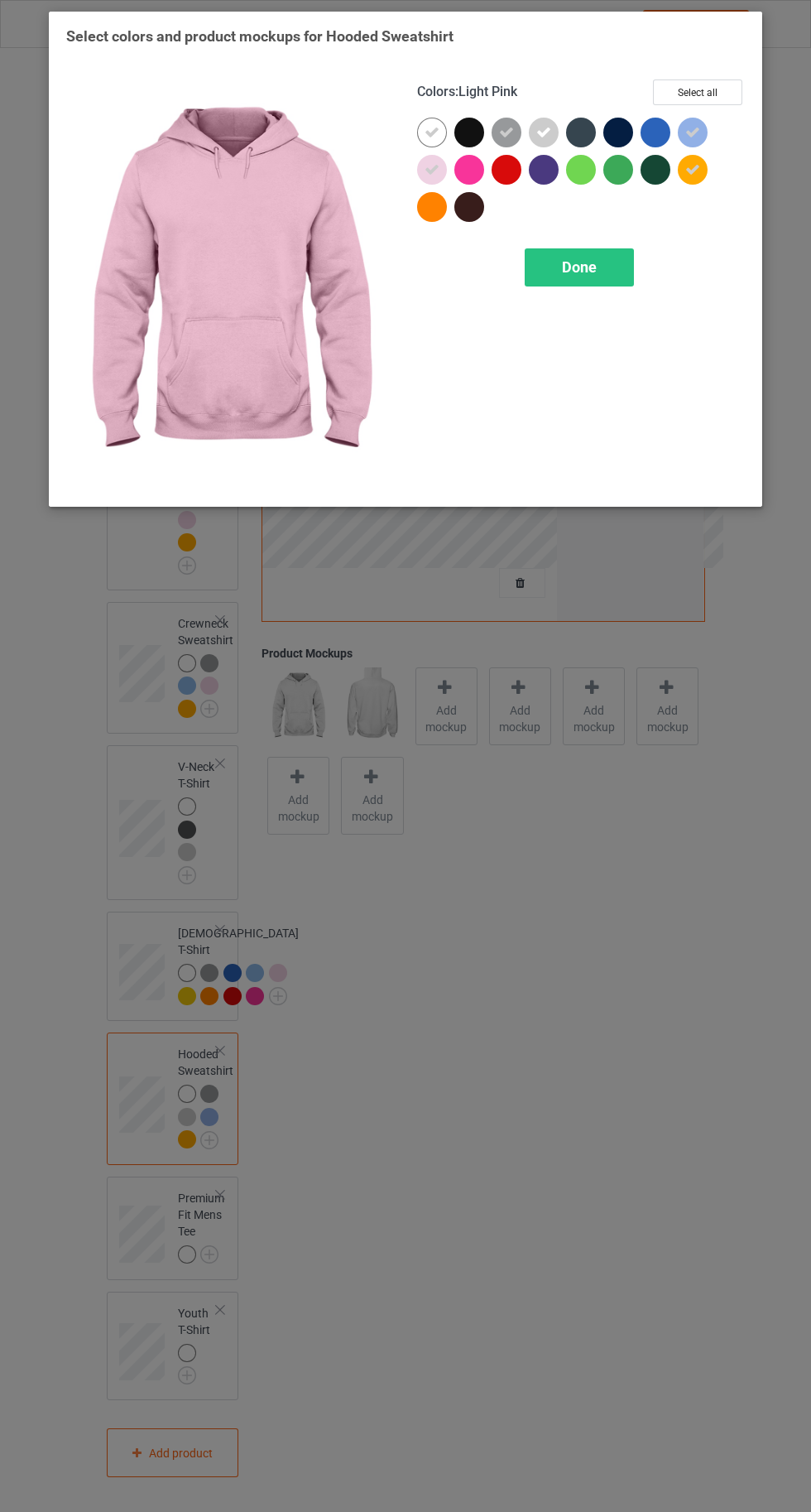
click at [431, 212] on div at bounding box center [432, 207] width 30 height 30
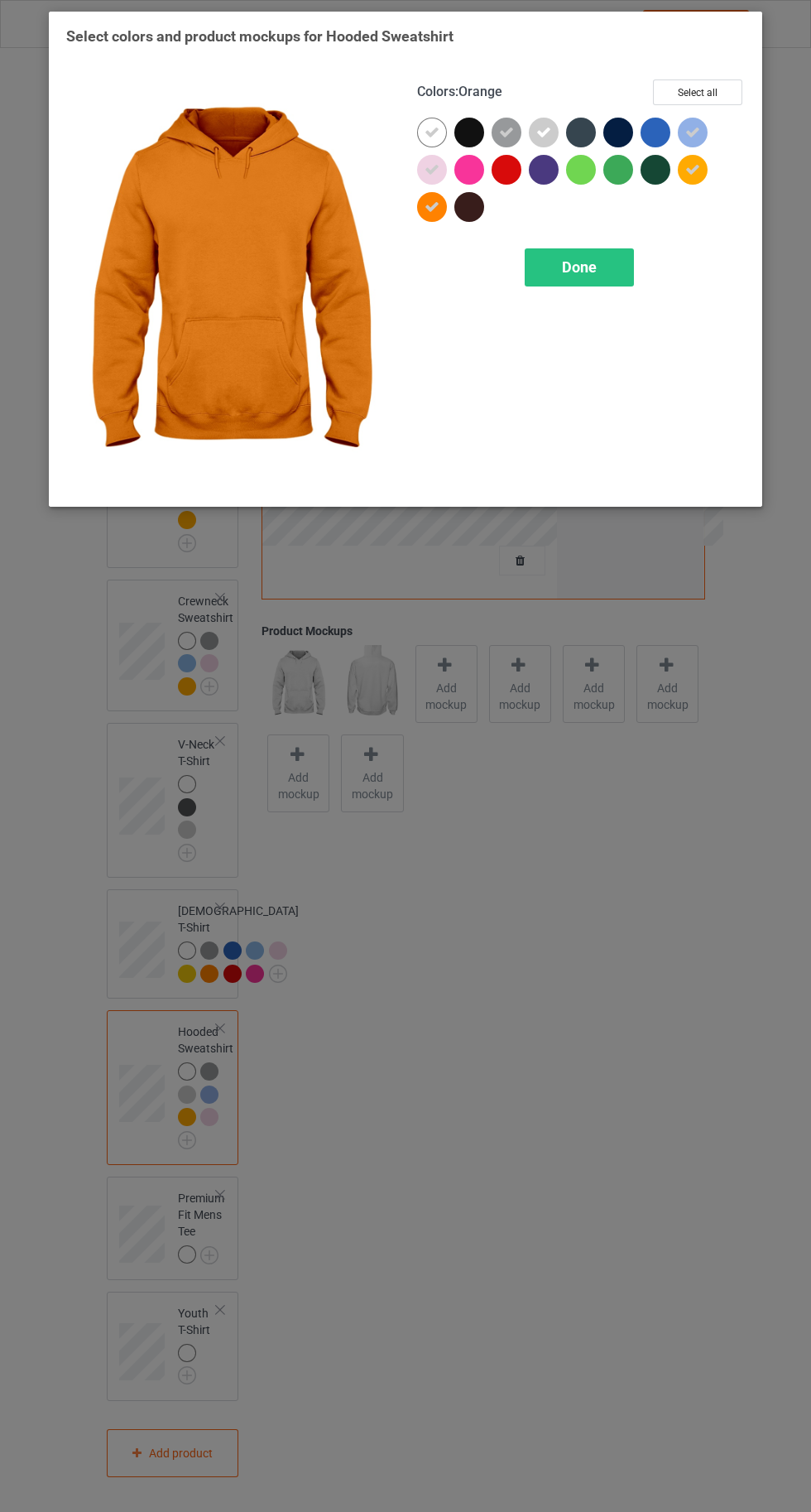
click at [566, 278] on div "Done" at bounding box center [579, 267] width 109 height 38
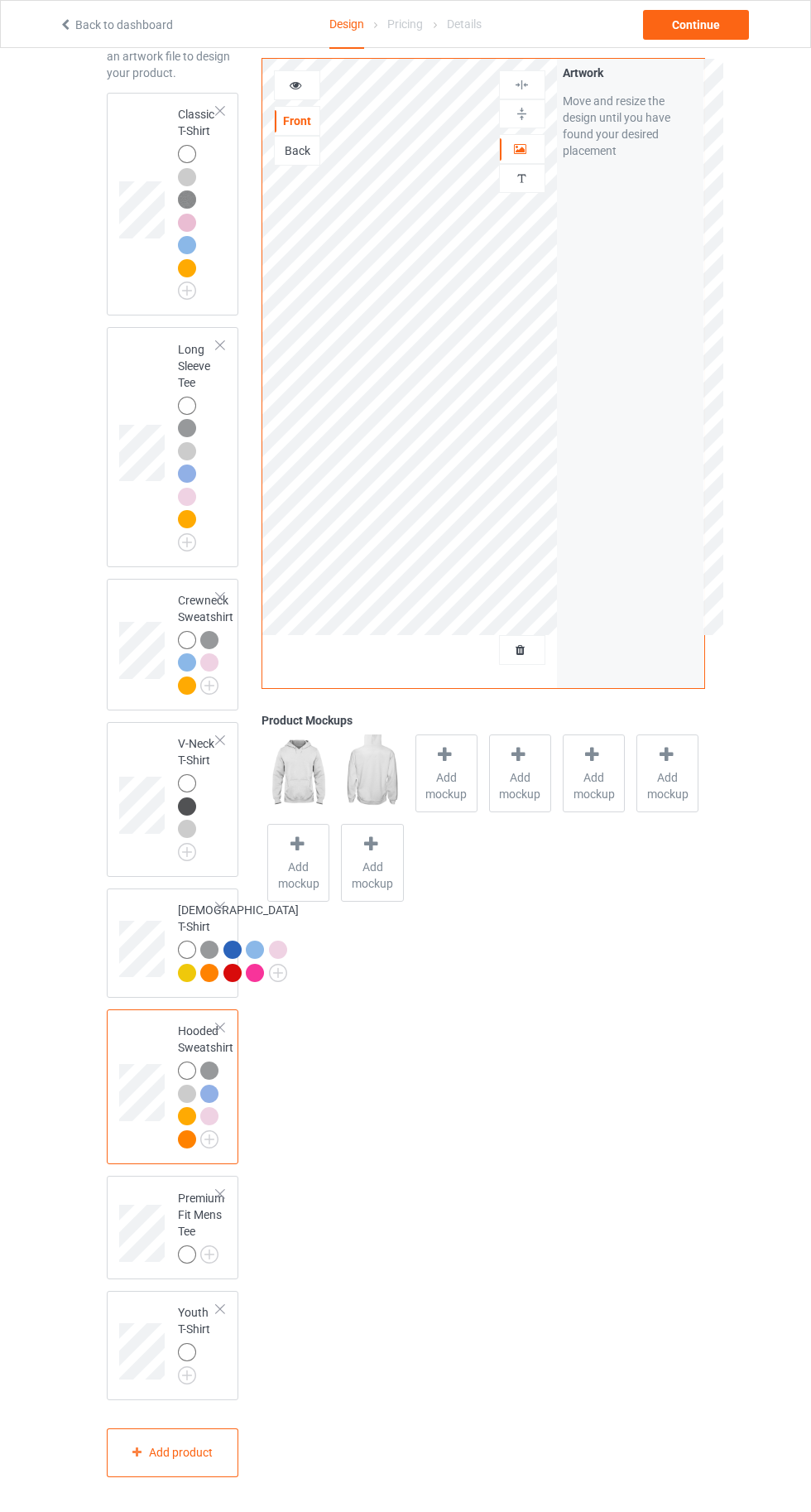
scroll to position [180, 0]
click at [0, 0] on img at bounding box center [0, 0] width 0 height 0
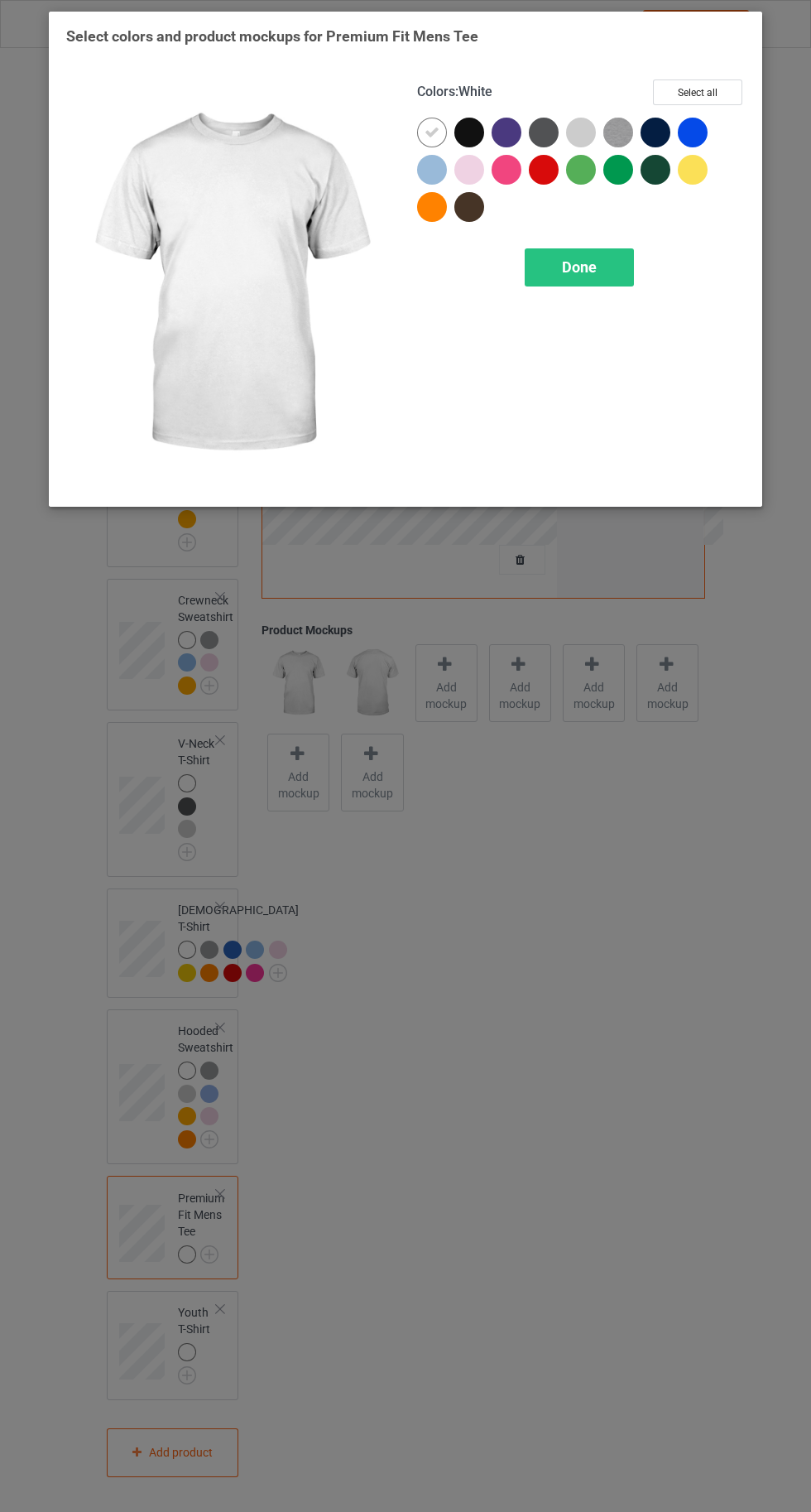
click at [484, 173] on div at bounding box center [469, 170] width 30 height 30
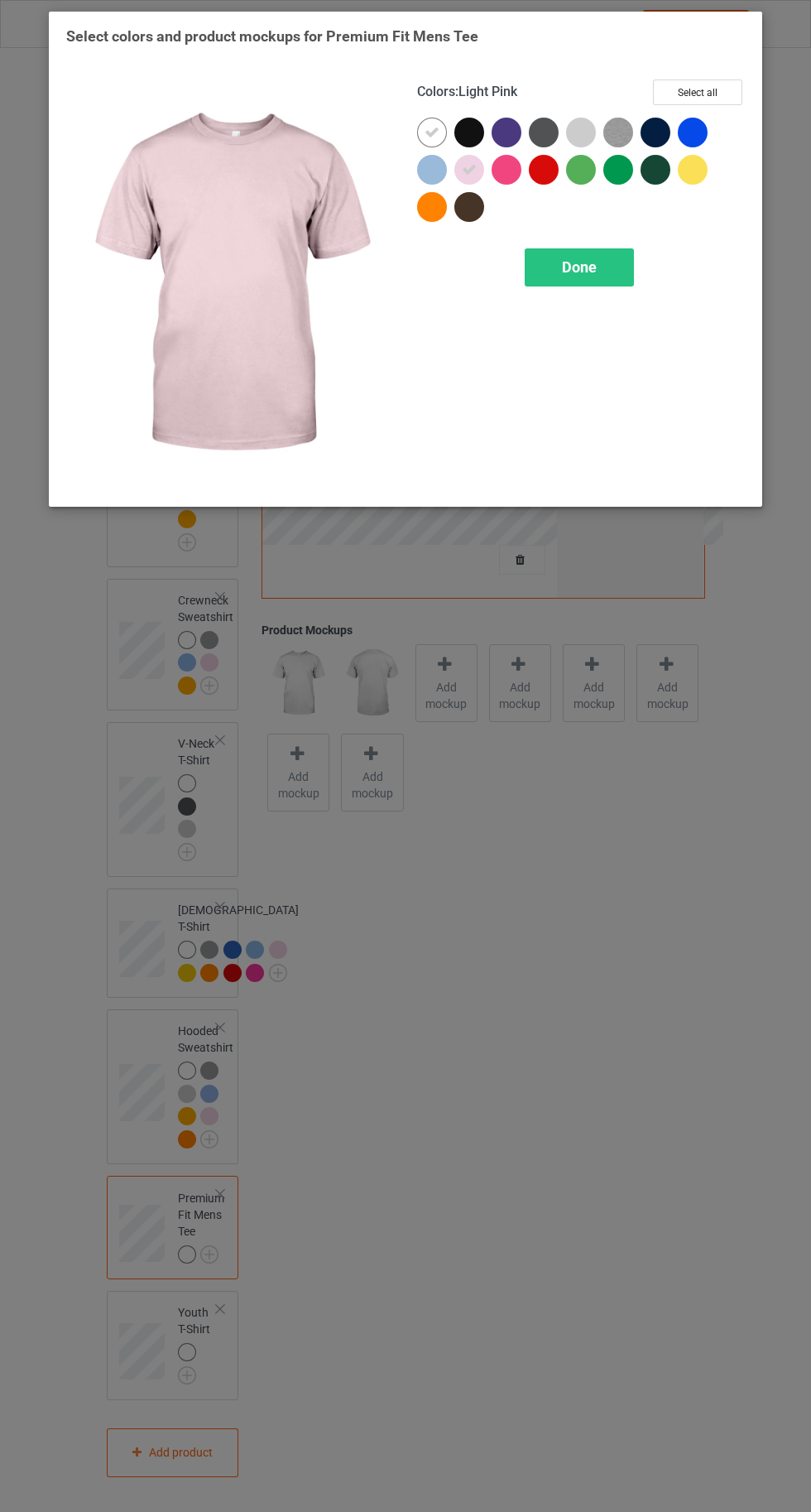
click at [429, 174] on div at bounding box center [432, 170] width 30 height 30
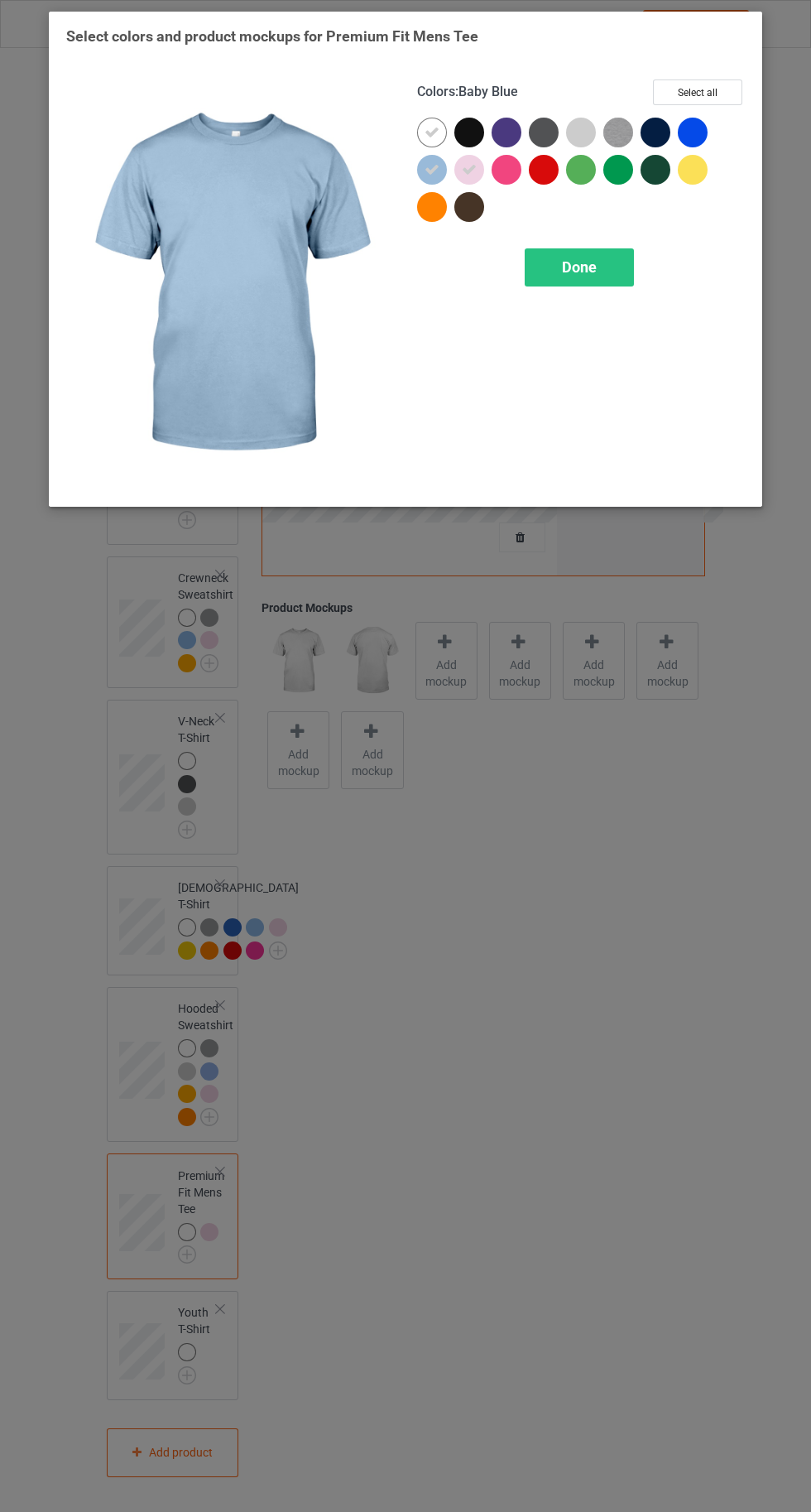
click at [581, 125] on div at bounding box center [582, 133] width 30 height 30
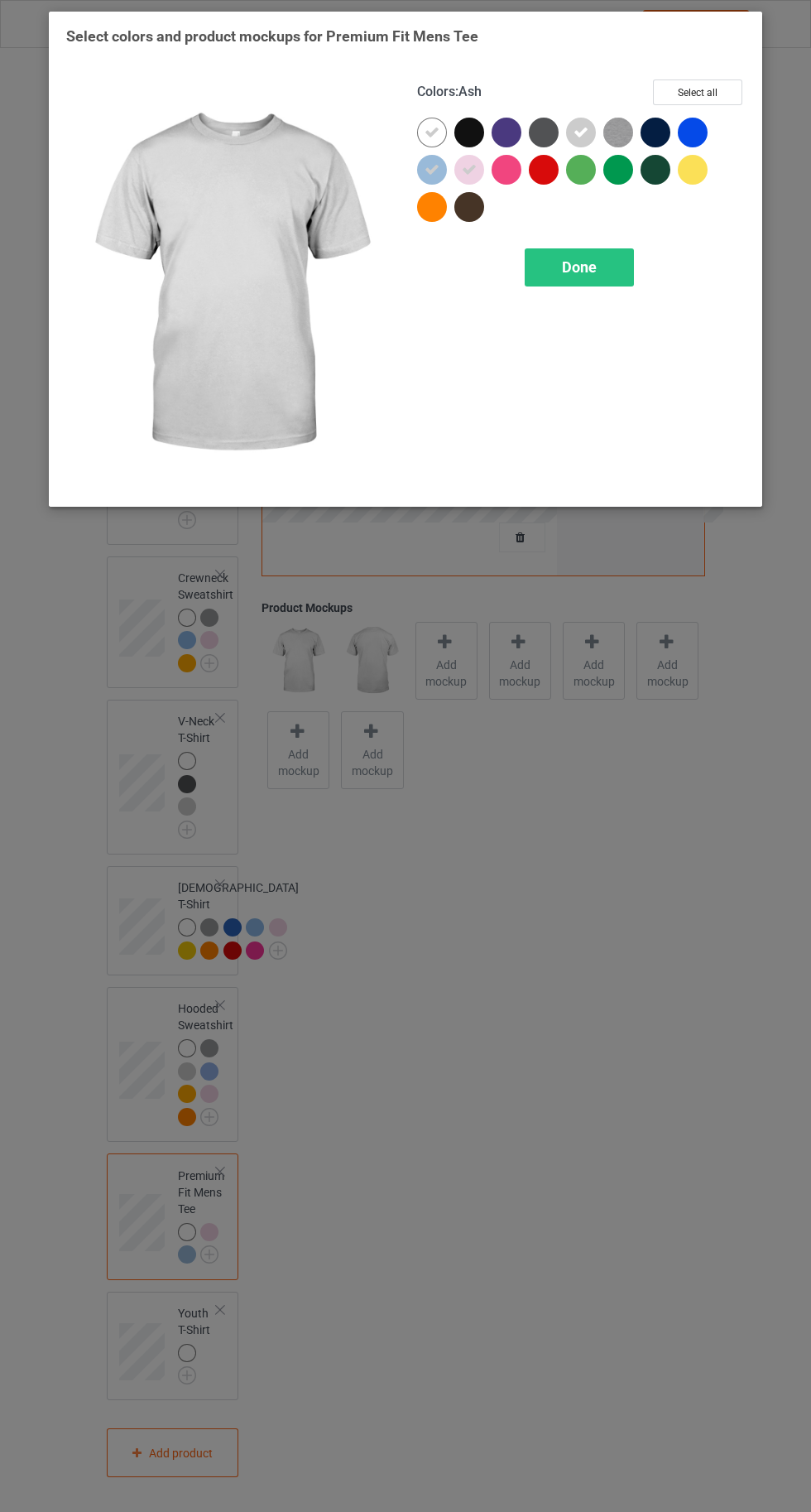
click at [623, 128] on img at bounding box center [619, 133] width 30 height 30
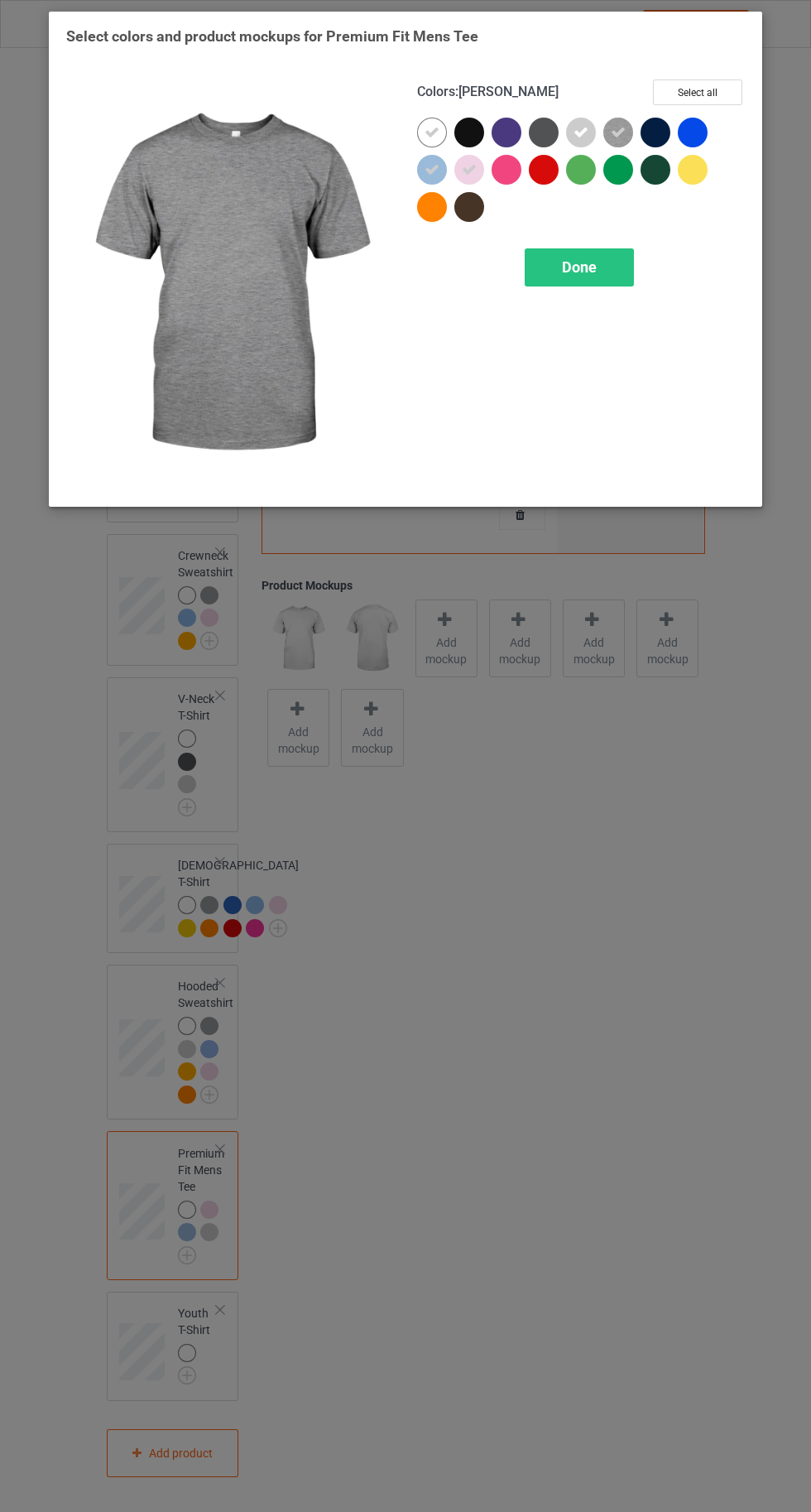
click at [706, 172] on div at bounding box center [693, 170] width 30 height 30
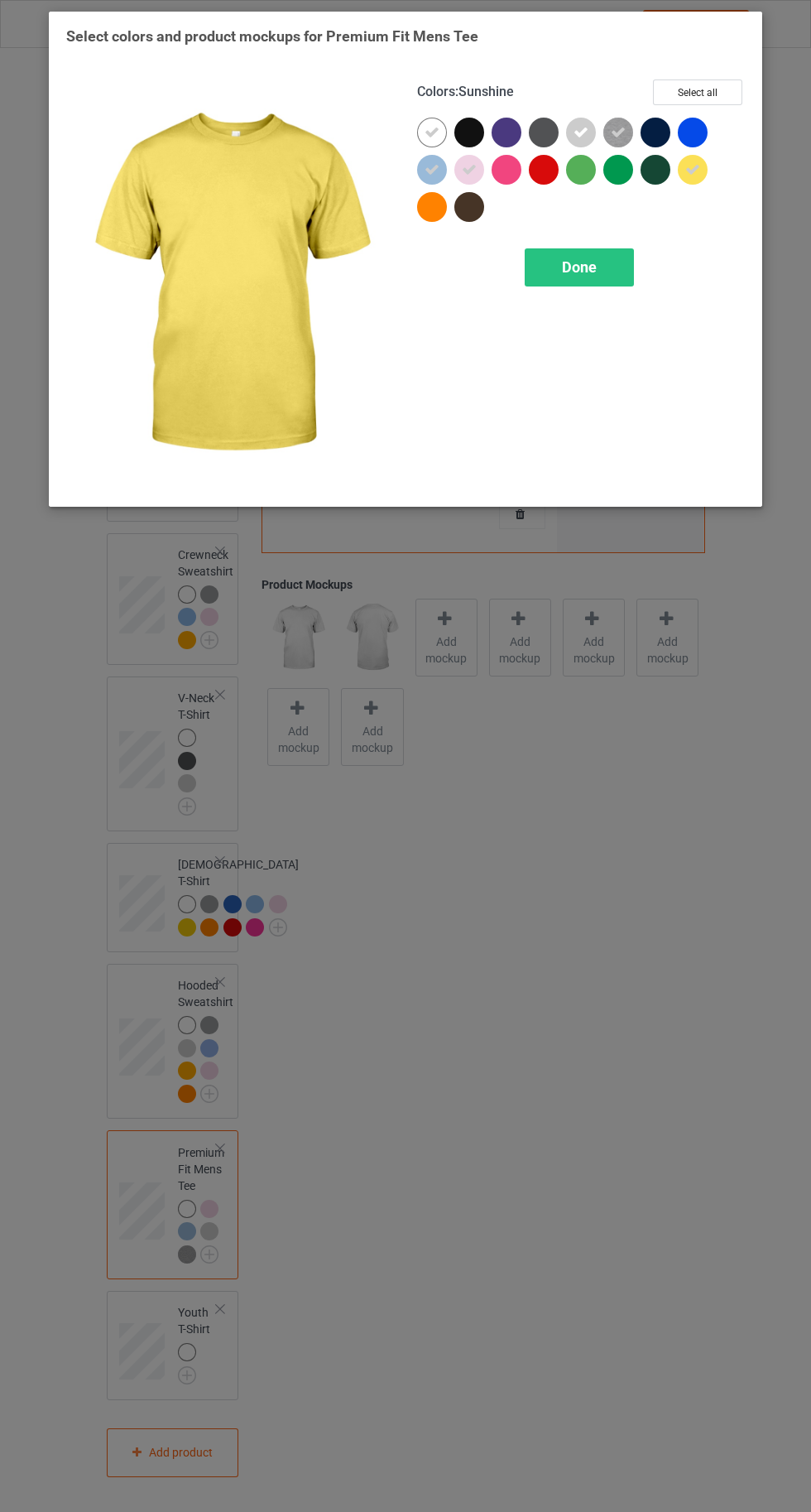
click at [608, 275] on div "Done" at bounding box center [579, 267] width 109 height 38
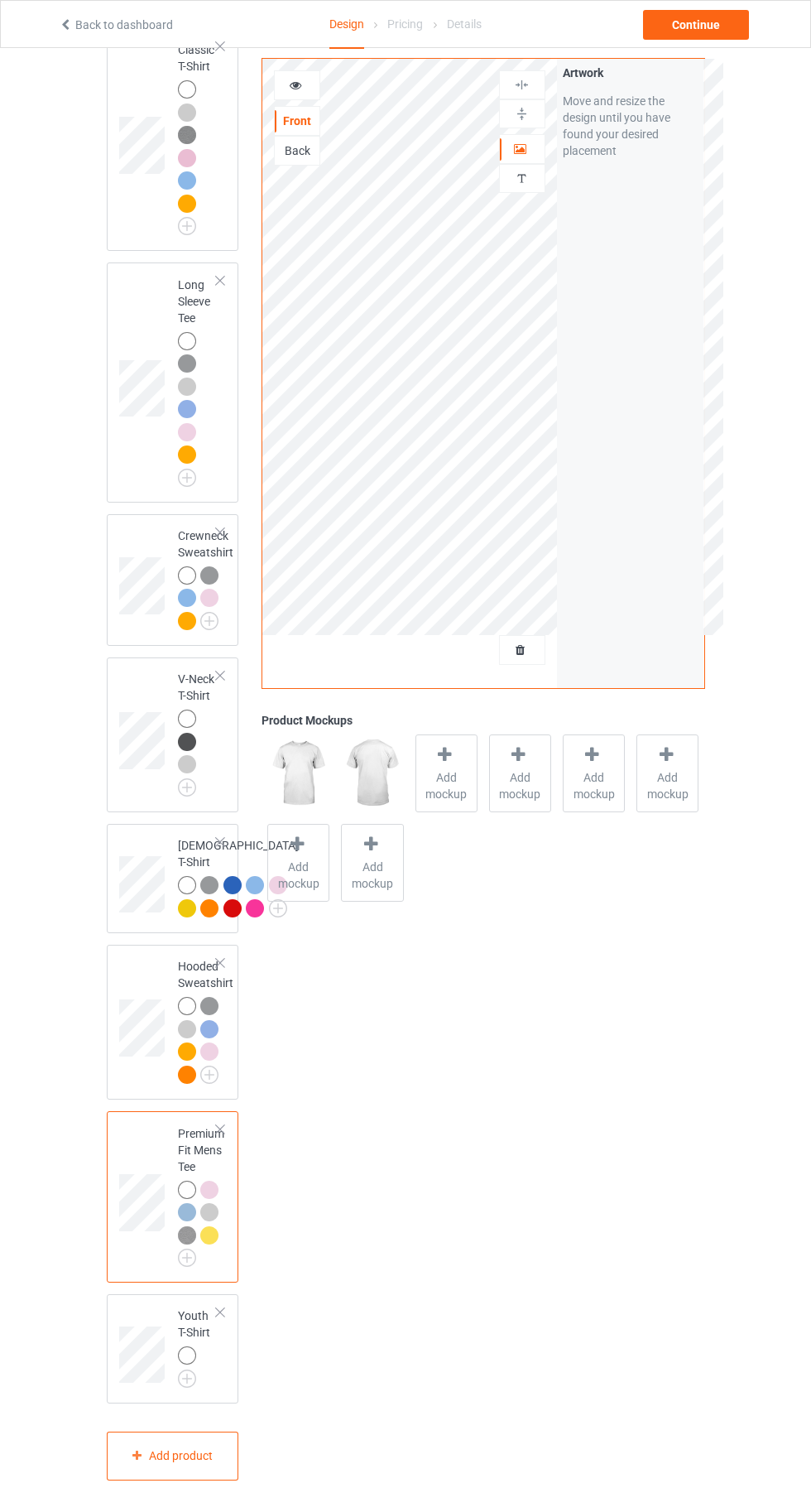
scroll to position [248, 0]
click at [0, 0] on img at bounding box center [0, 0] width 0 height 0
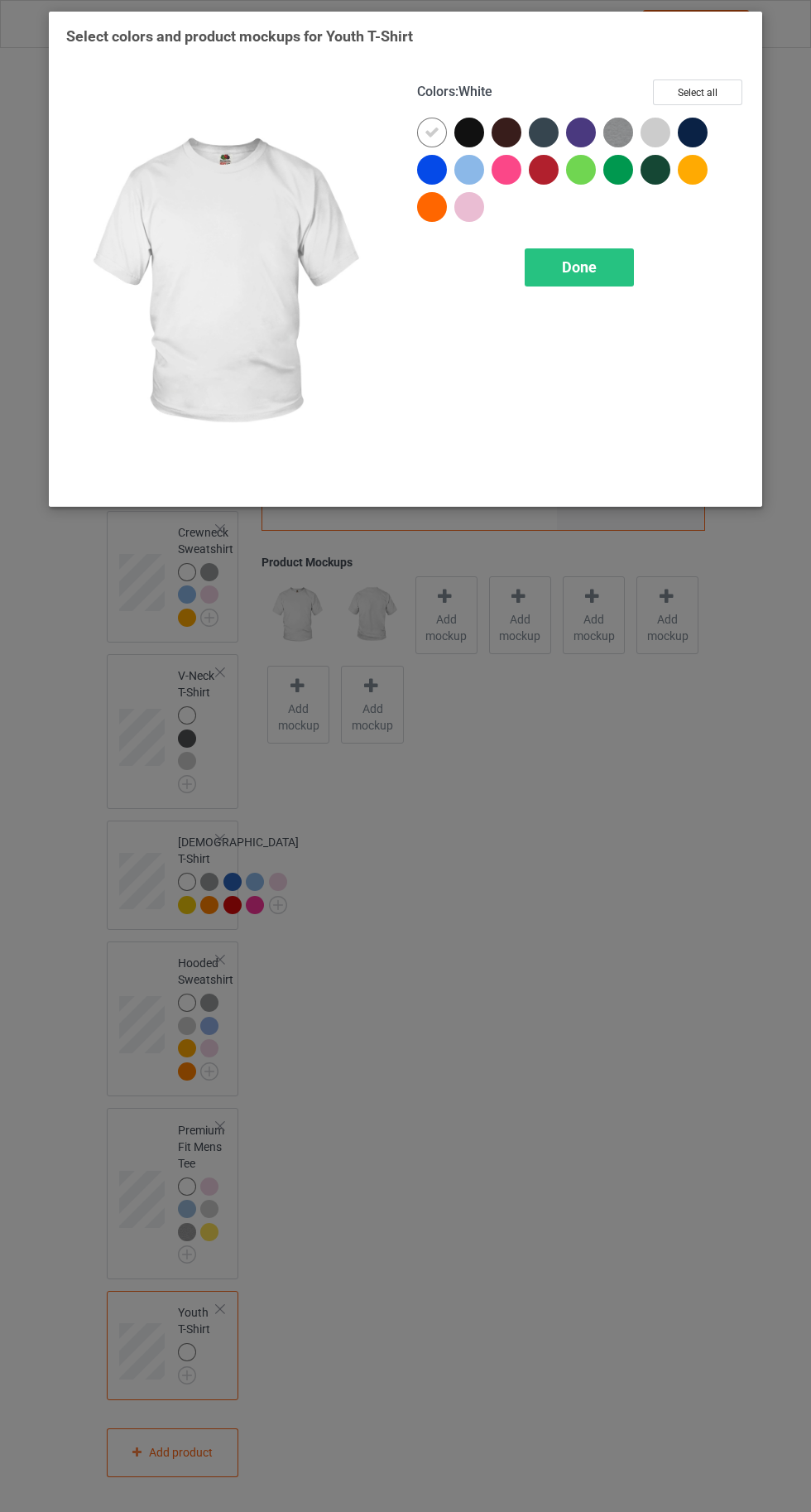
click at [474, 168] on div at bounding box center [469, 170] width 30 height 30
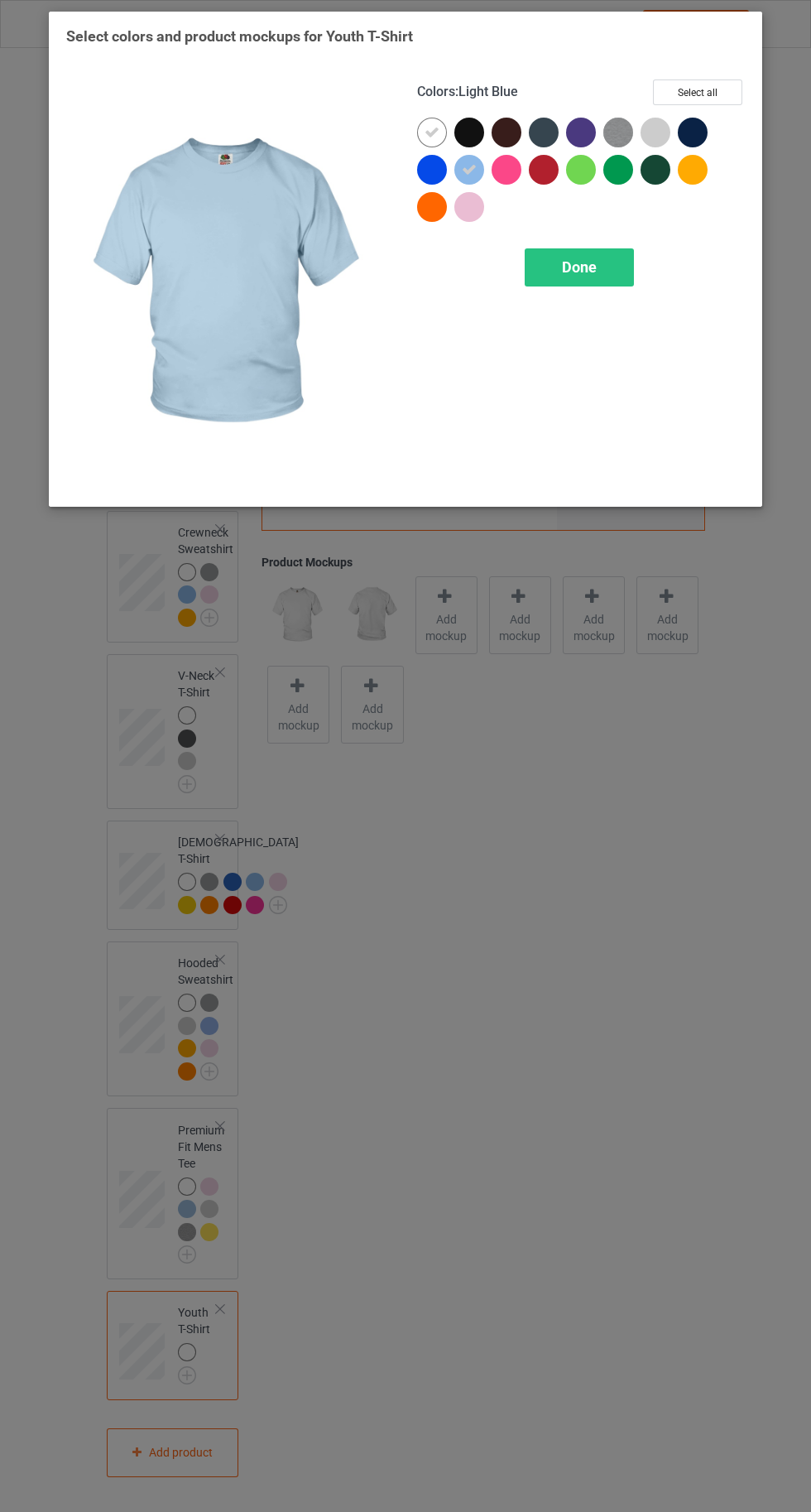
click at [474, 208] on div at bounding box center [469, 207] width 30 height 30
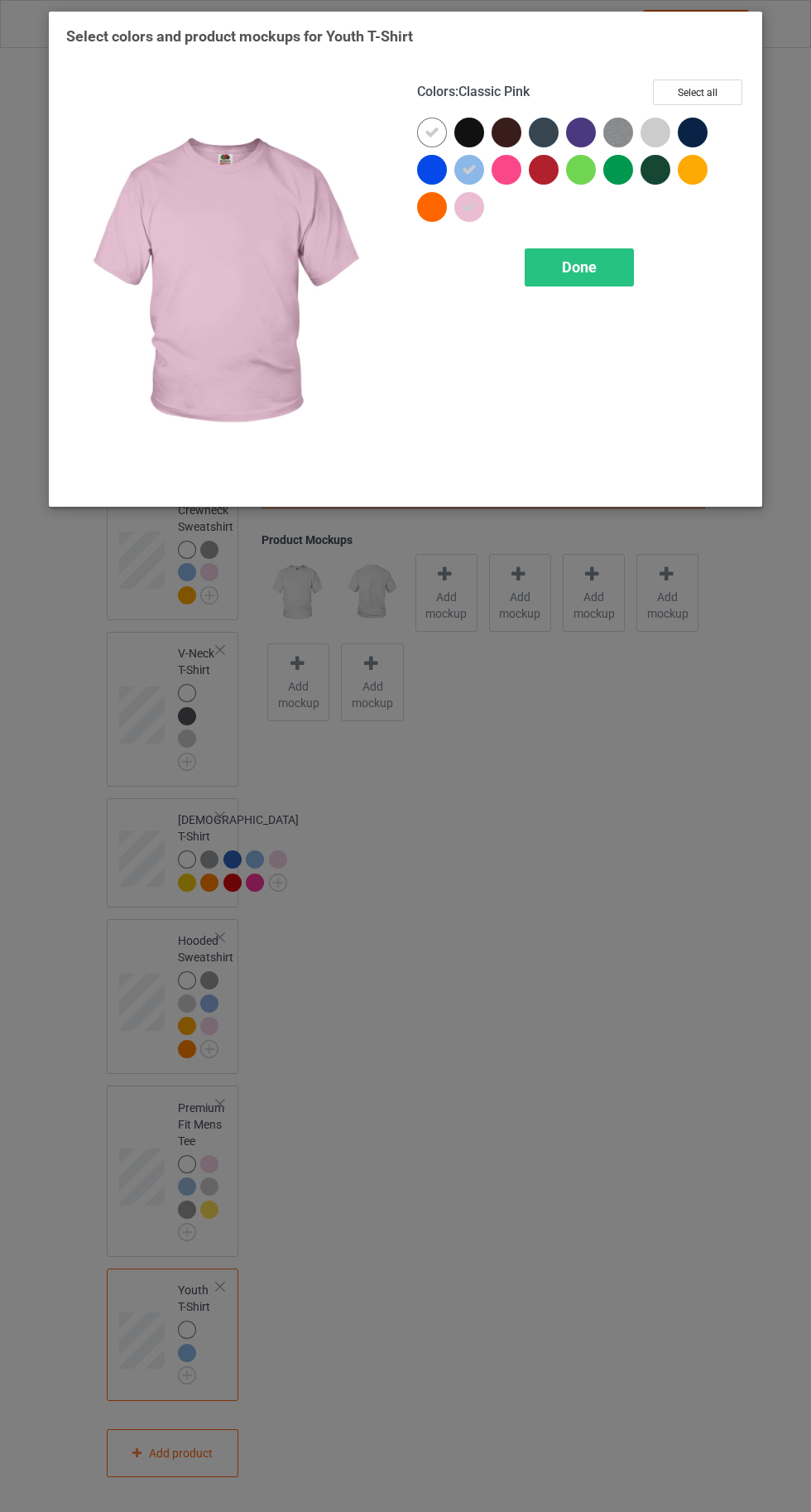
click at [660, 134] on div at bounding box center [656, 133] width 30 height 30
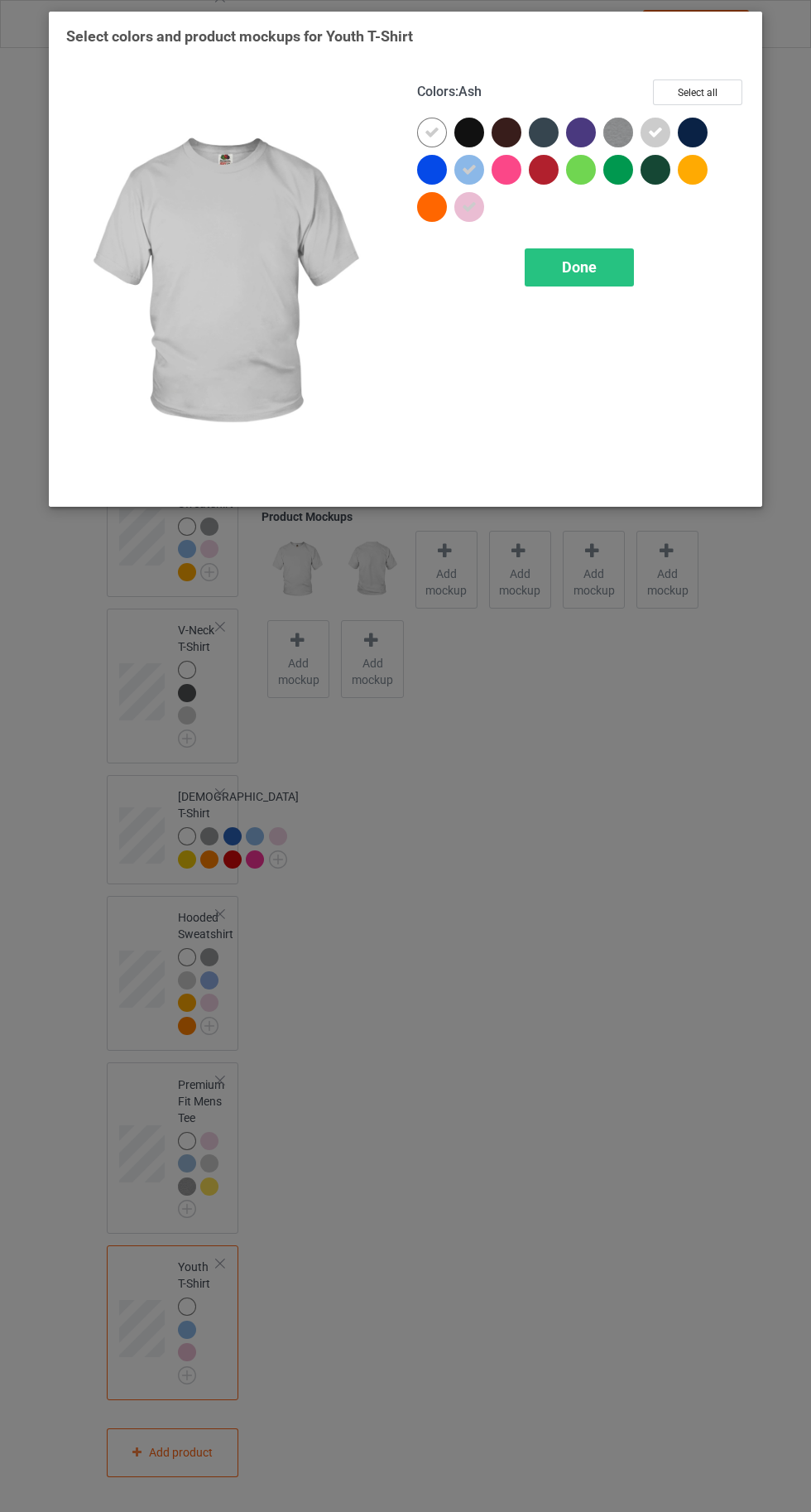
click at [615, 130] on img at bounding box center [619, 133] width 30 height 30
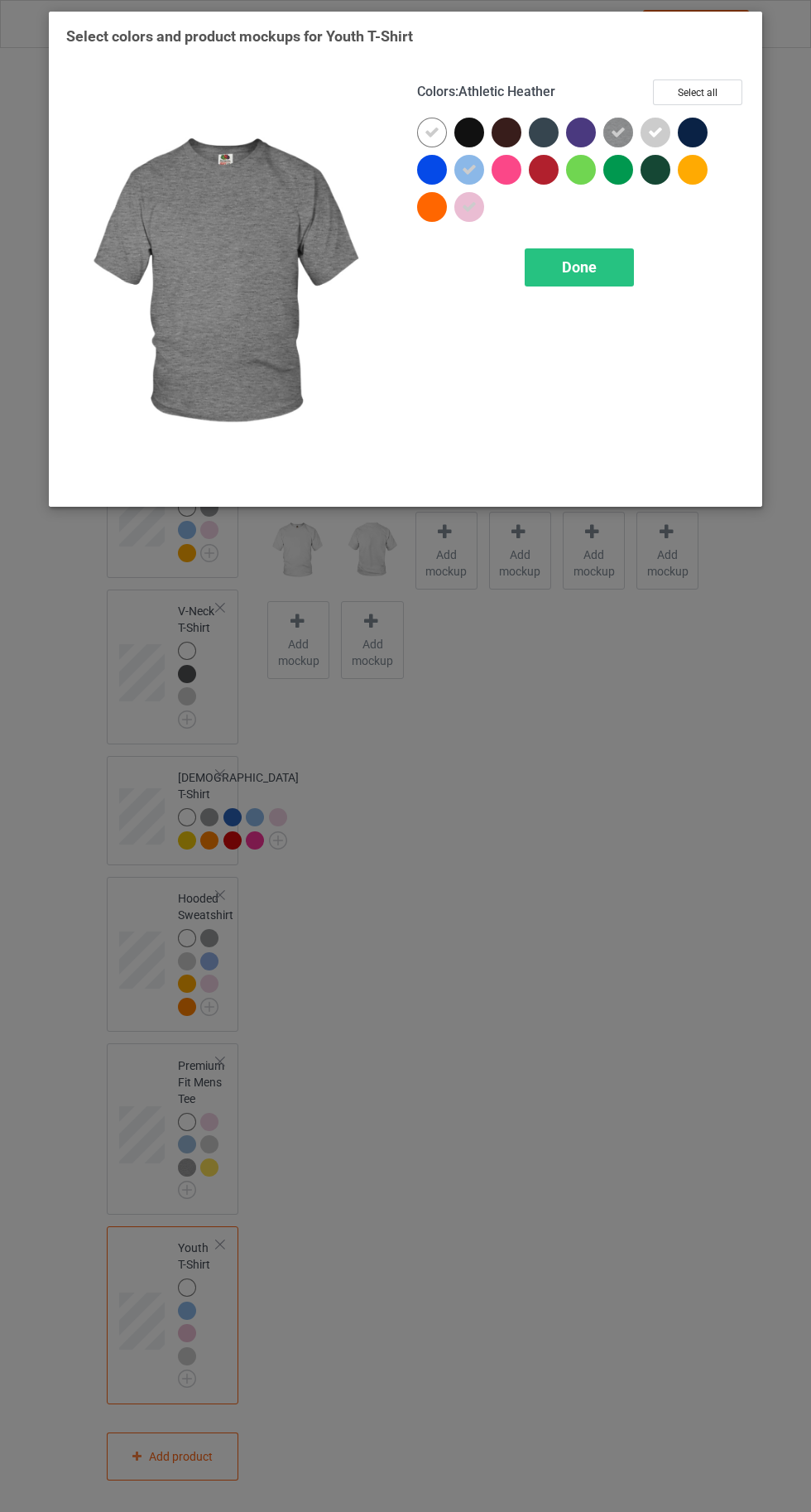
click at [705, 170] on div at bounding box center [693, 170] width 30 height 30
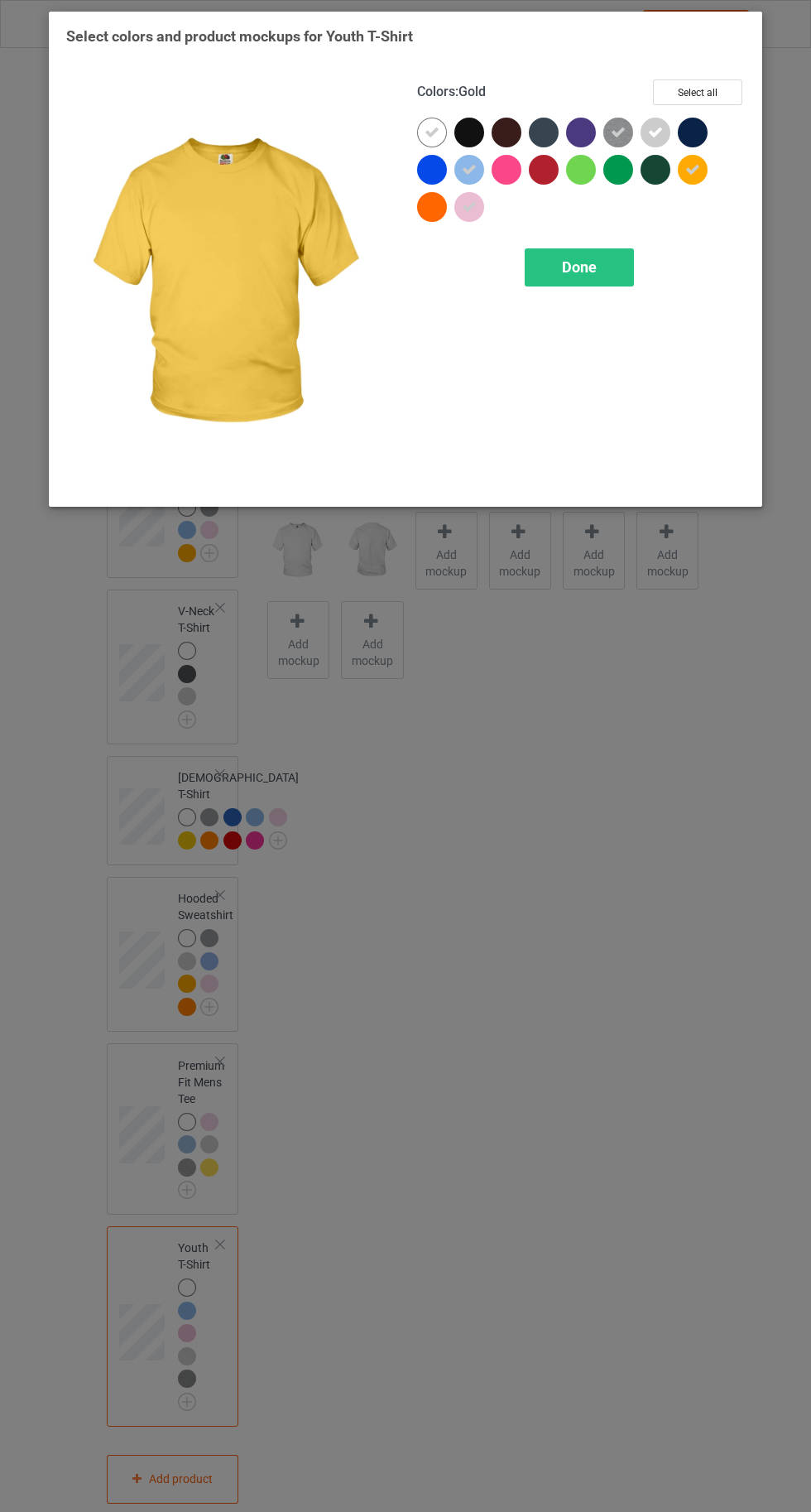
click at [589, 262] on span "Done" at bounding box center [579, 267] width 34 height 18
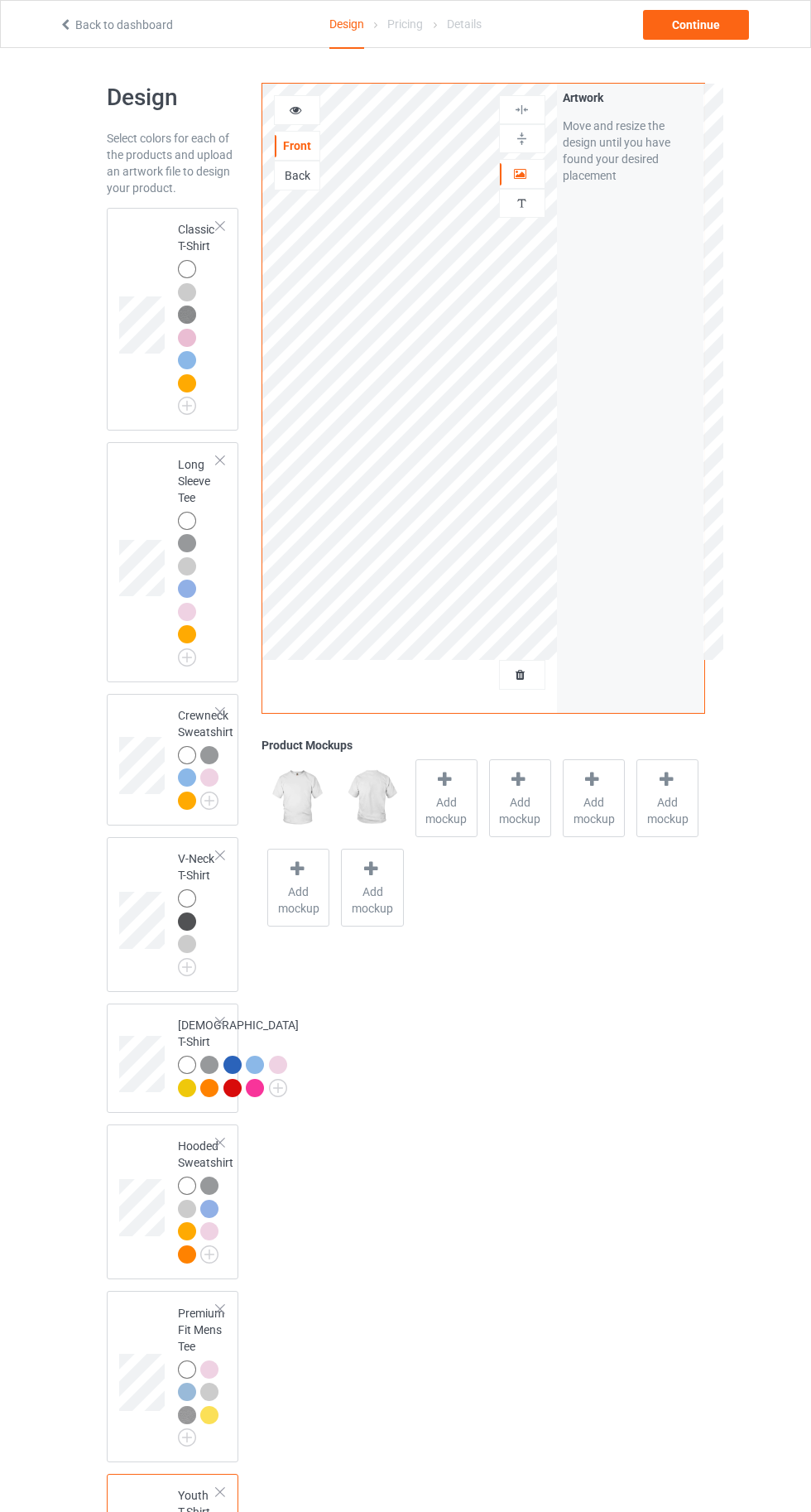
click at [155, 269] on td at bounding box center [144, 319] width 50 height 210
click at [448, 784] on icon at bounding box center [445, 779] width 21 height 18
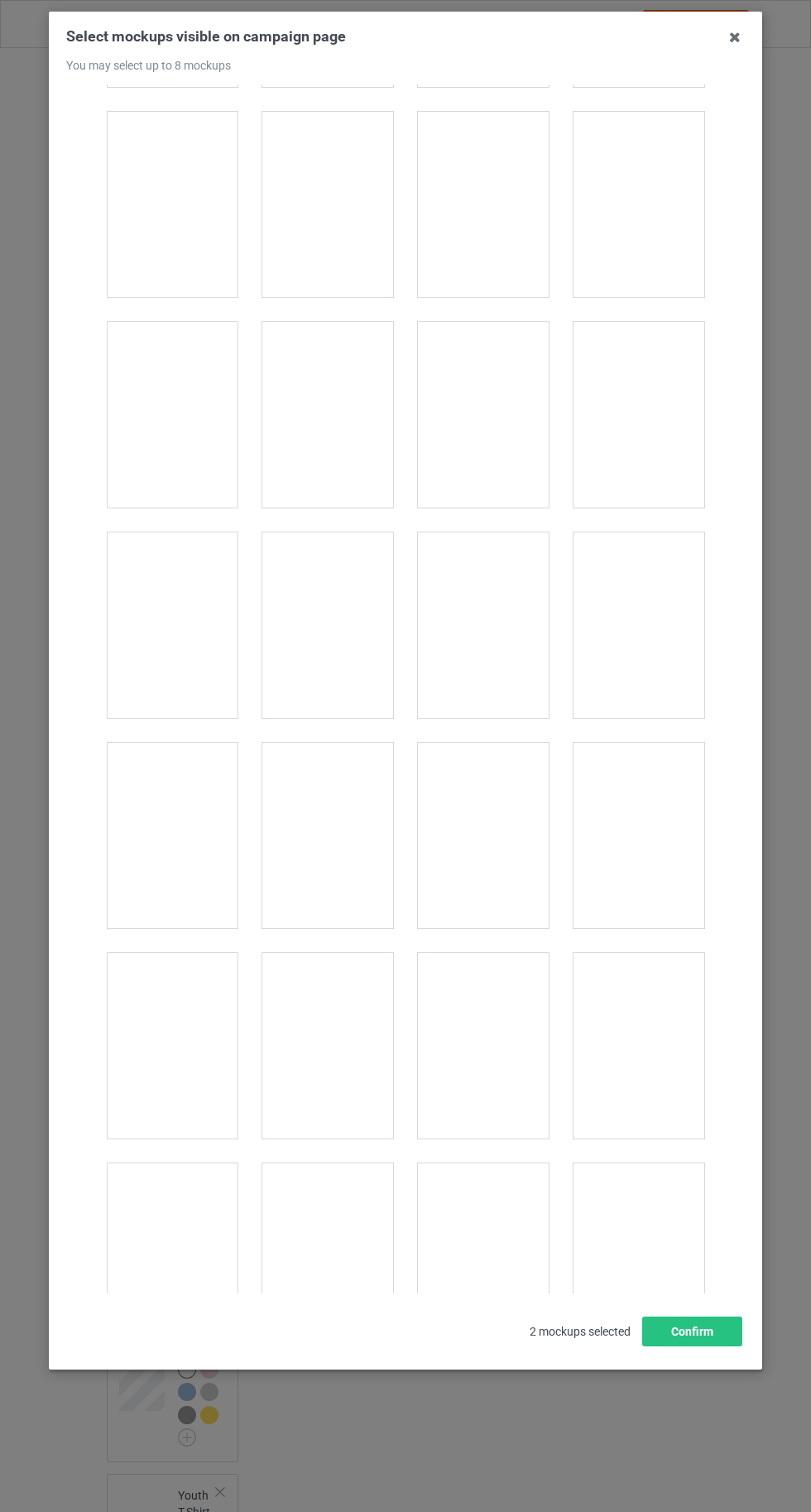
scroll to position [8397, 0]
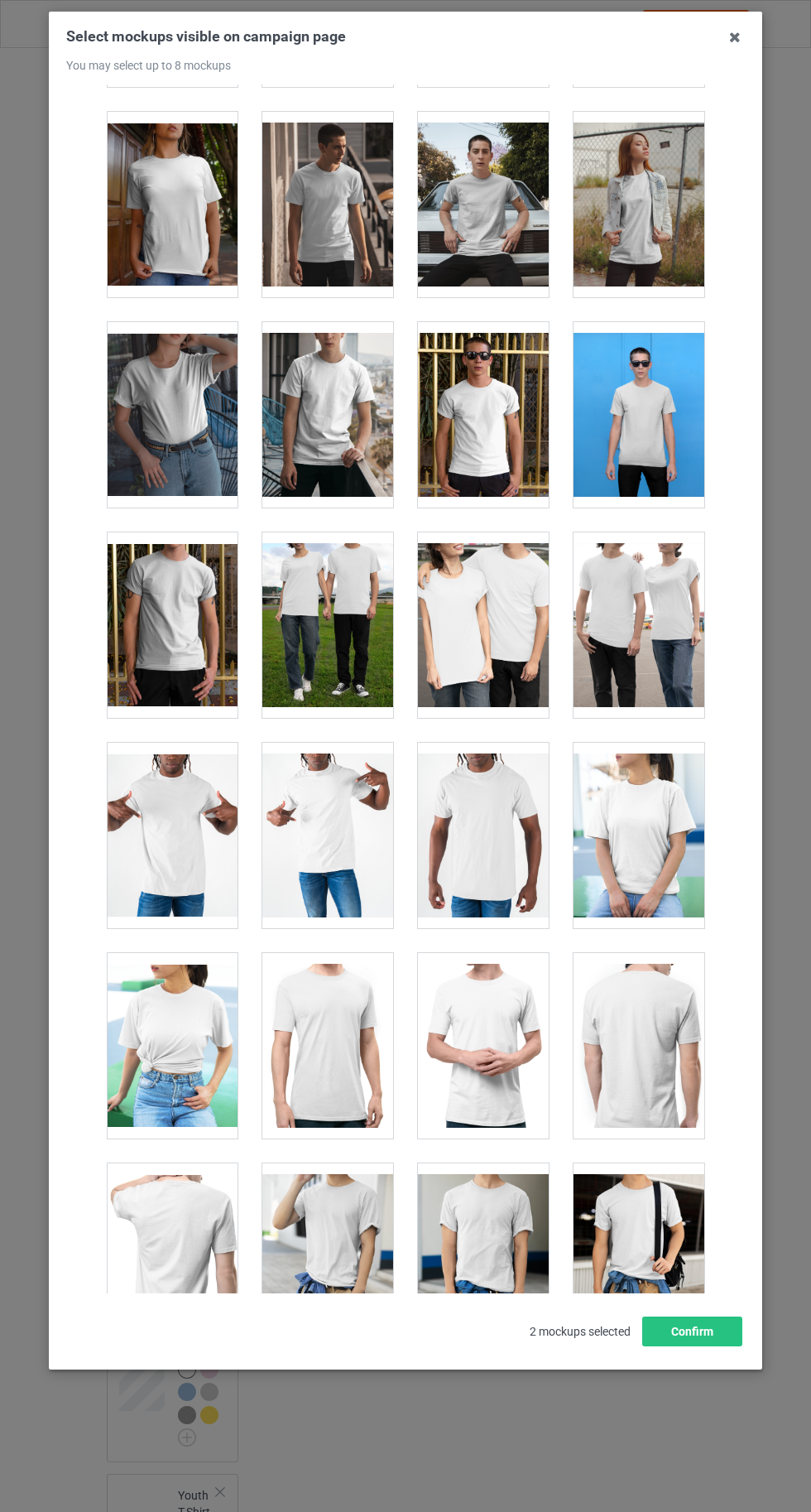
click at [170, 1044] on div at bounding box center [172, 1045] width 131 height 186
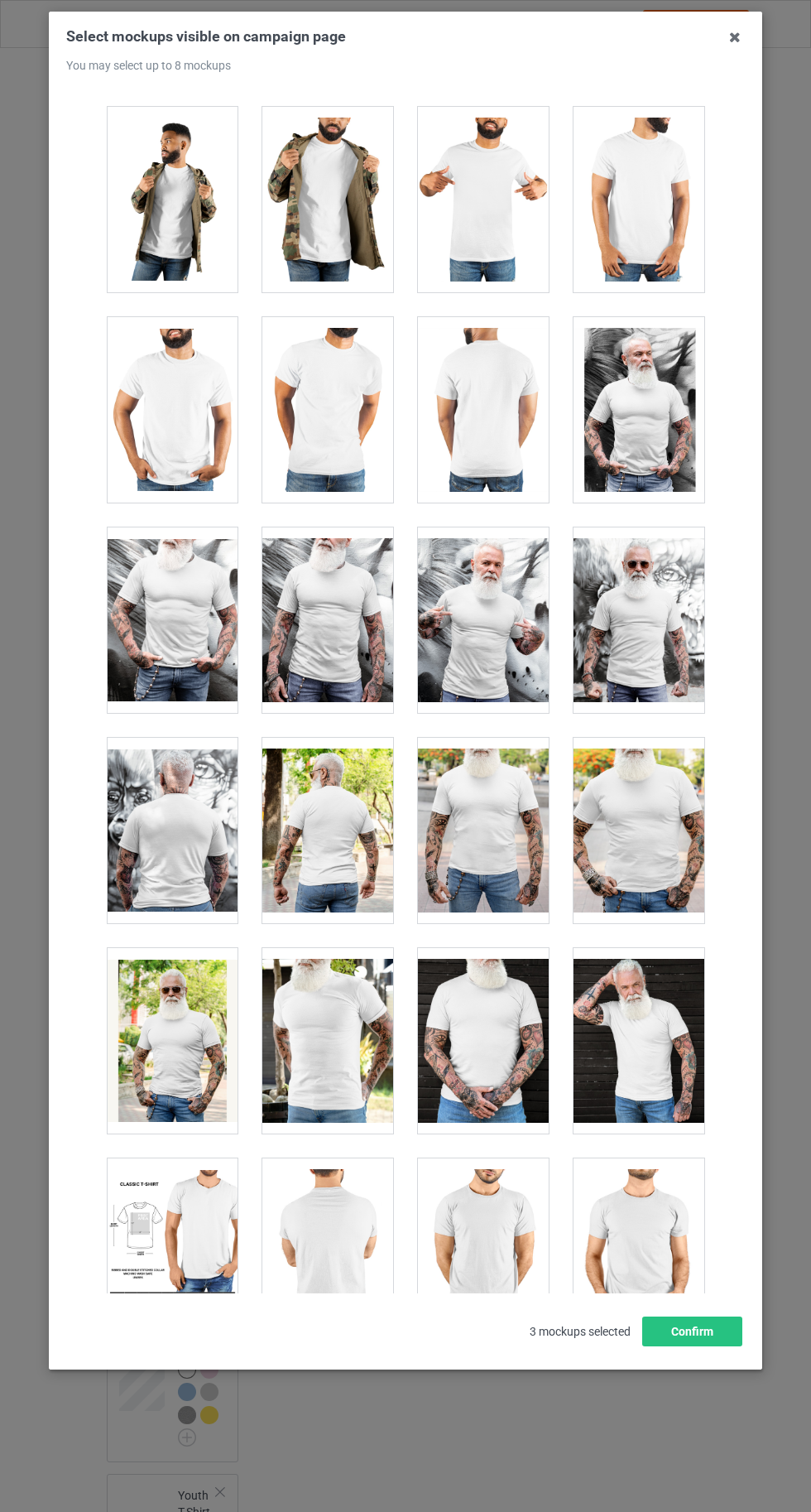
scroll to position [12841, 0]
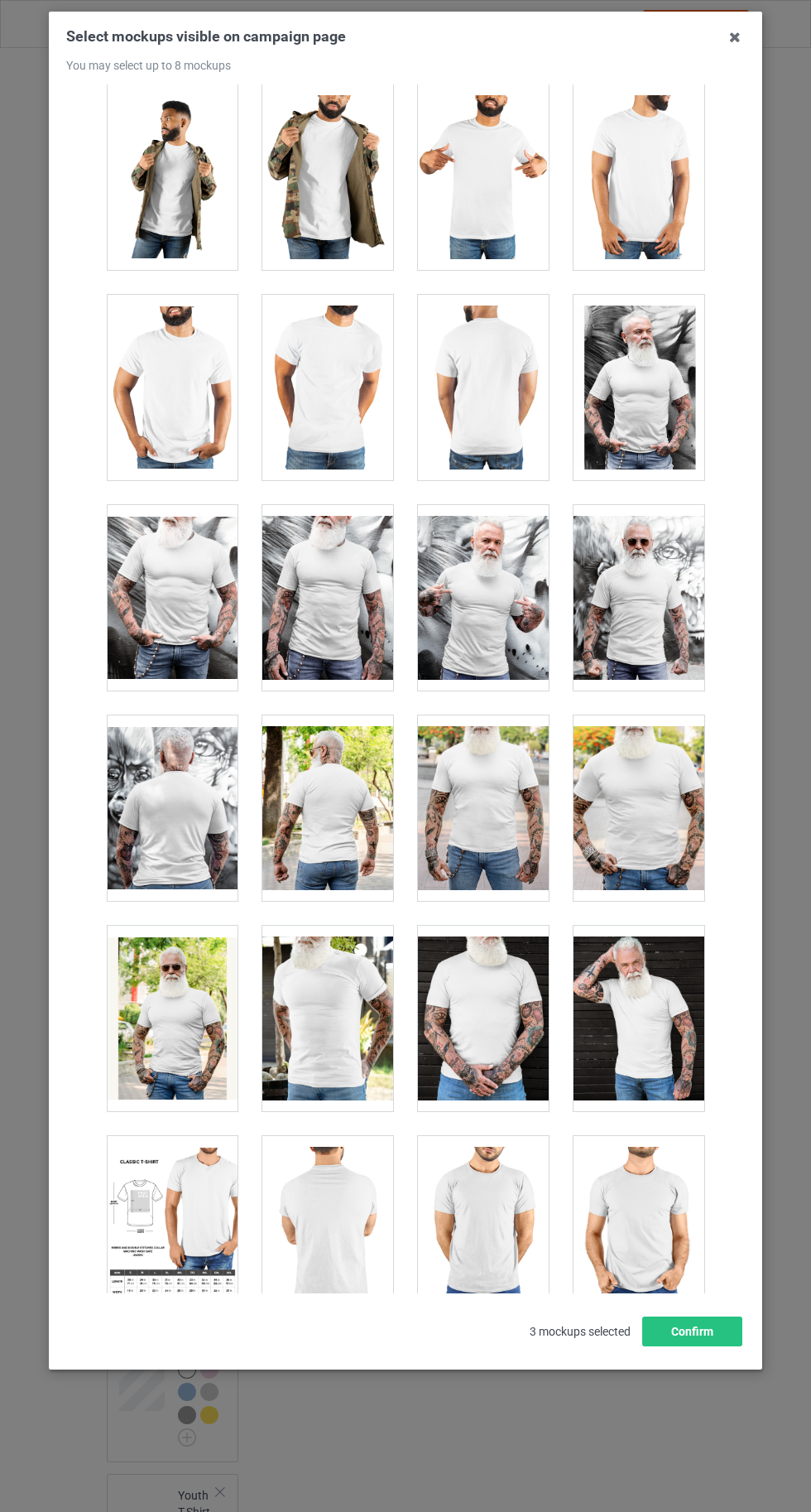
click at [508, 955] on div at bounding box center [484, 1018] width 131 height 186
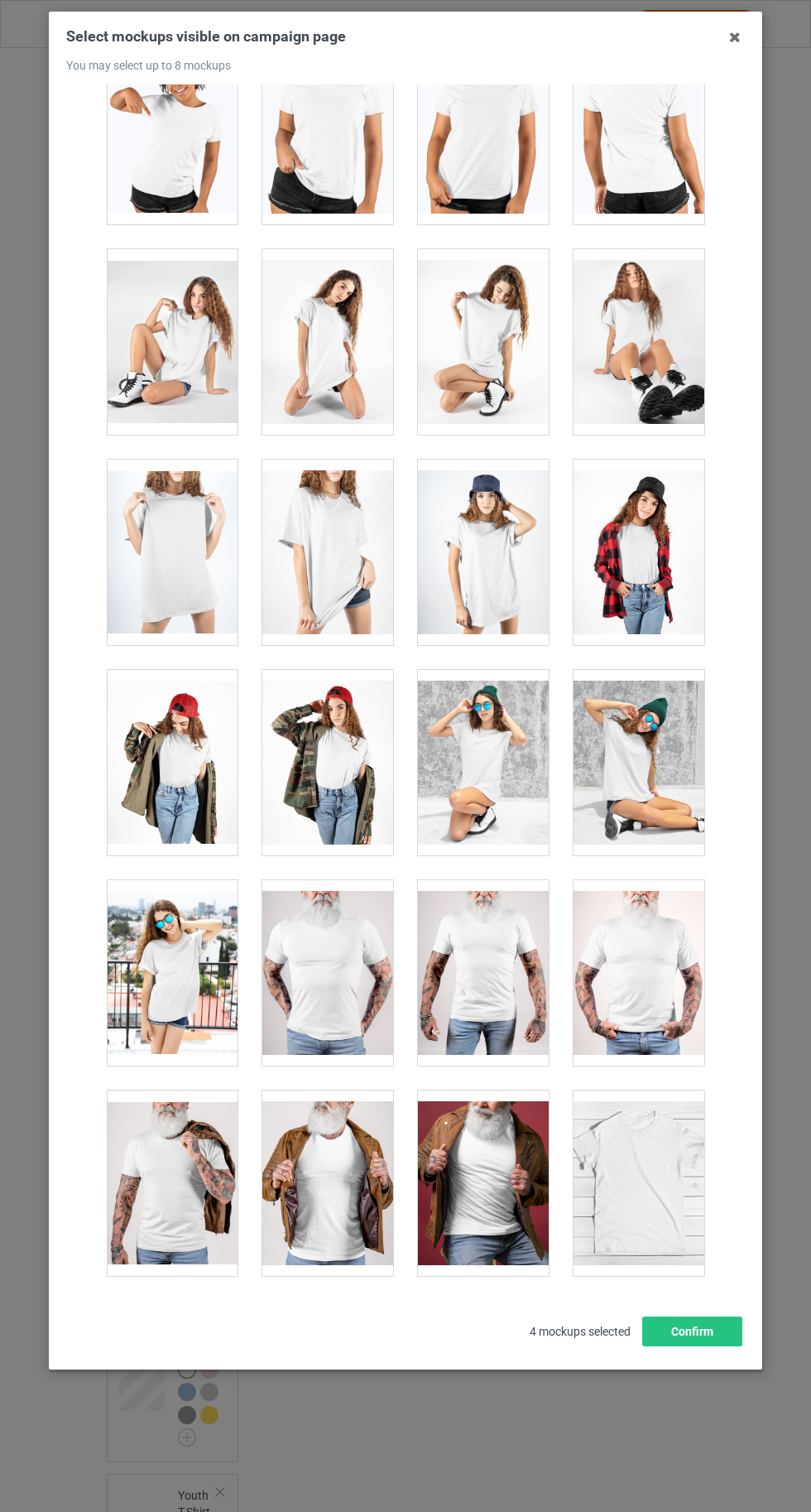
scroll to position [22829, 0]
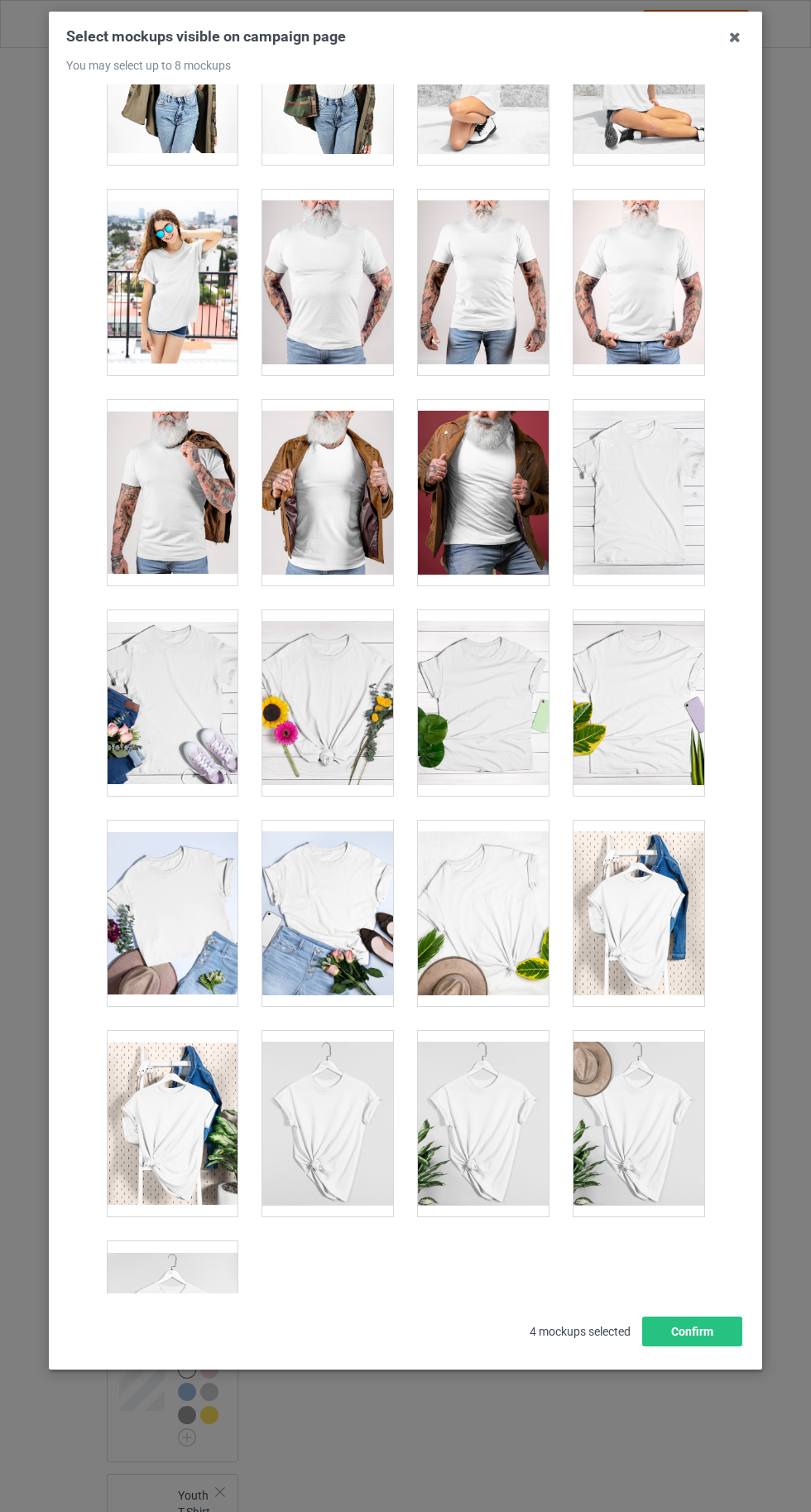
click at [164, 1299] on div at bounding box center [172, 1333] width 131 height 186
click at [714, 1347] on button "Confirm" at bounding box center [692, 1332] width 100 height 30
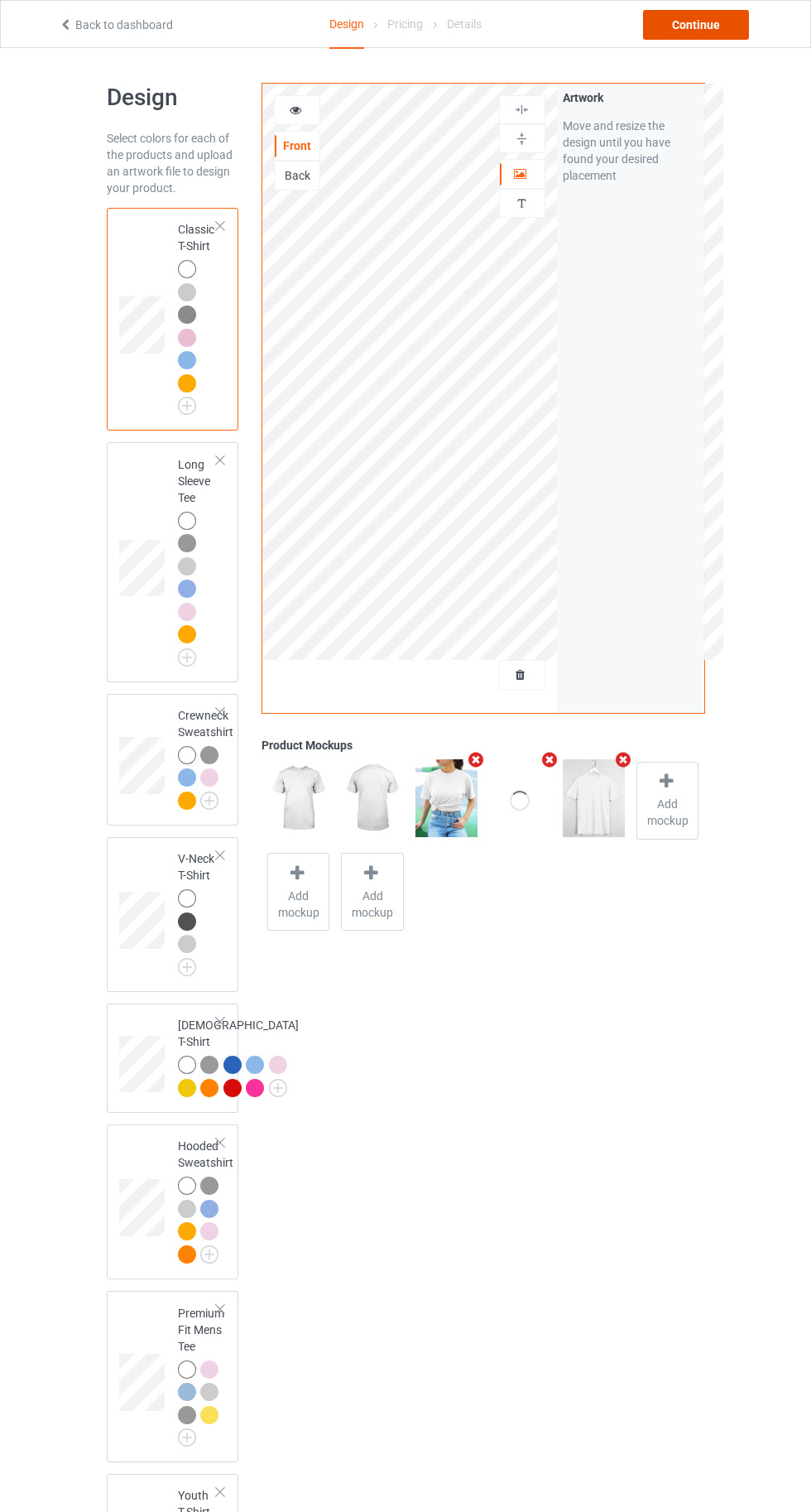
click at [693, 24] on div "Continue" at bounding box center [696, 25] width 106 height 30
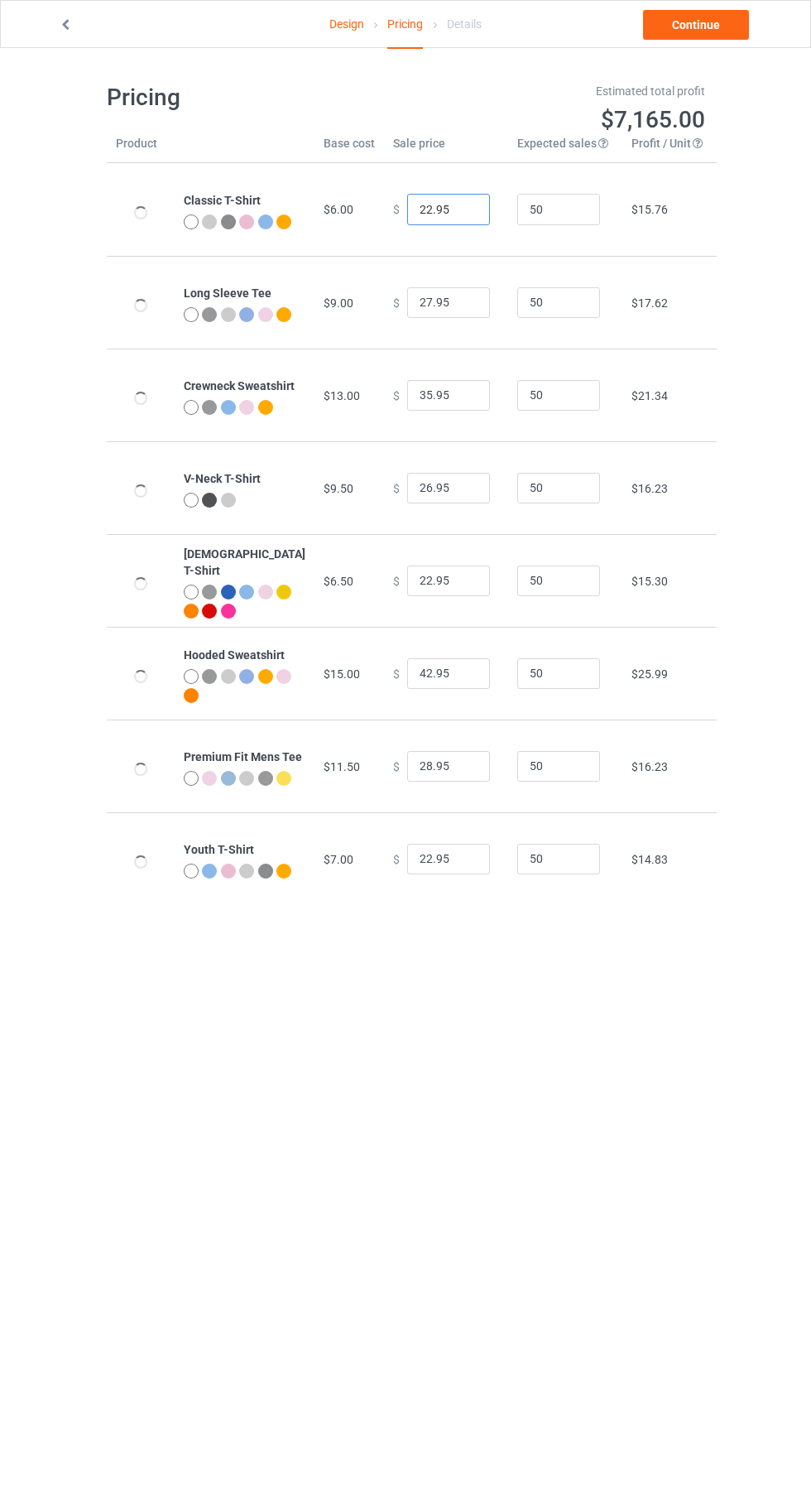
click at [414, 210] on input "22.95" at bounding box center [448, 209] width 83 height 31
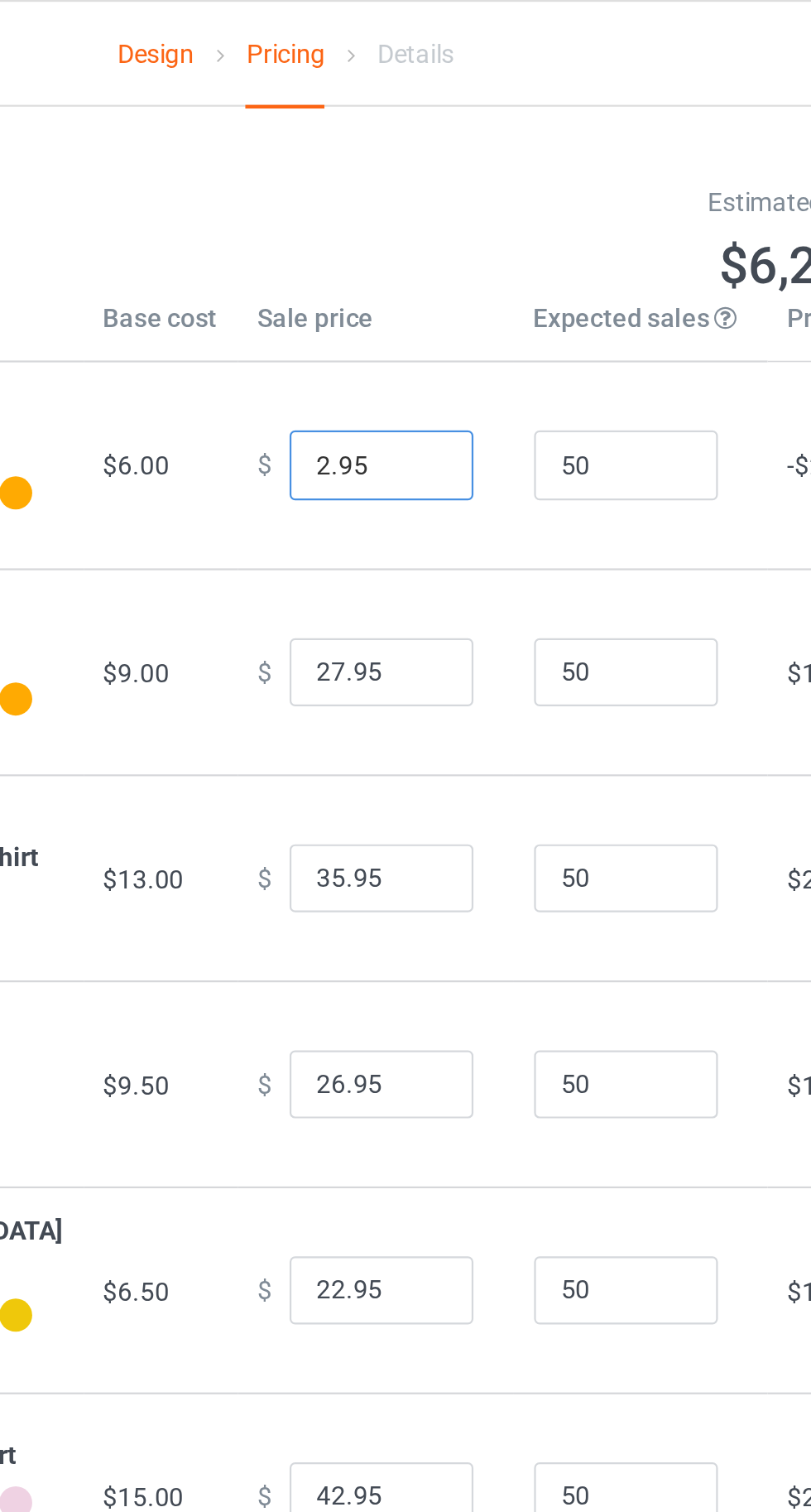
type input "20.95"
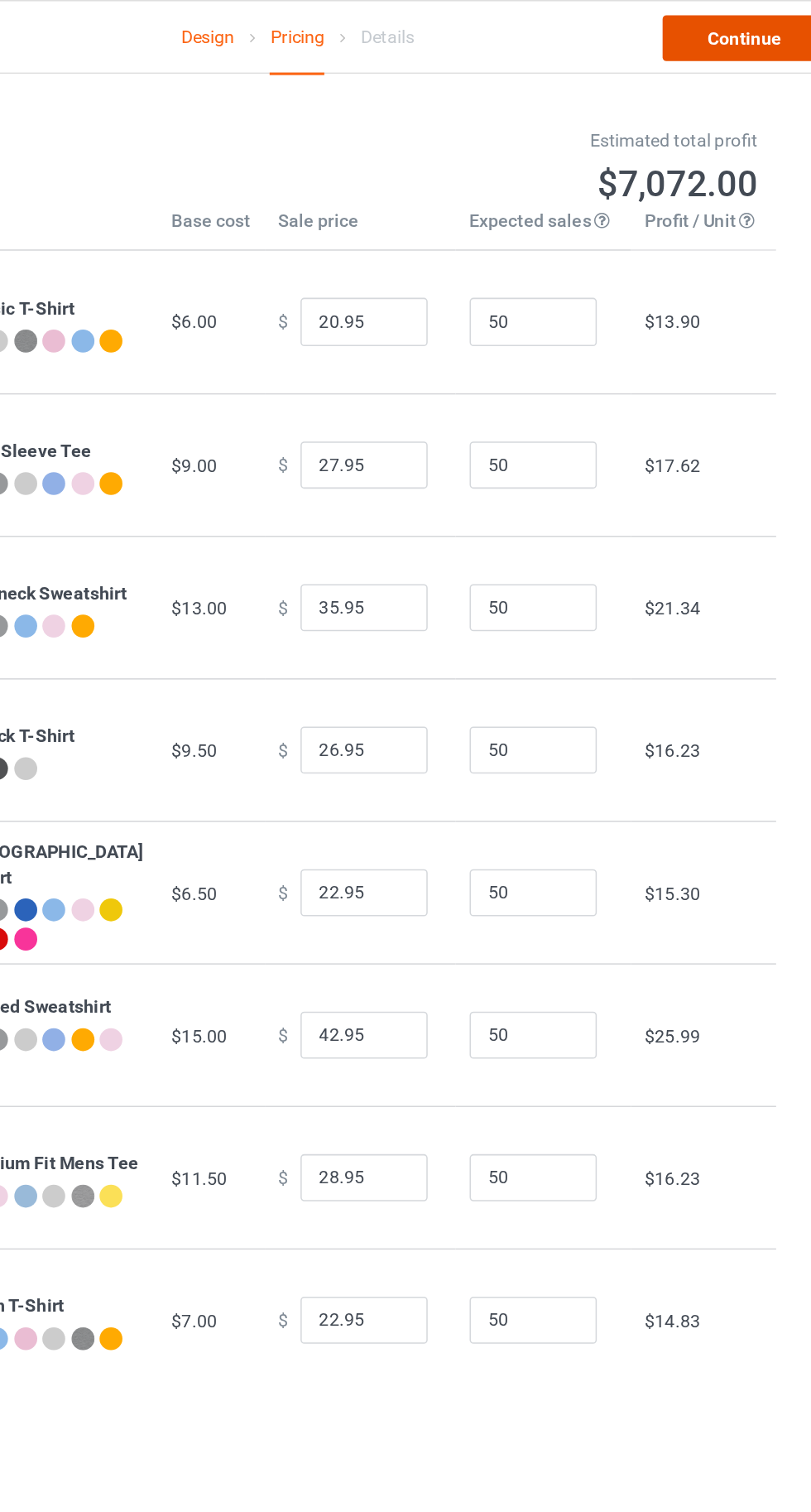
click at [699, 29] on link "Continue" at bounding box center [696, 25] width 106 height 30
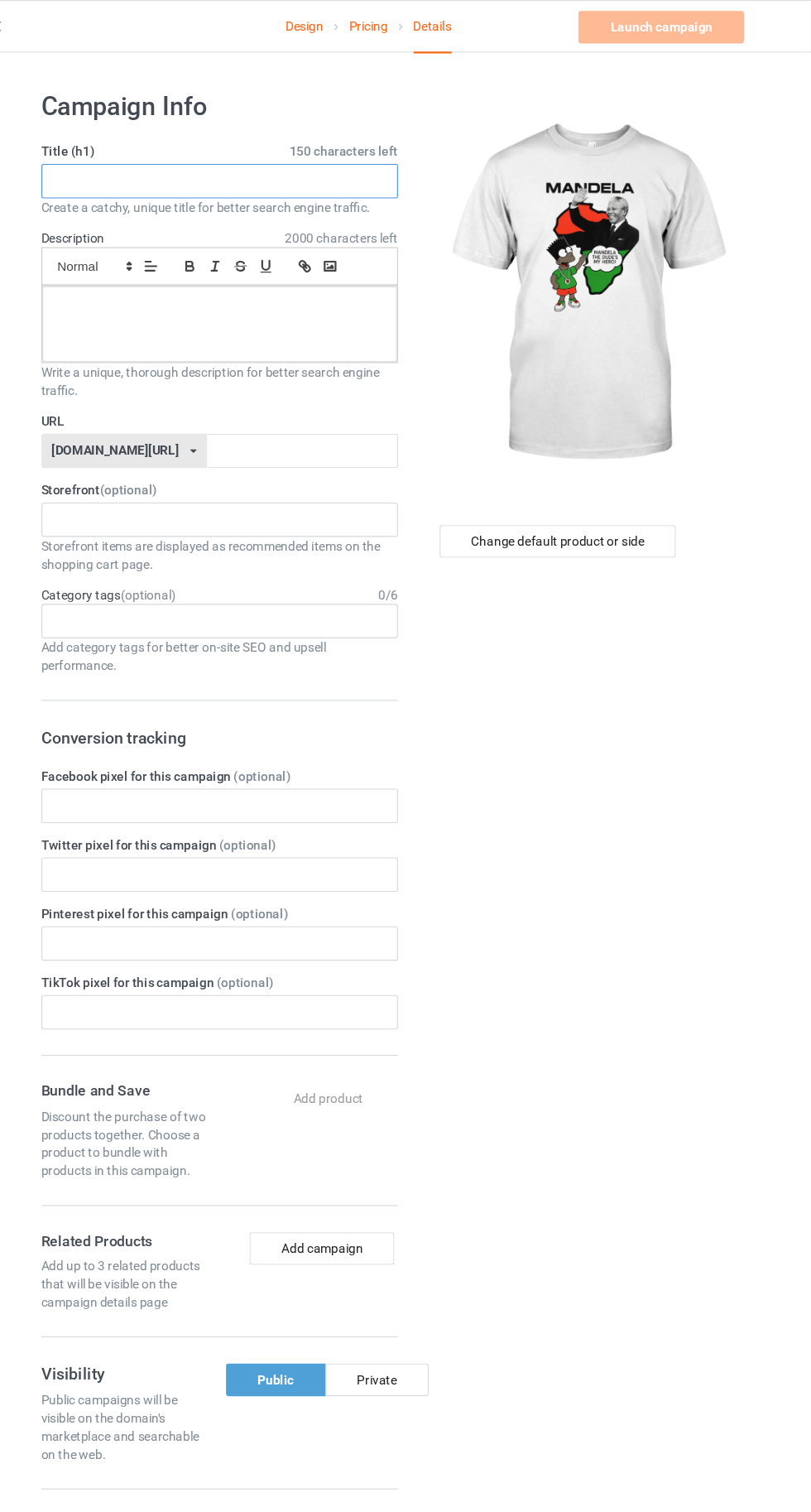
paste input "[PERSON_NAME] [PERSON_NAME] THE DUDE'S MY HERO!"
type input "[PERSON_NAME] [PERSON_NAME] THE DUDE'S MY HERO!"
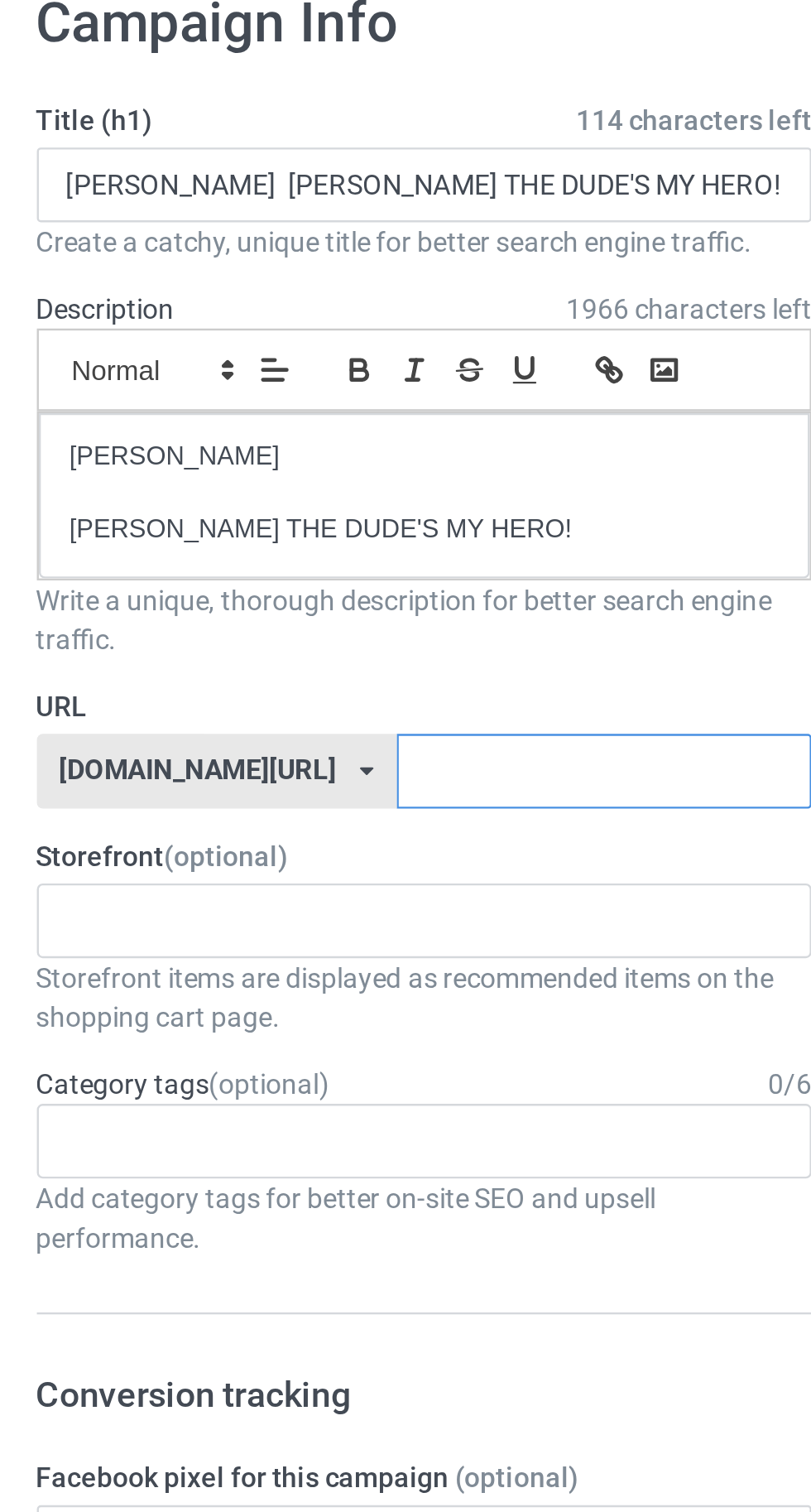
click at [351, 410] on input "text" at bounding box center [346, 411] width 175 height 31
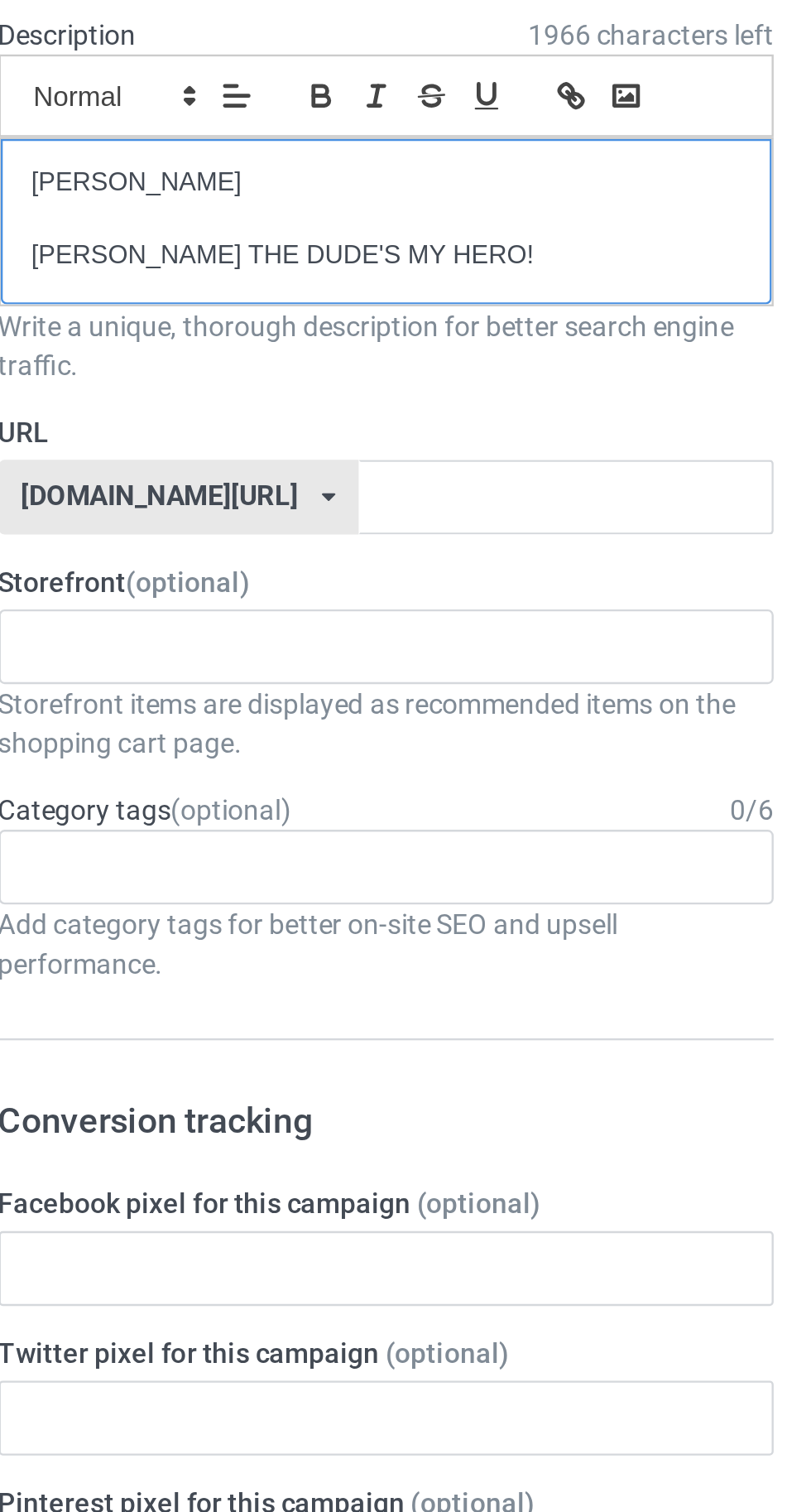
click at [223, 312] on p "[PERSON_NAME] THE DUDE'S MY HERO!" at bounding box center [269, 311] width 298 height 16
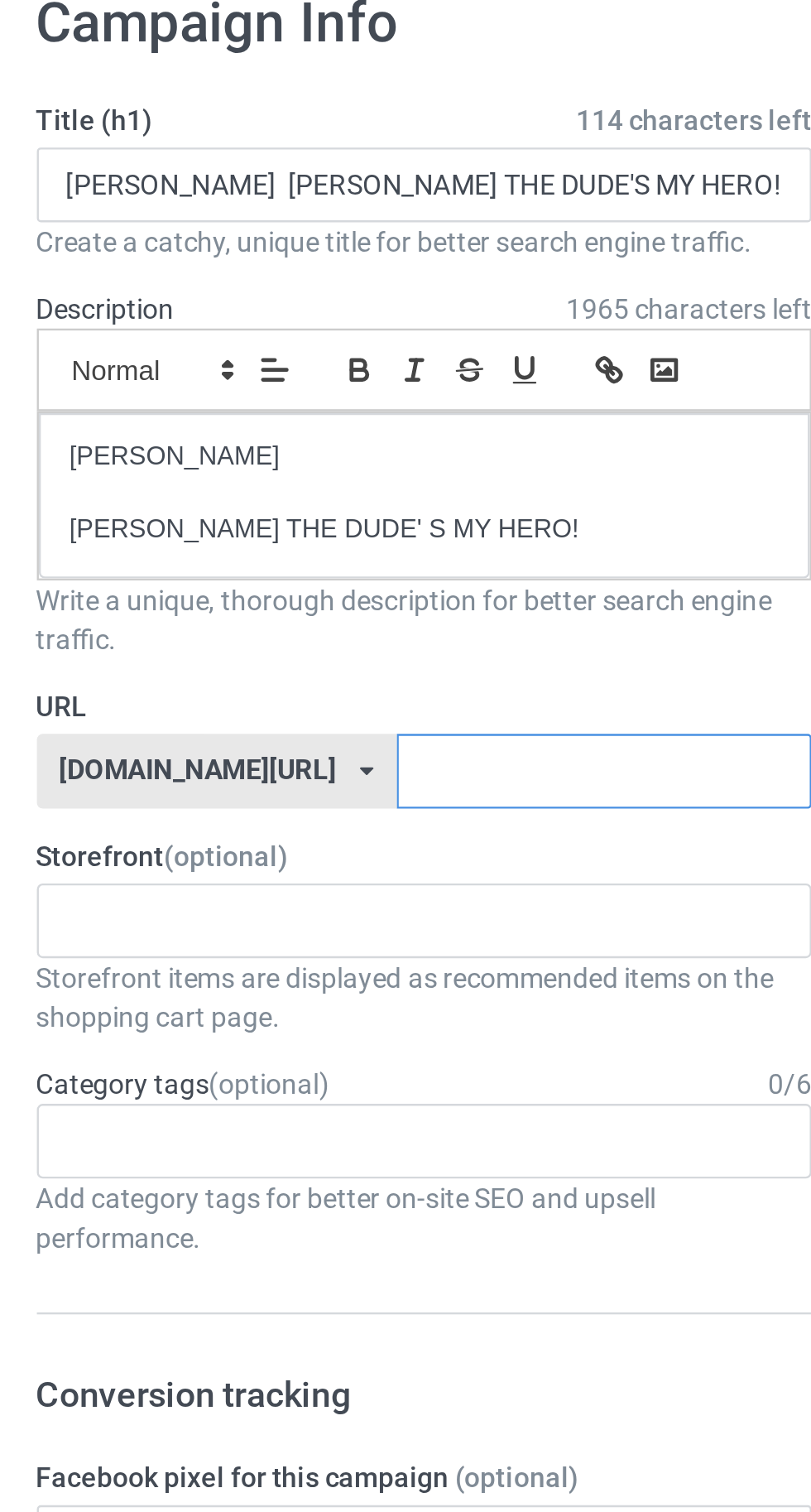
click at [293, 411] on input "text" at bounding box center [346, 411] width 175 height 31
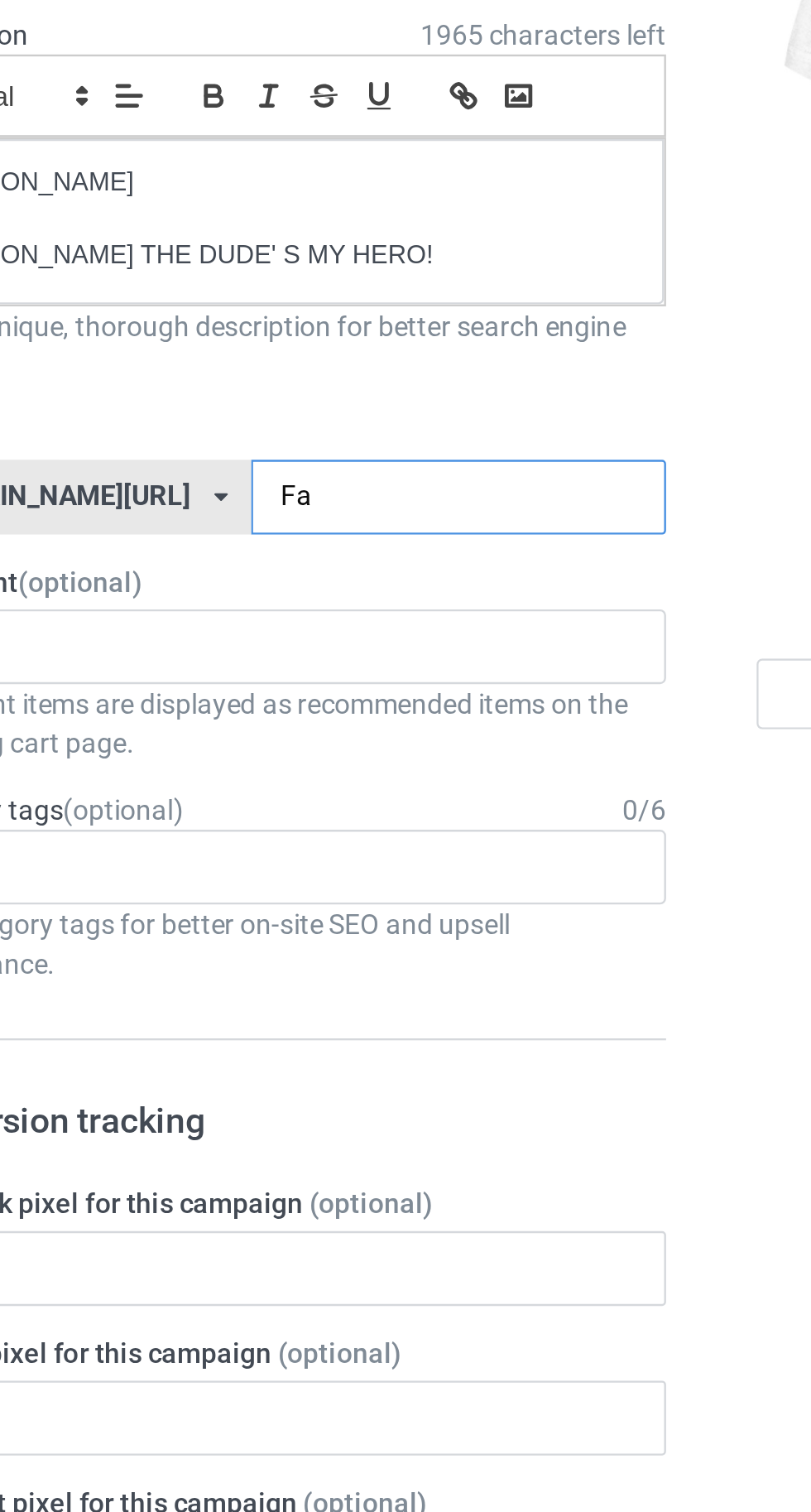
type input "Fab"
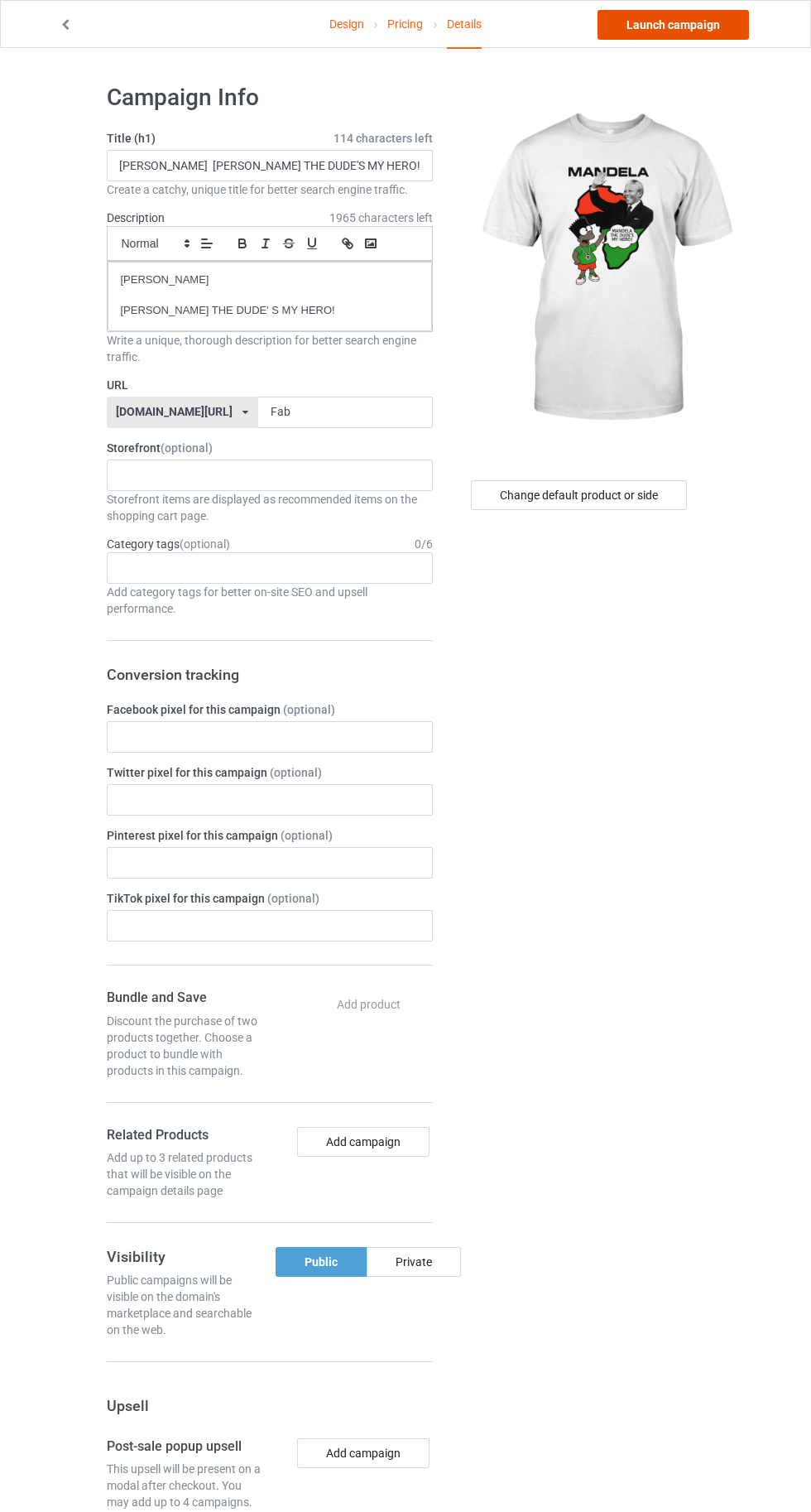
click at [662, 25] on link "Launch campaign" at bounding box center [673, 25] width 151 height 30
